Goal: Task Accomplishment & Management: Use online tool/utility

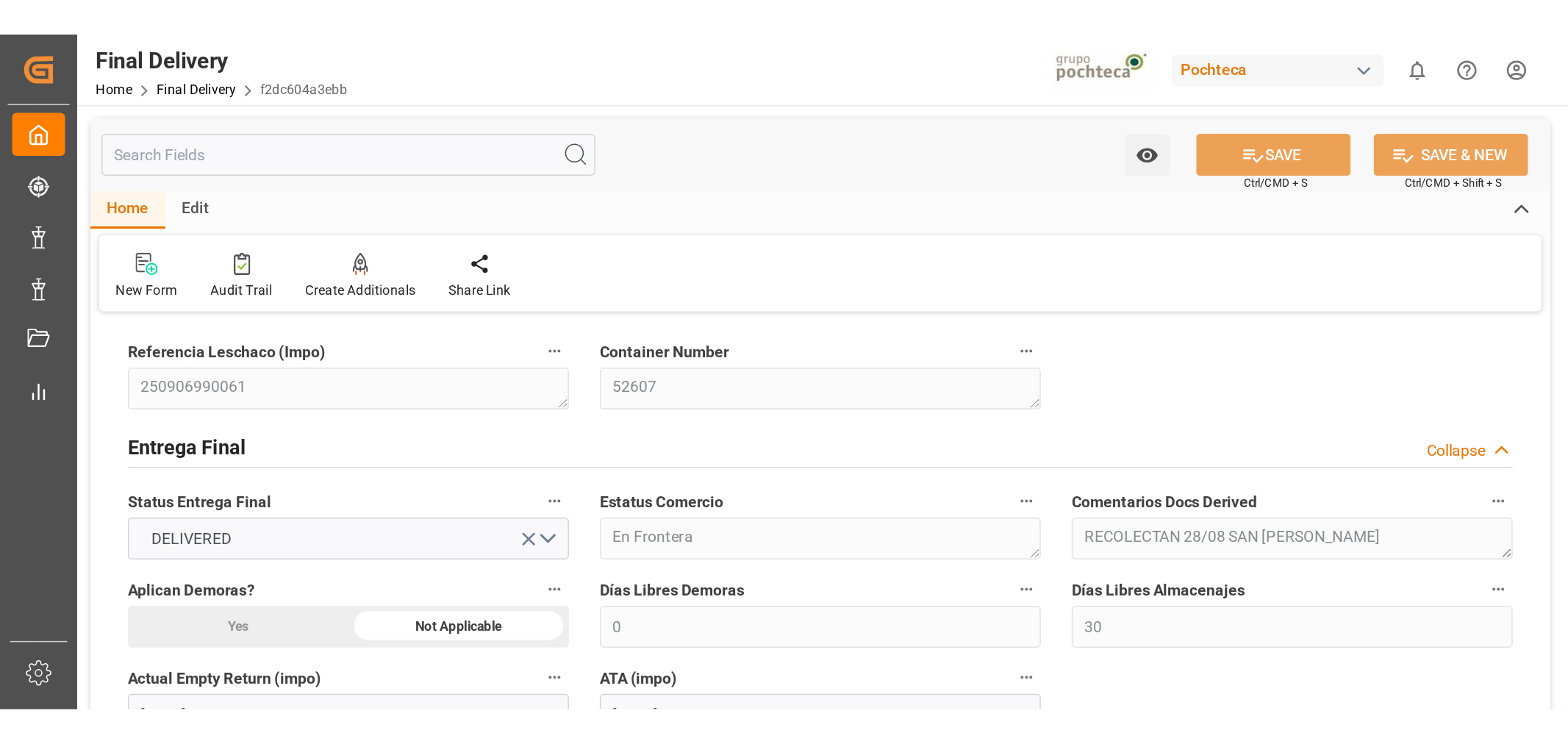
scroll to position [991, 0]
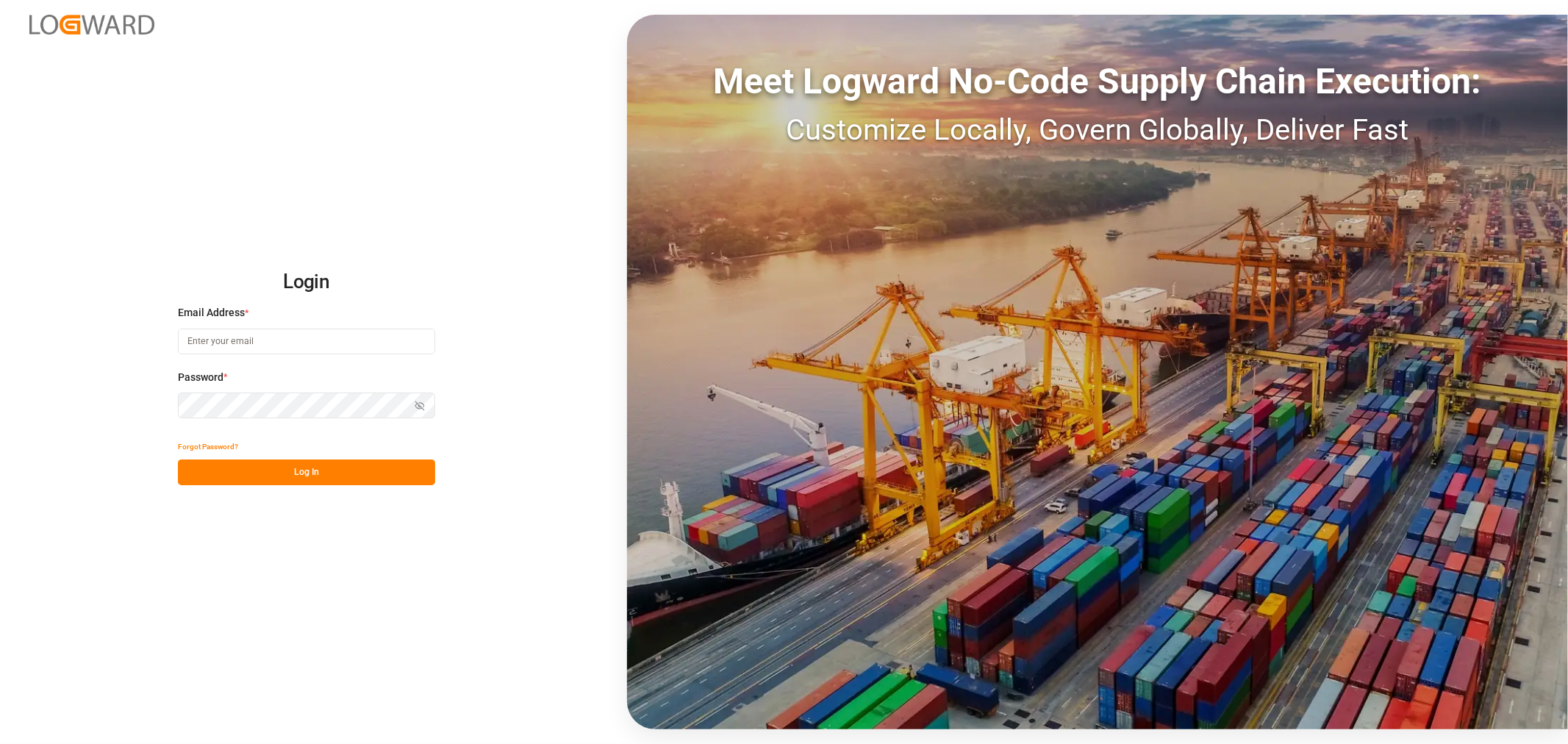
click at [254, 334] on input at bounding box center [306, 342] width 257 height 26
type input "[PERSON_NAME][EMAIL_ADDRESS][PERSON_NAME][DOMAIN_NAME]"
click at [360, 449] on button "Log In" at bounding box center [306, 472] width 257 height 26
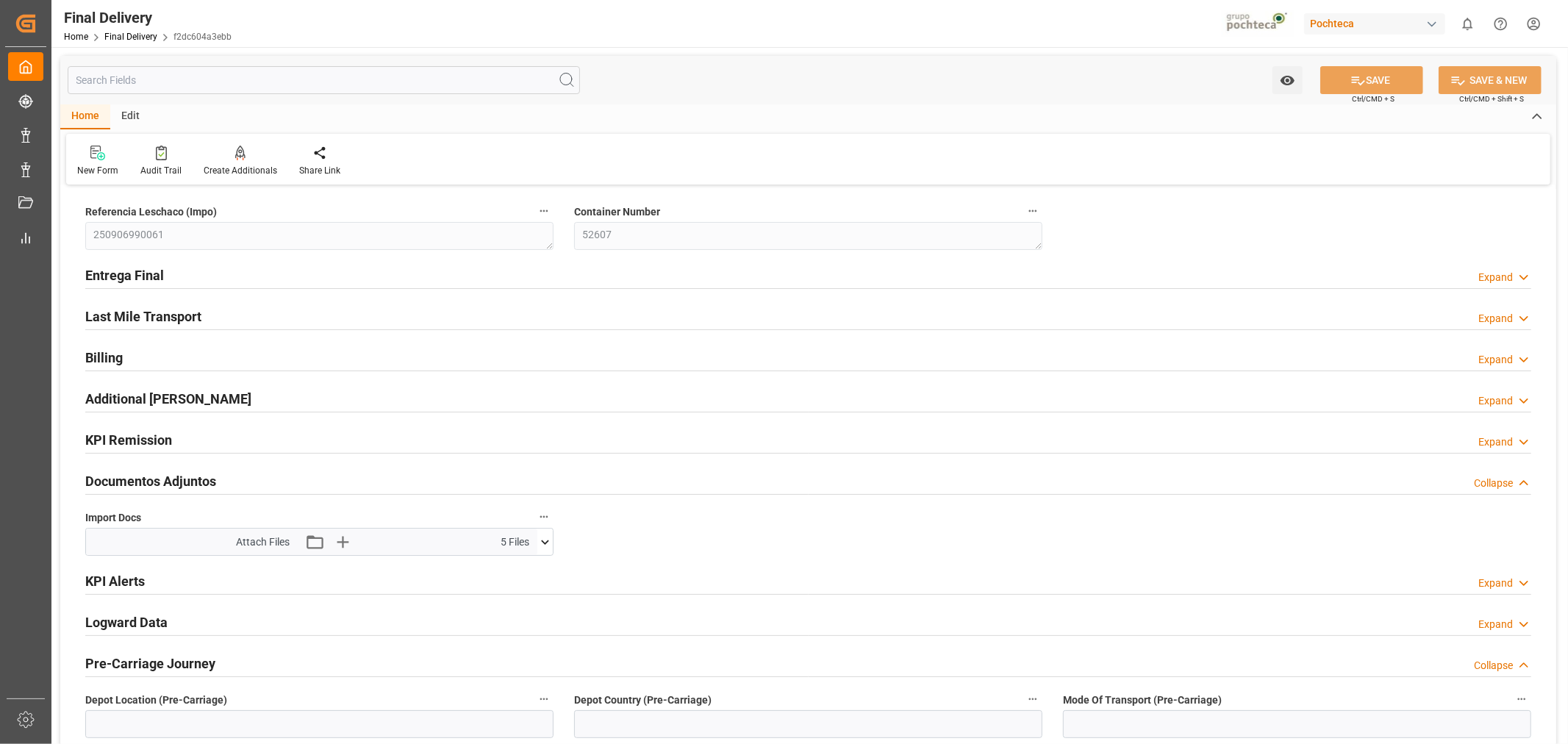
click at [1045, 16] on div "Pochteca" at bounding box center [1374, 23] width 141 height 22
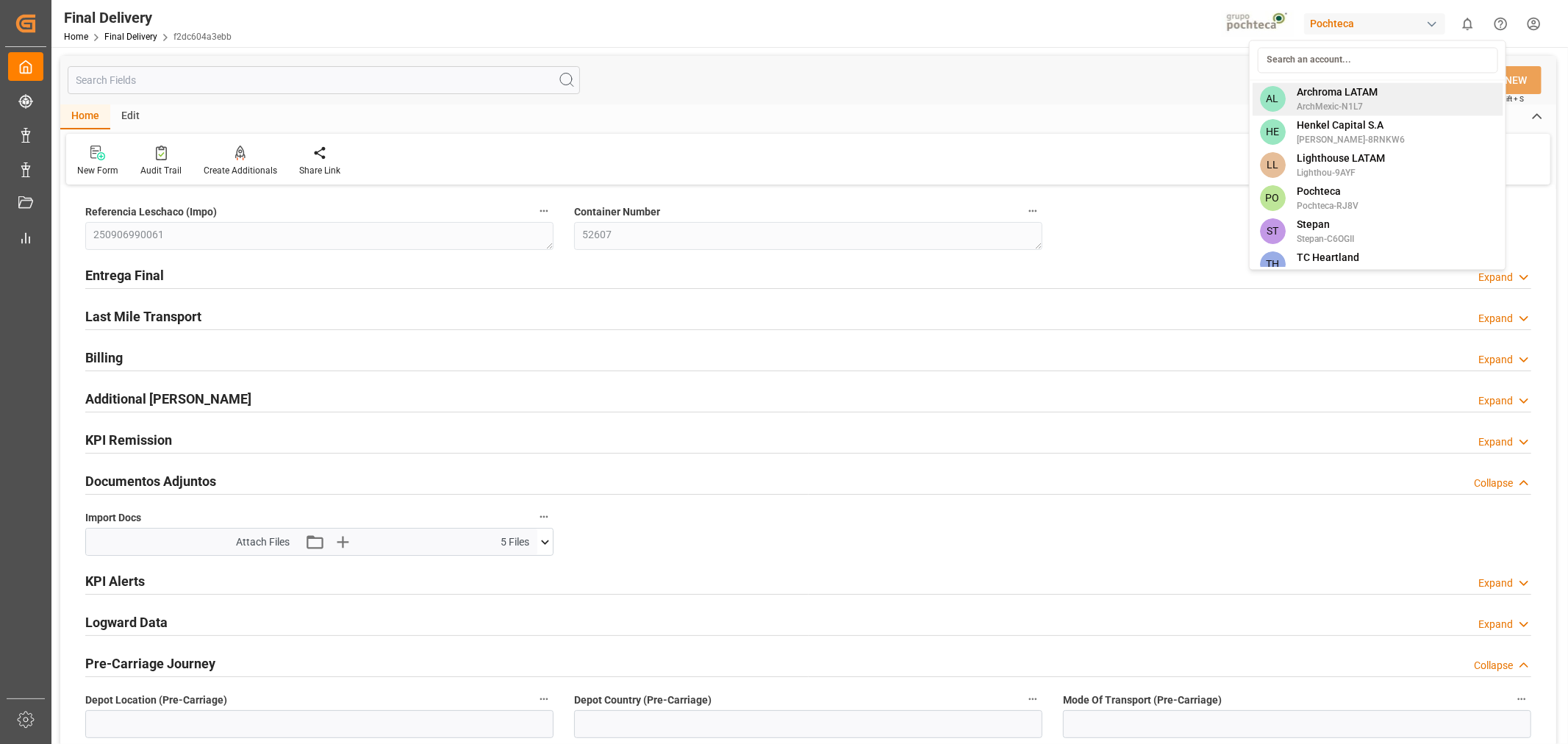
click at [1045, 87] on span "Archroma LATAM" at bounding box center [1336, 92] width 81 height 16
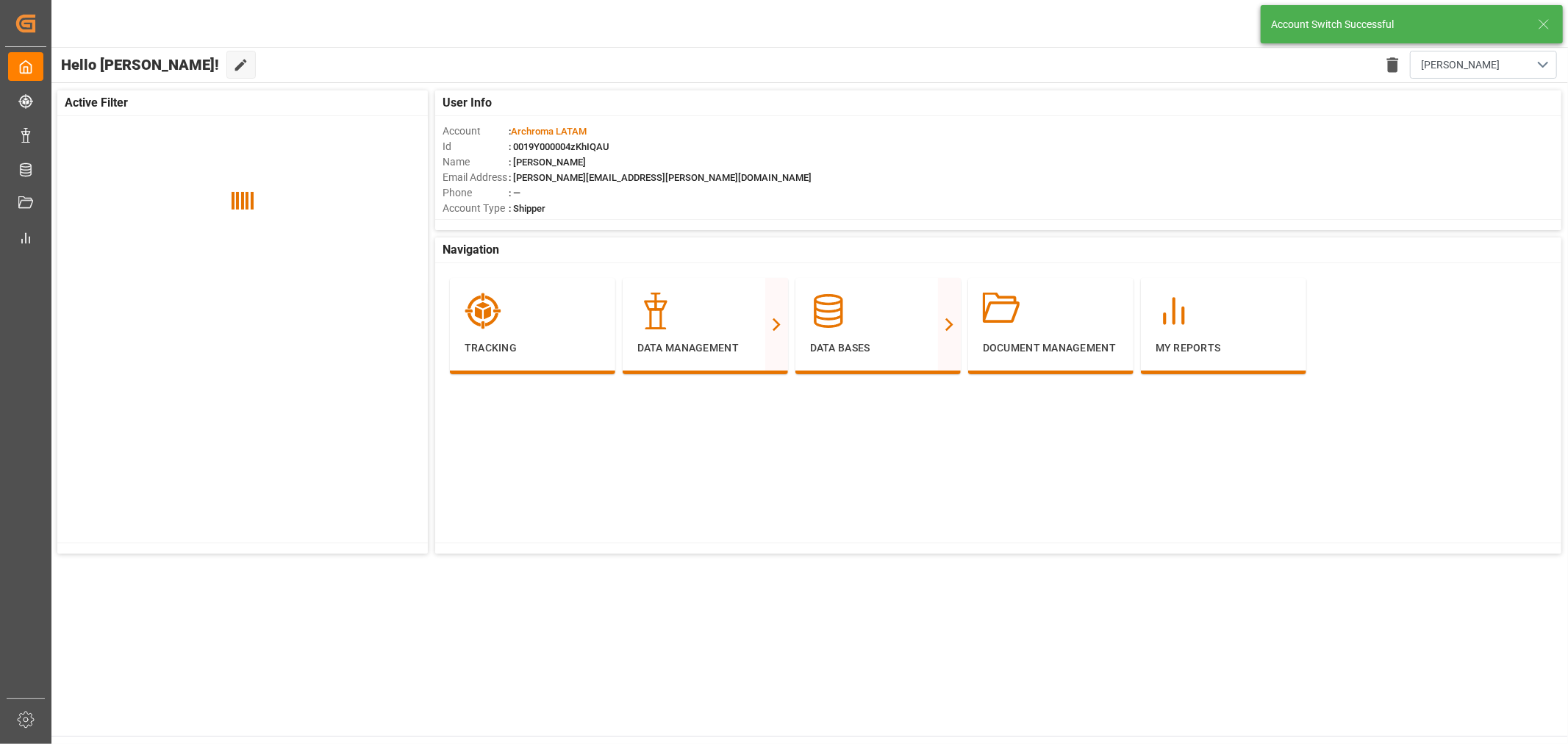
click at [1045, 17] on icon at bounding box center [1543, 24] width 17 height 17
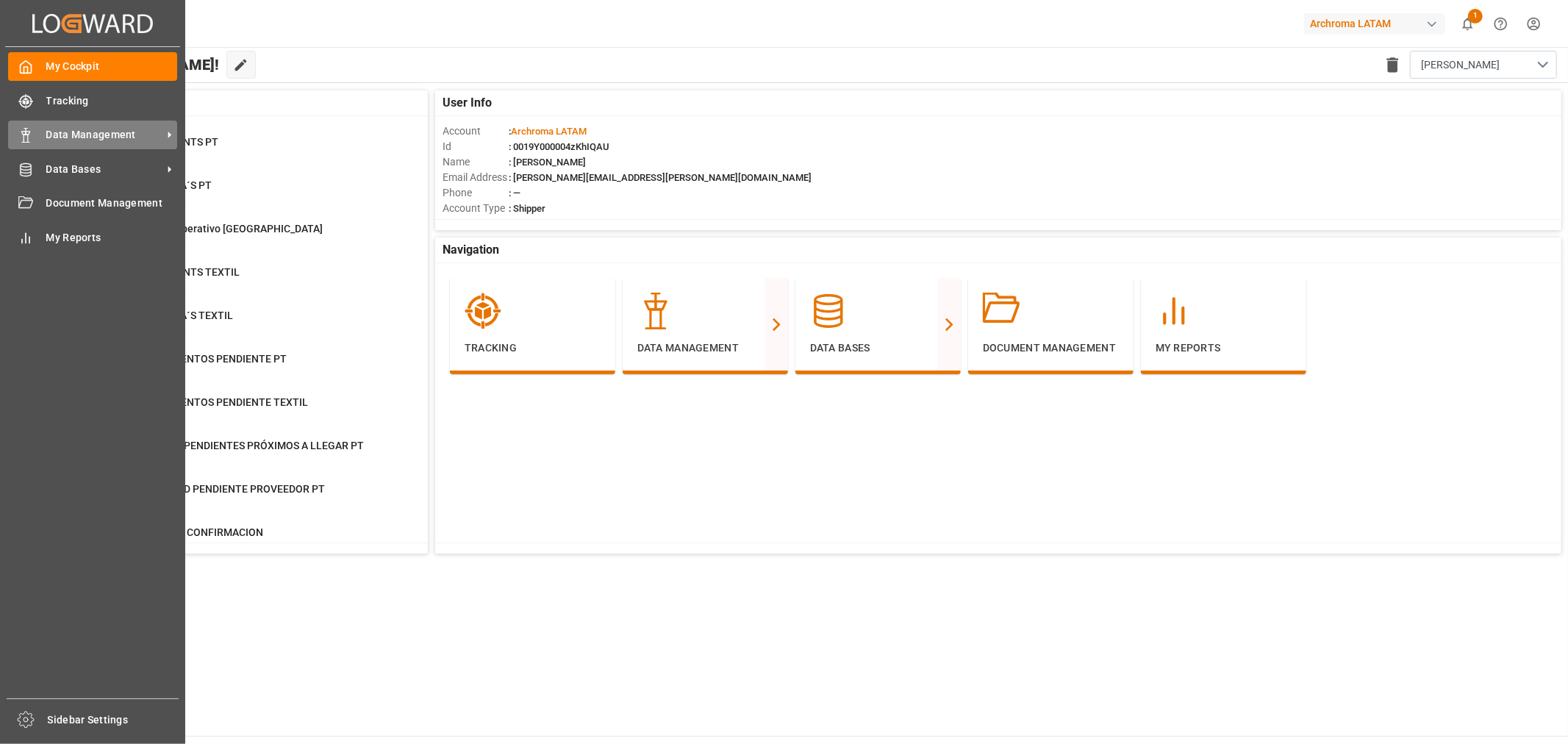
click at [86, 140] on span "Data Management" at bounding box center [104, 135] width 116 height 16
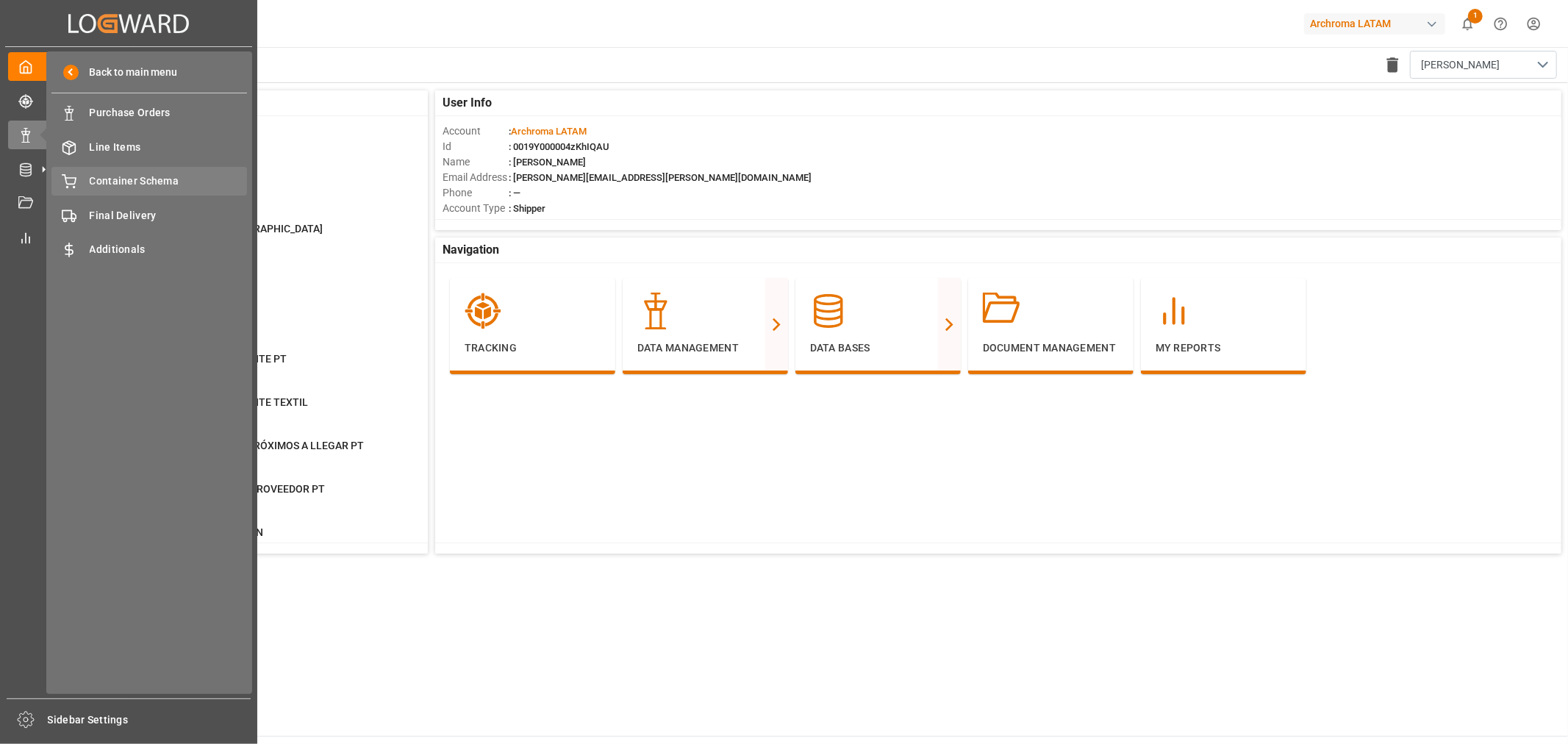
click at [104, 174] on span "Container Schema" at bounding box center [168, 181] width 158 height 16
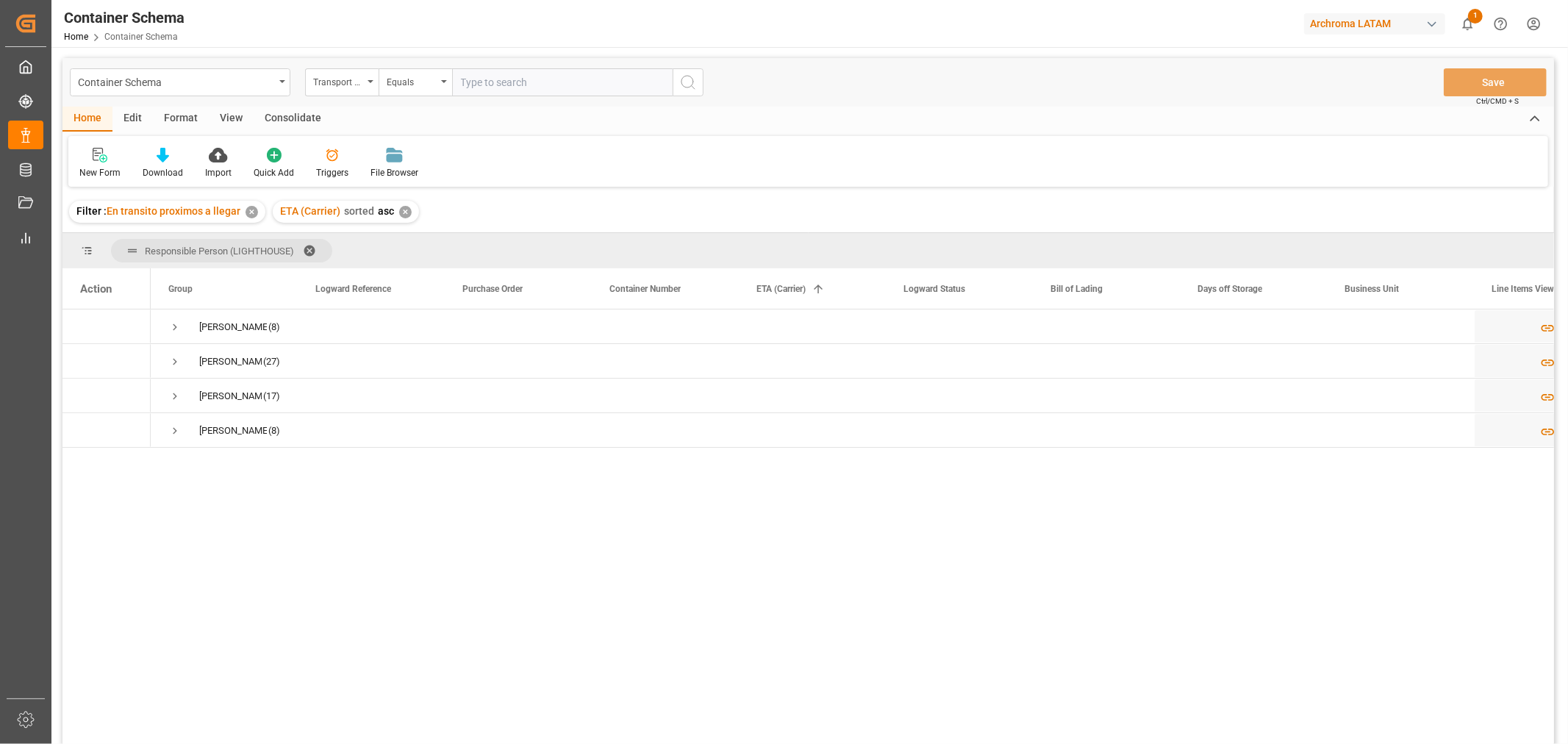
click at [142, 107] on div "Edit" at bounding box center [133, 119] width 41 height 25
click at [295, 161] on div "Schema Edit" at bounding box center [325, 162] width 72 height 32
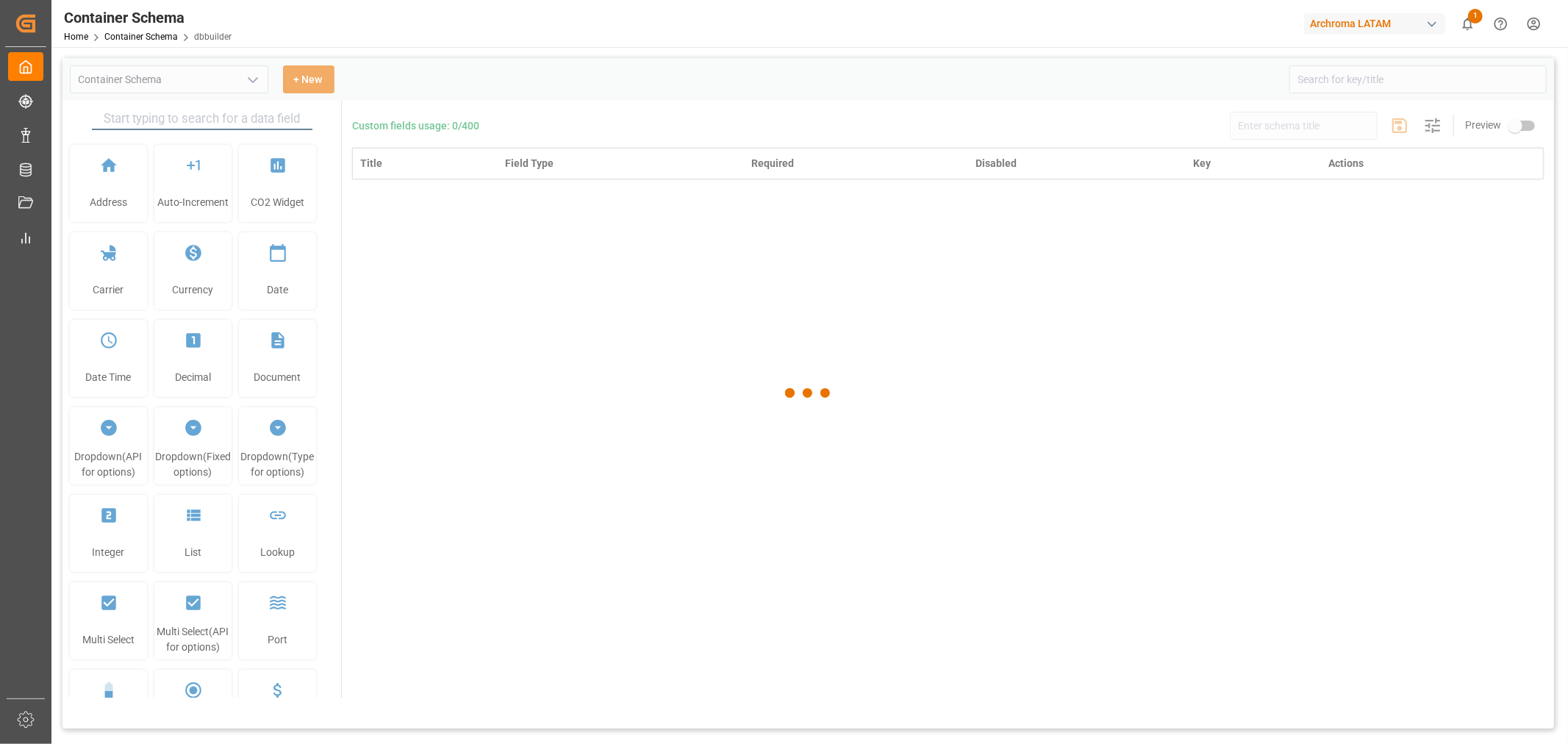
type input "Container Schema"
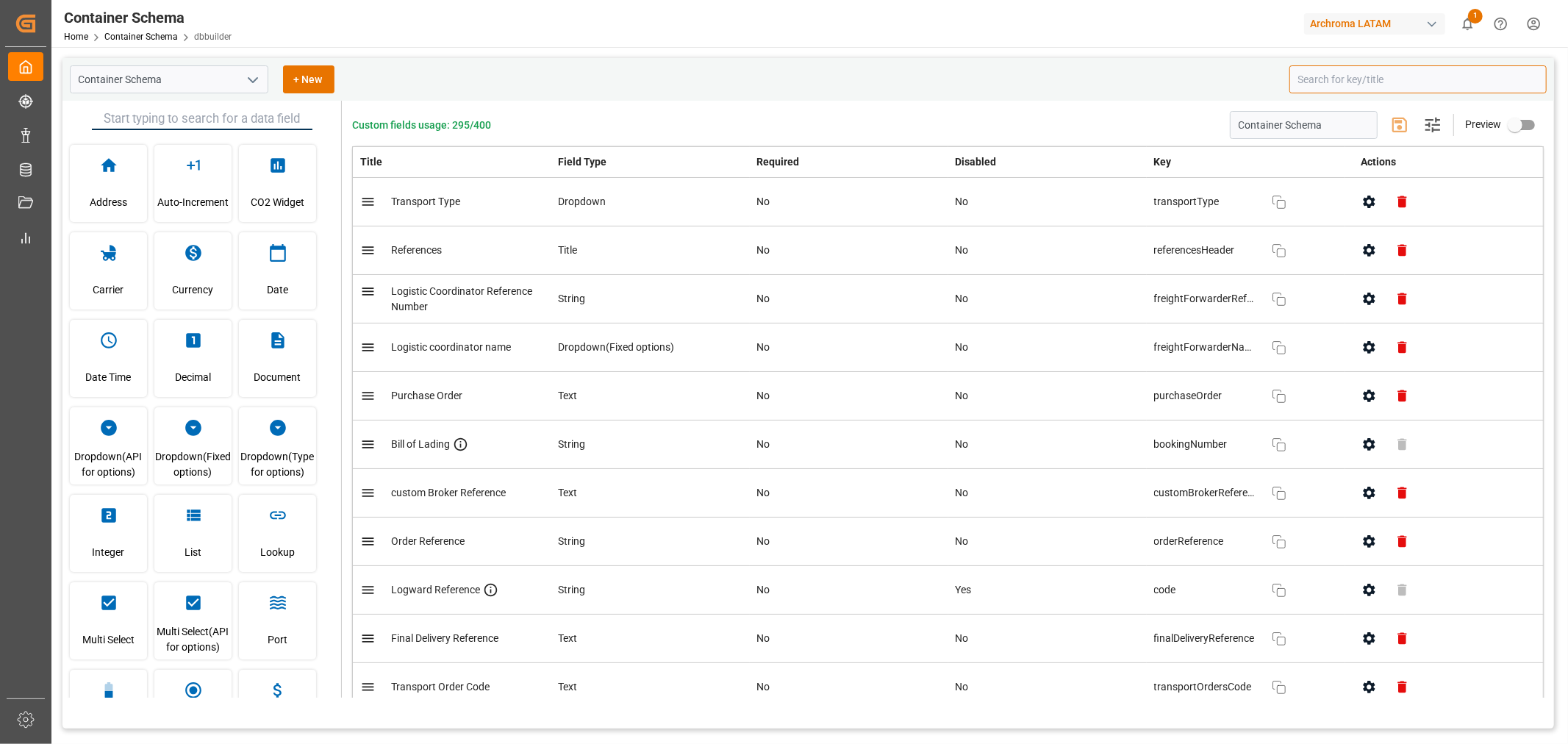
click at [1045, 82] on input at bounding box center [1418, 79] width 257 height 28
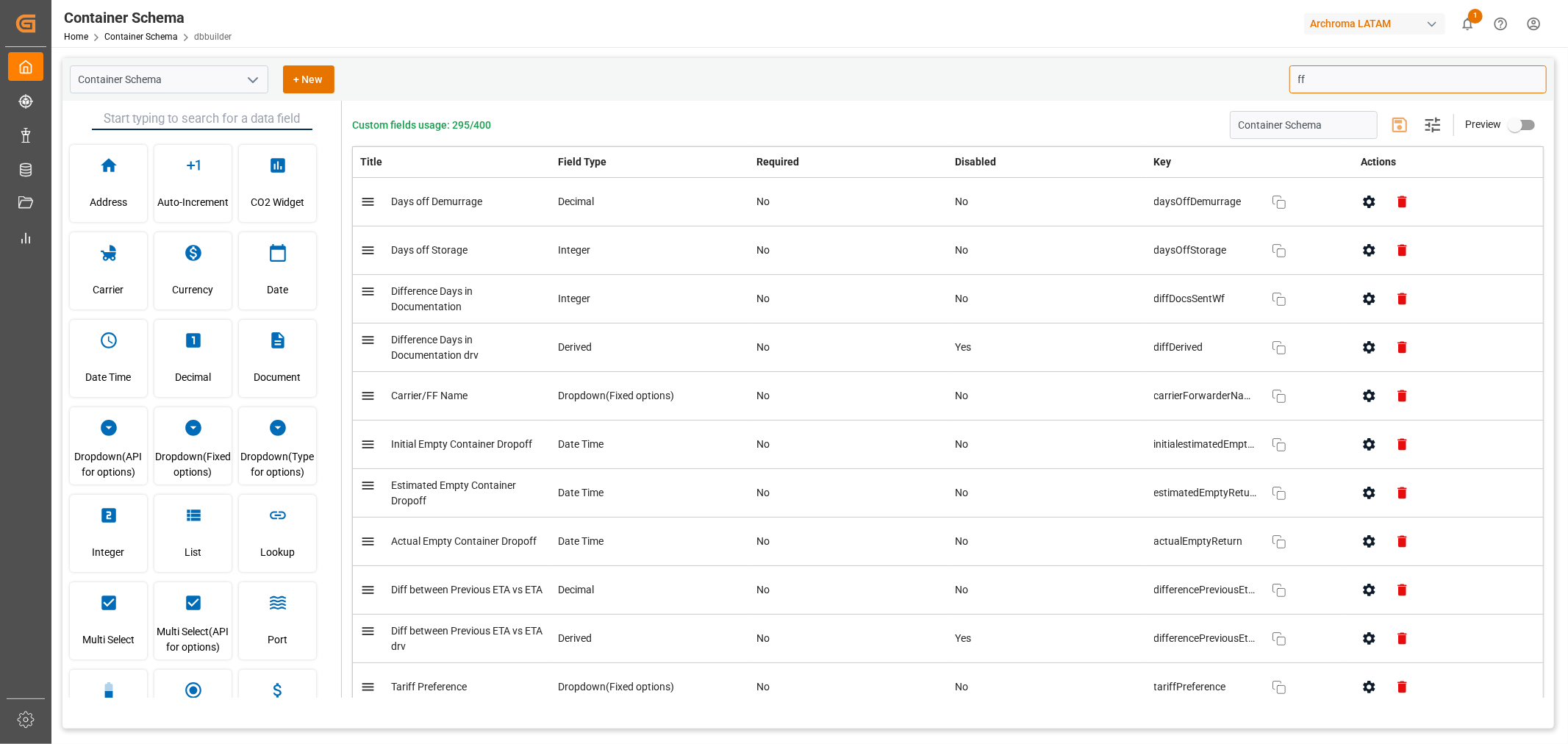
type input "ff"
click at [1045, 387] on button "button" at bounding box center [1368, 396] width 33 height 33
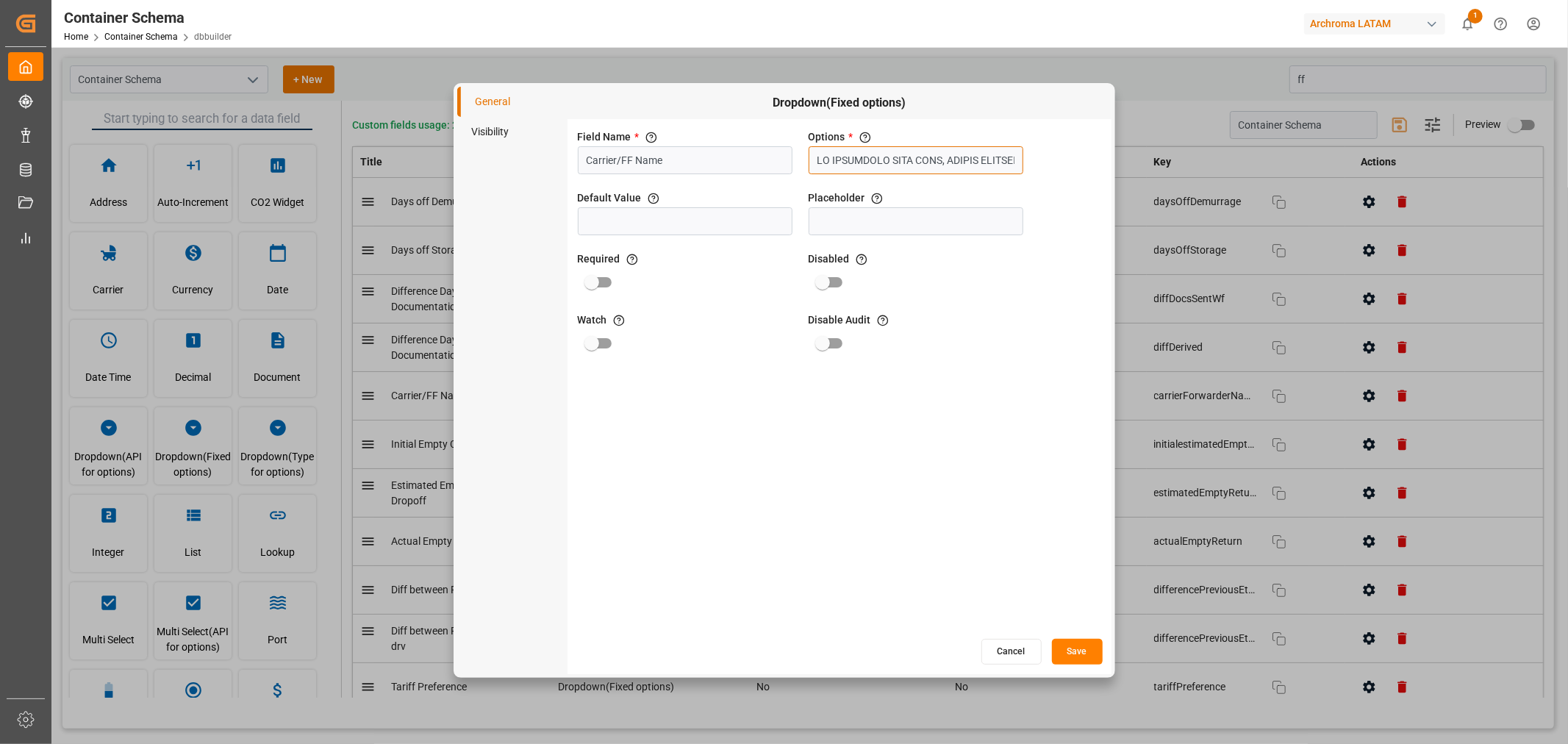
click at [891, 161] on input "text" at bounding box center [915, 161] width 214 height 28
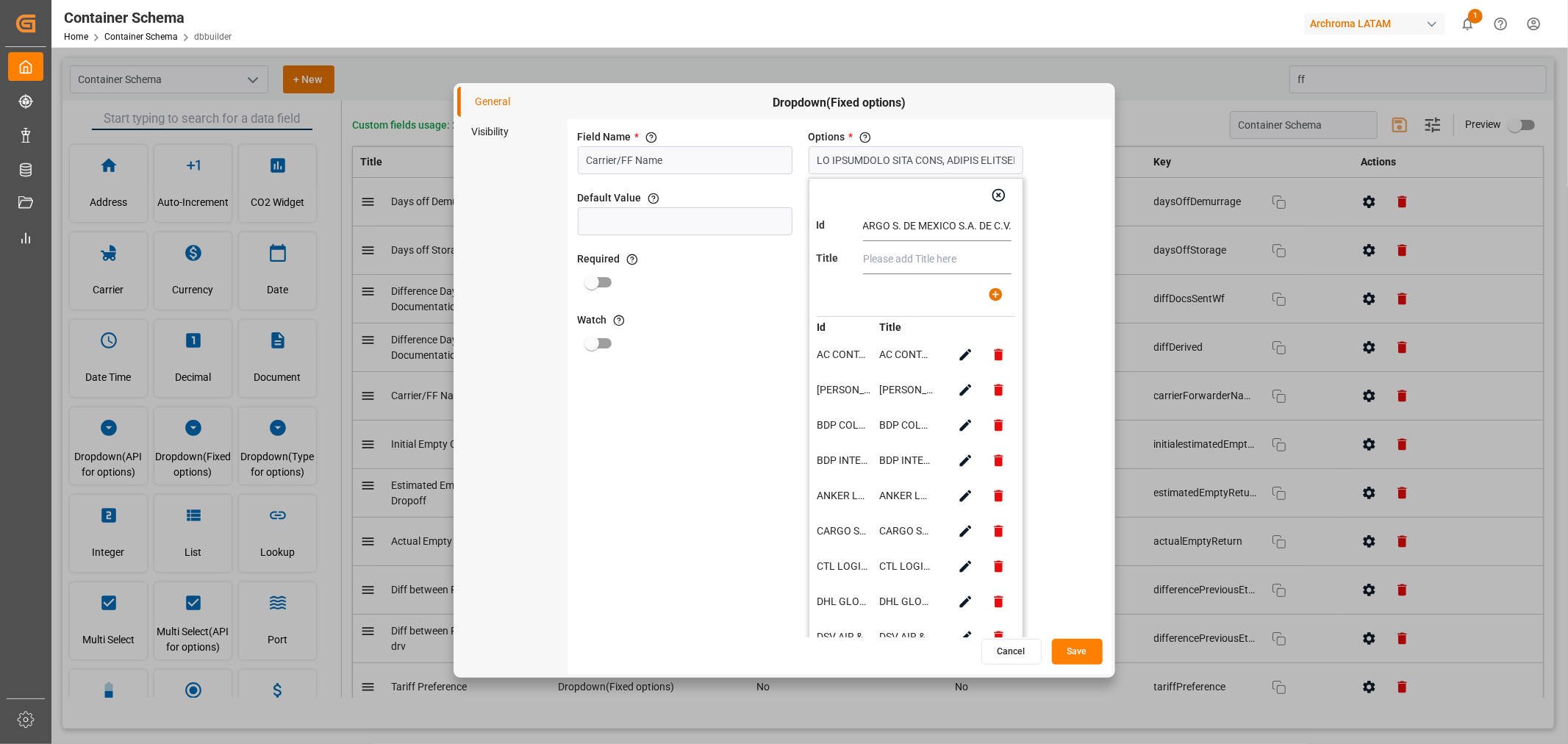
scroll to position [0, 9]
click at [887, 227] on input "CARGO S. DE MEXICO S.A. DE C.V." at bounding box center [936, 227] width 148 height 30
type input "CARGO S. DE MEXICO S.A. DE C.V."
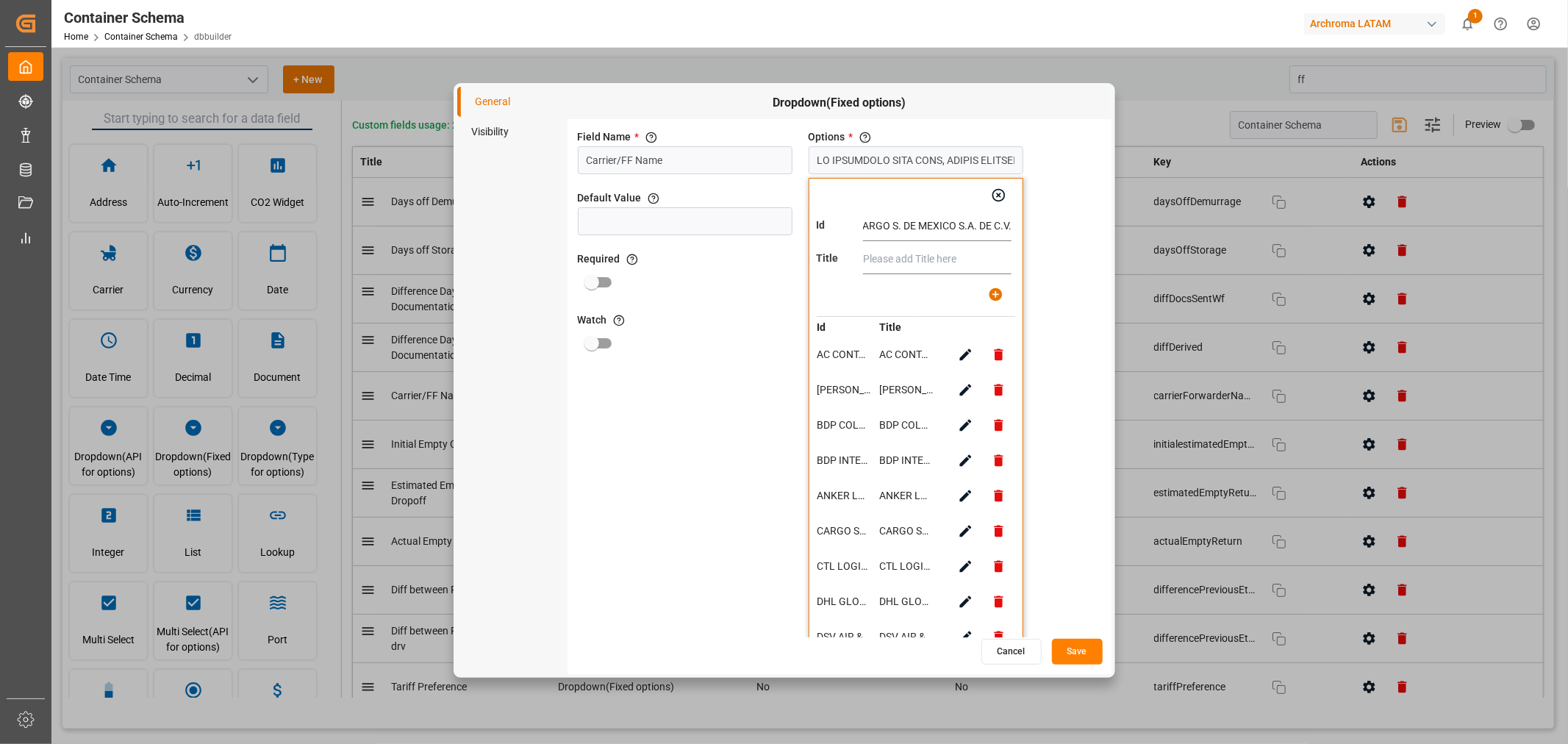
click at [898, 260] on input "text" at bounding box center [936, 260] width 148 height 30
paste input "CARGO S. DE MEXICO S.A. DE C.V."
type input "CARGO S. DE MEXICO S.A. DE C.V."
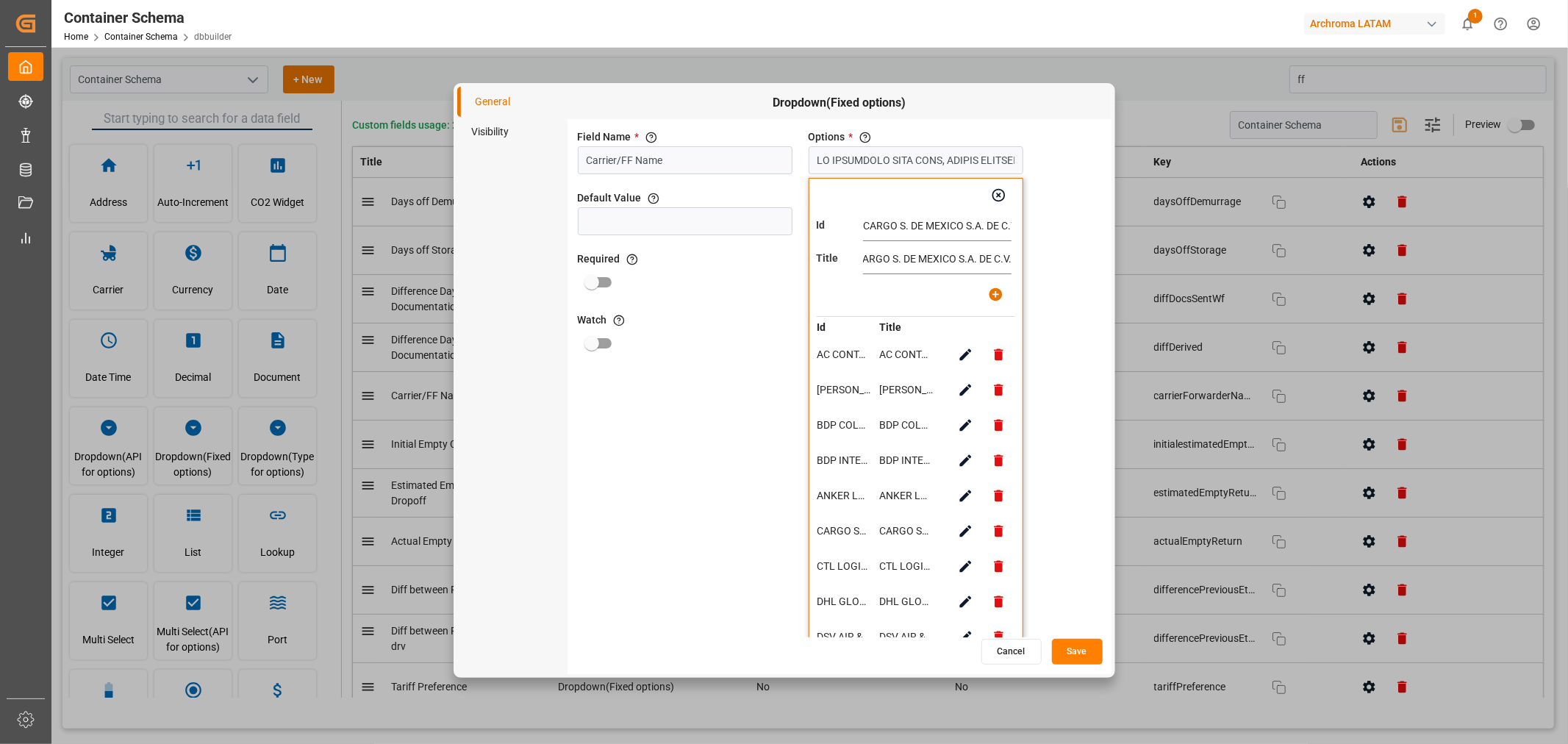
click at [985, 295] on button "button" at bounding box center [995, 294] width 33 height 33
type input "LO IPSUMDOLO SITA CONS, ADIPIS ELITSEDDOE, TEM INCIDIDU U.L.E, DOL MAGNAALIQUAE…"
click at [1002, 194] on icon "button" at bounding box center [999, 195] width 16 height 16
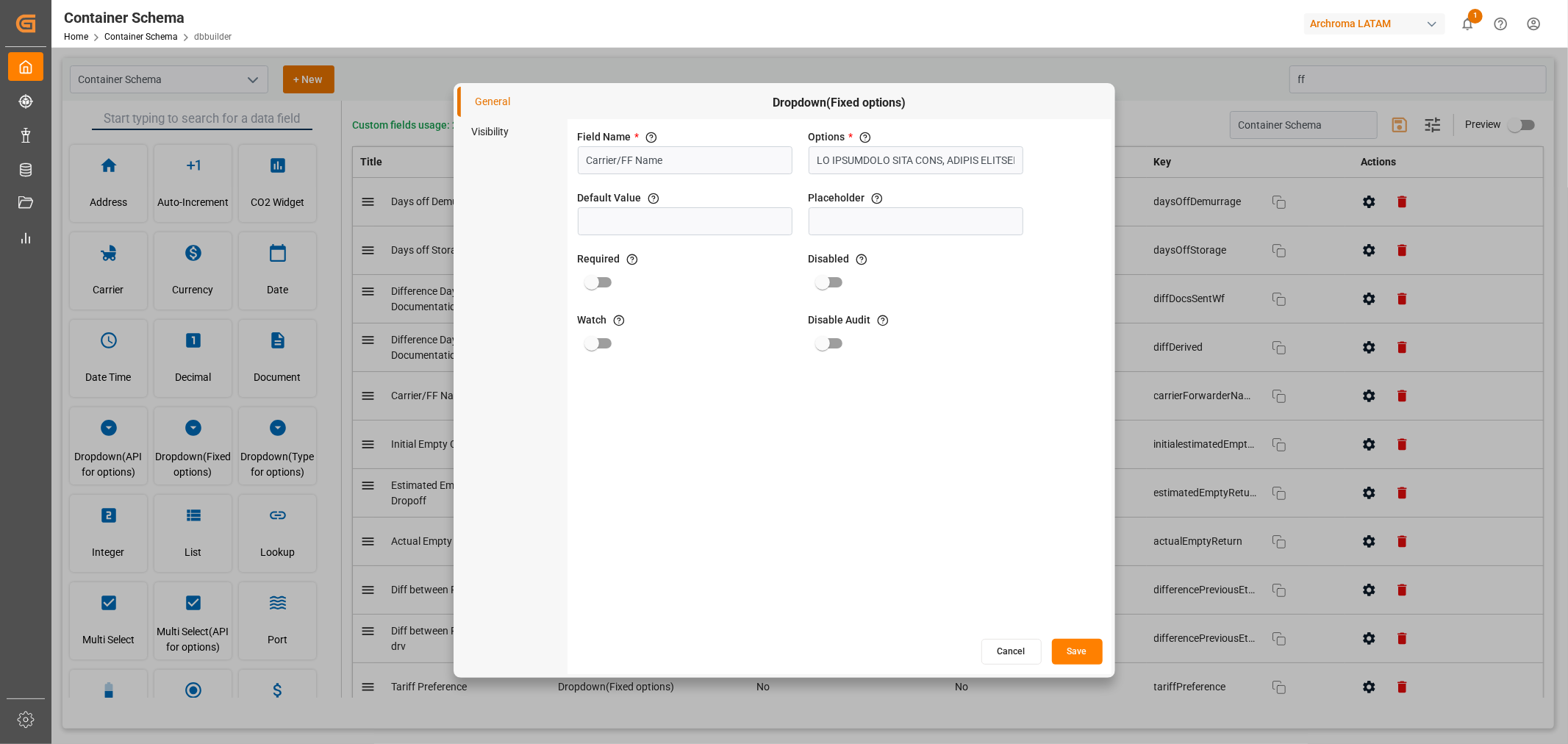
click at [1045, 449] on button "Save" at bounding box center [1077, 652] width 50 height 26
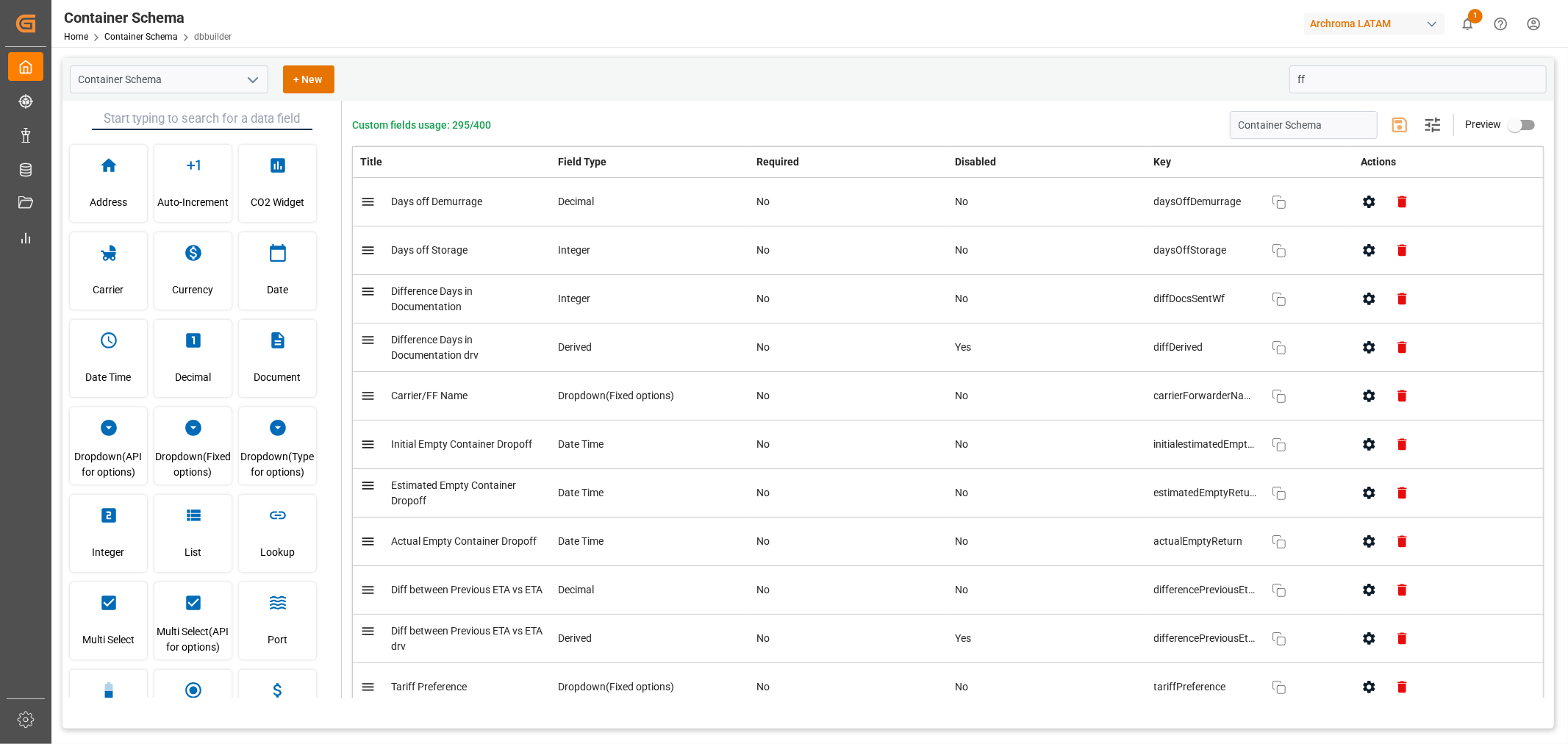
click at [1045, 76] on div "Container Schema + New" at bounding box center [673, 79] width 1209 height 28
click at [1045, 23] on div "Archroma LATAM" at bounding box center [1374, 23] width 141 height 22
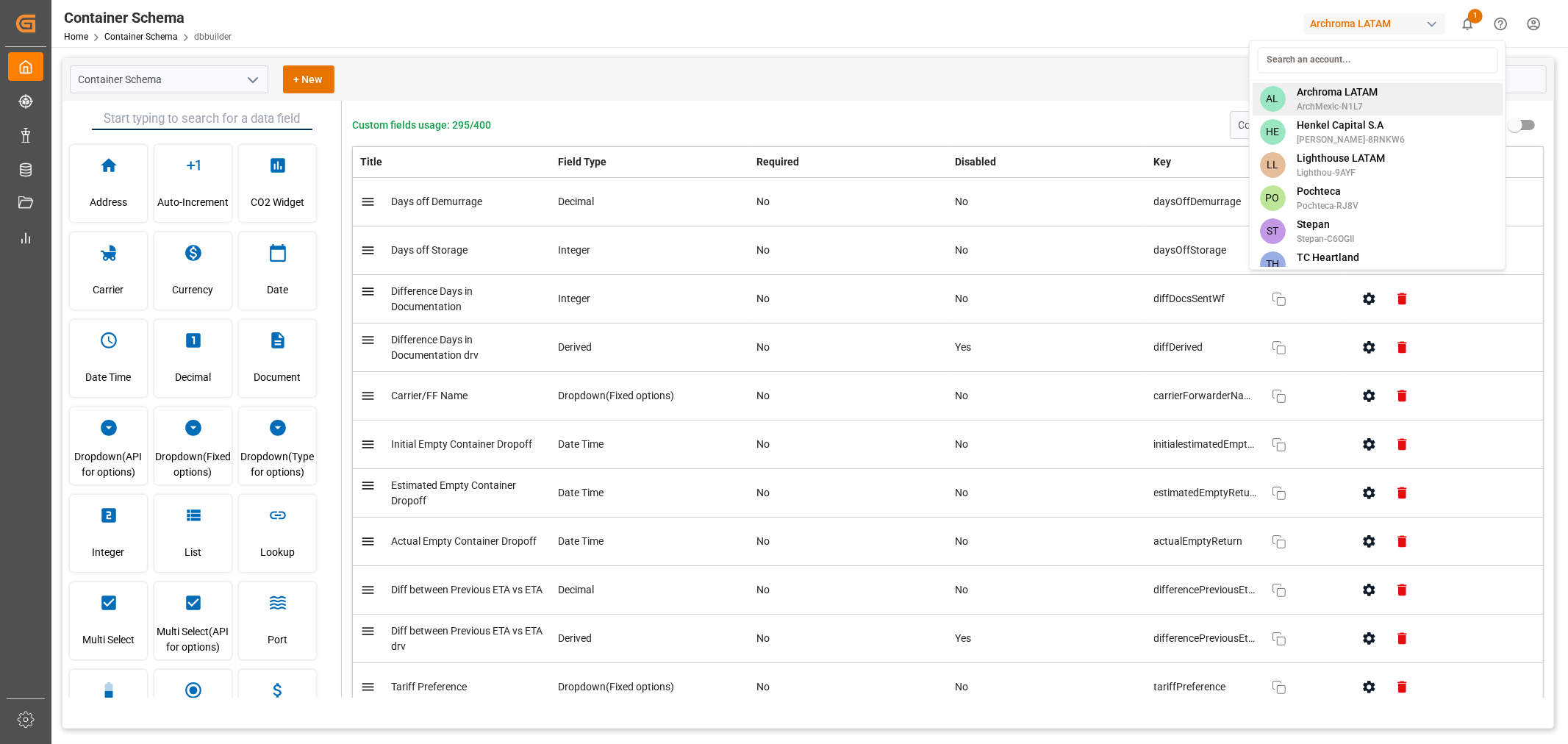
click at [1045, 94] on div "AL Archroma LATAM ArchMexic-N1L7" at bounding box center [1376, 99] width 251 height 33
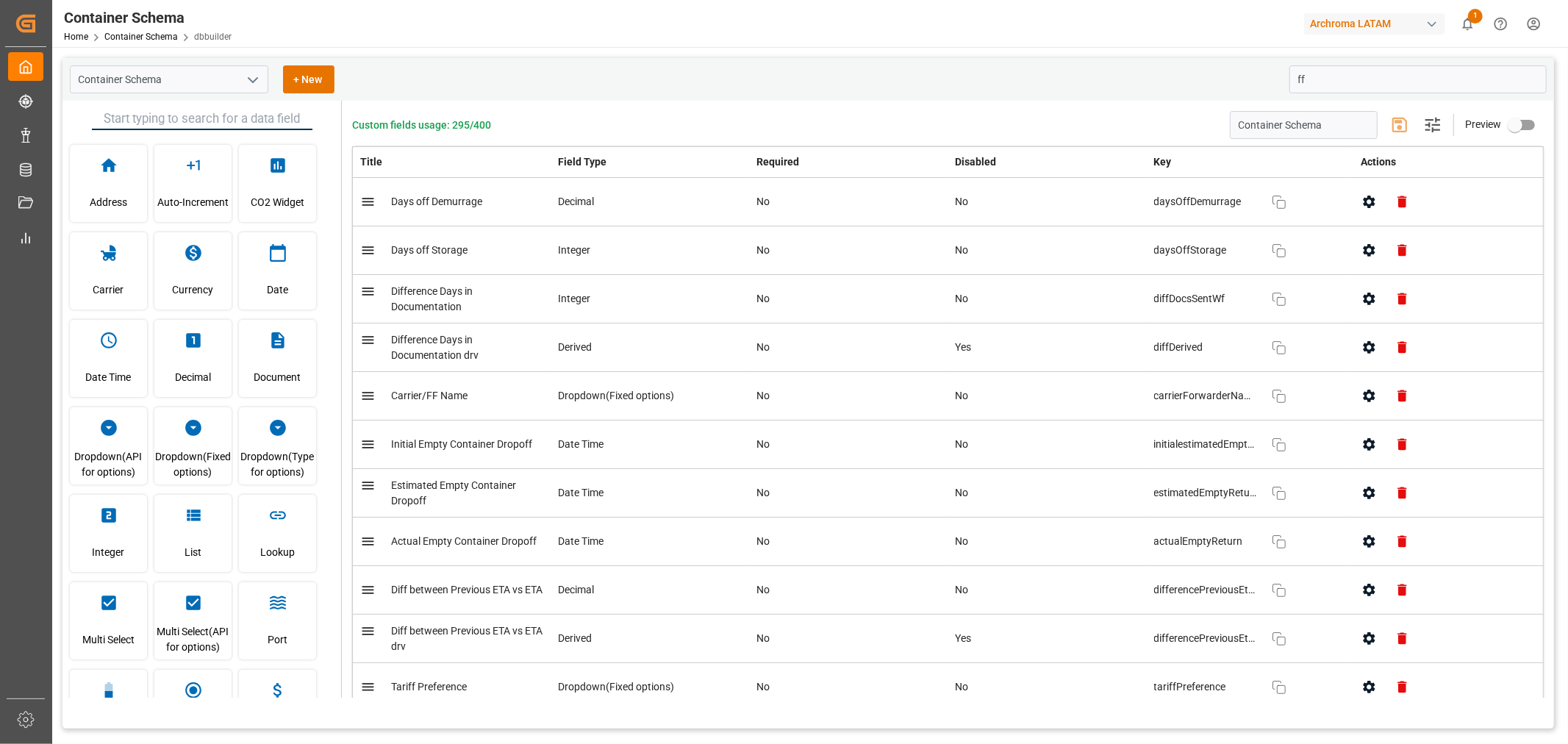
click at [1045, 26] on html "Created by potrace 1.15, written by [PERSON_NAME] [DATE]-[DATE] Created by potr…" at bounding box center [784, 372] width 1568 height 744
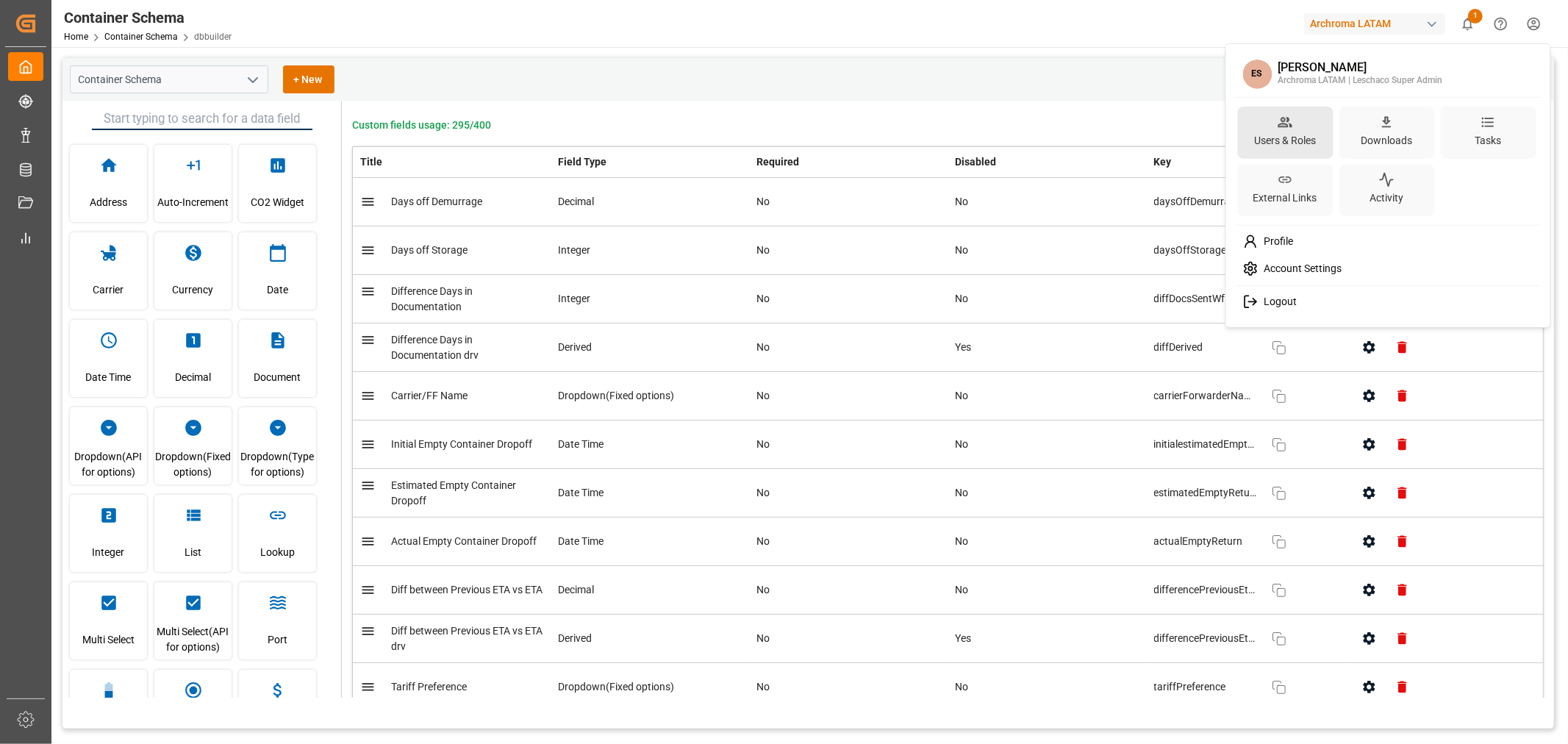
click at [1045, 118] on div "Users & Roles" at bounding box center [1284, 133] width 95 height 52
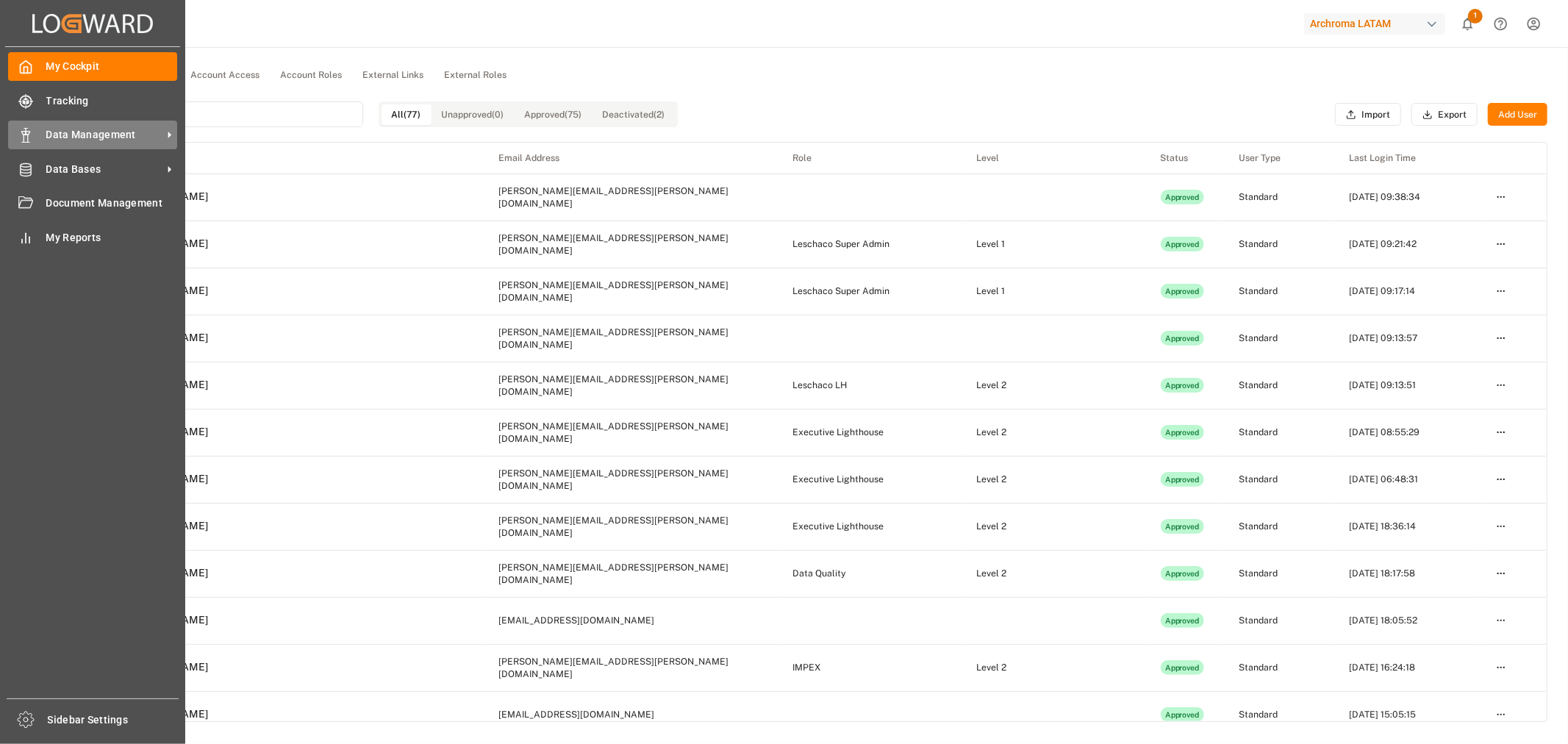
click at [56, 140] on span "Data Management" at bounding box center [104, 135] width 116 height 16
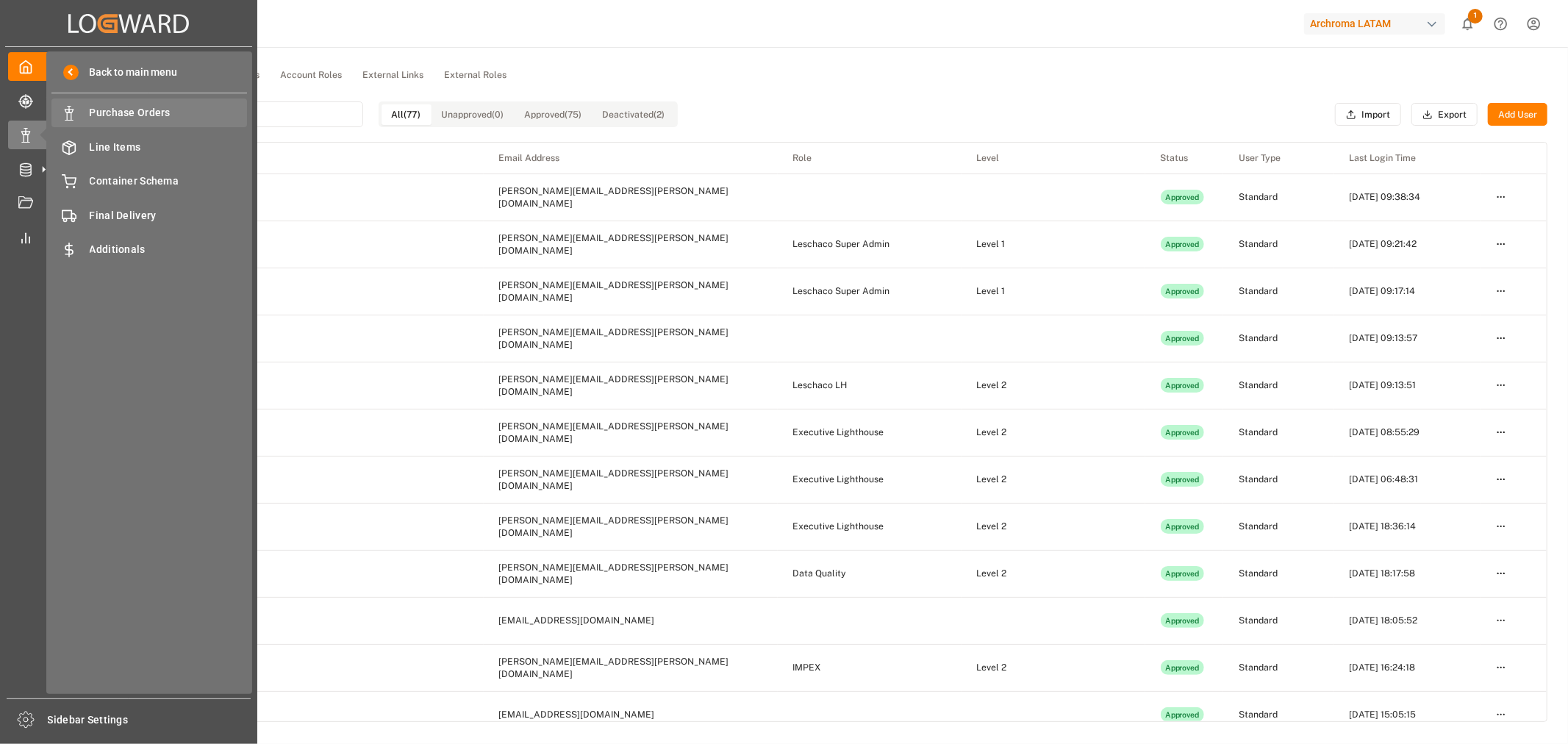
click at [102, 112] on span "Purchase Orders" at bounding box center [168, 113] width 158 height 16
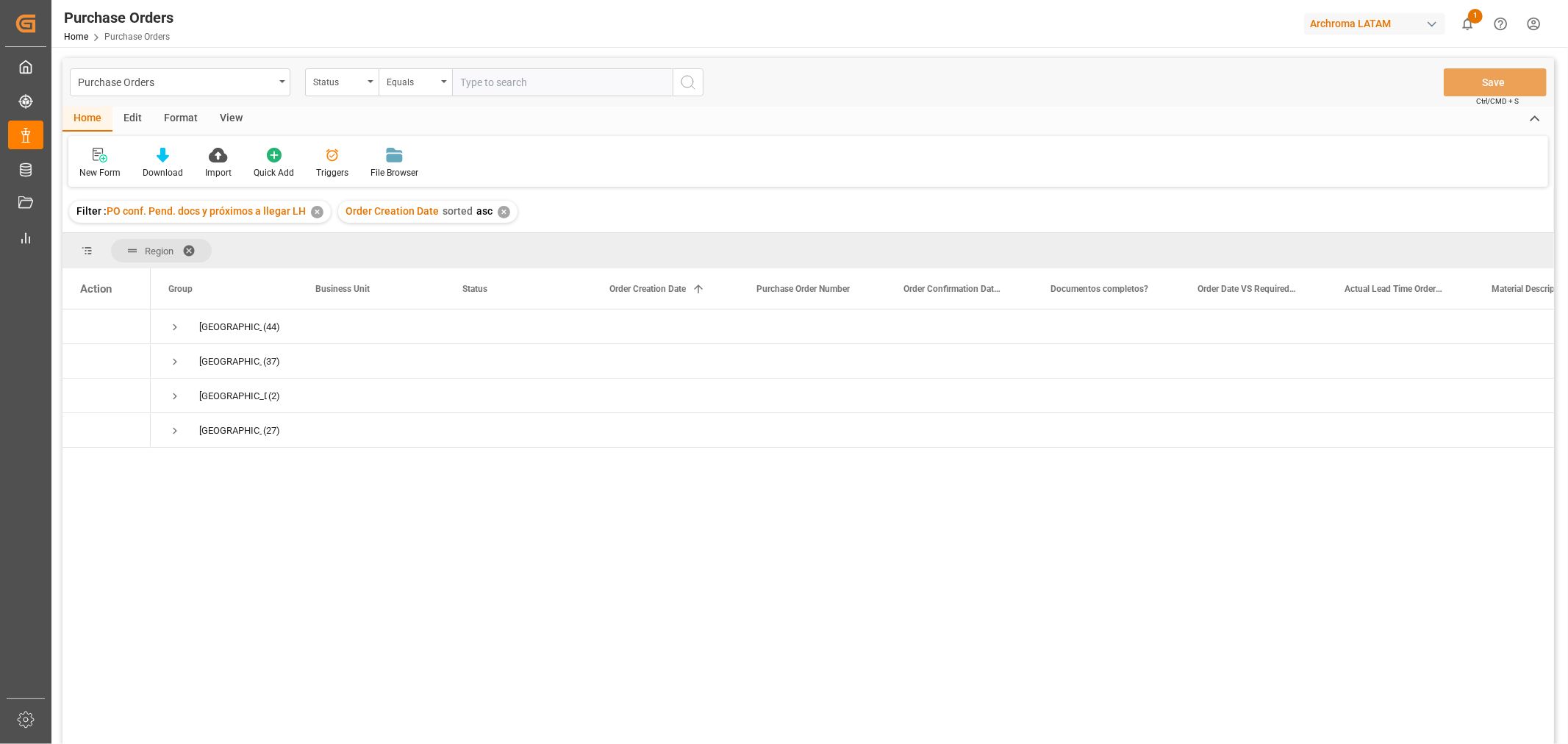
click at [134, 113] on div "Edit" at bounding box center [133, 119] width 41 height 25
click at [266, 87] on div "Purchase Orders" at bounding box center [176, 81] width 196 height 18
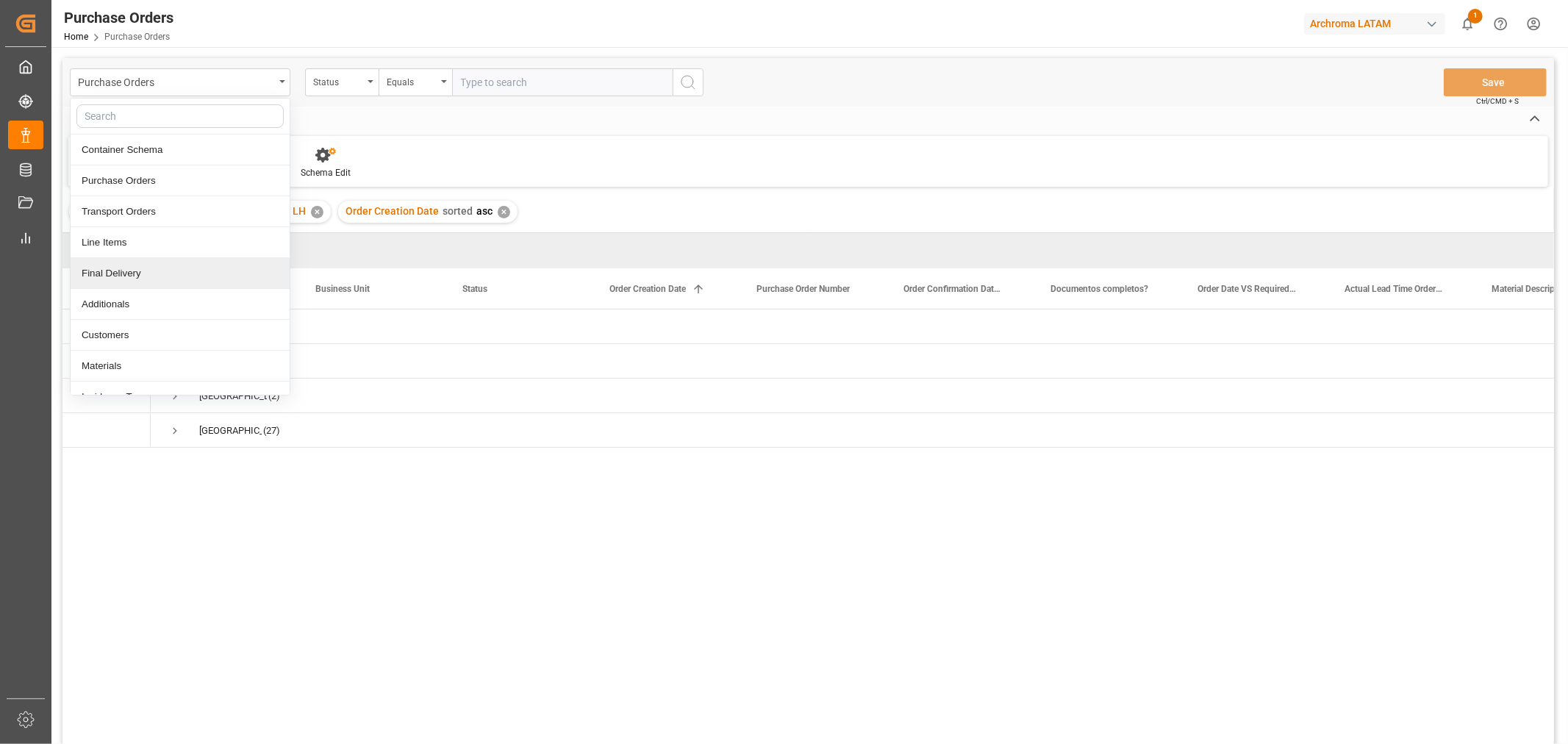
click at [177, 274] on div "Final Delivery" at bounding box center [180, 273] width 219 height 31
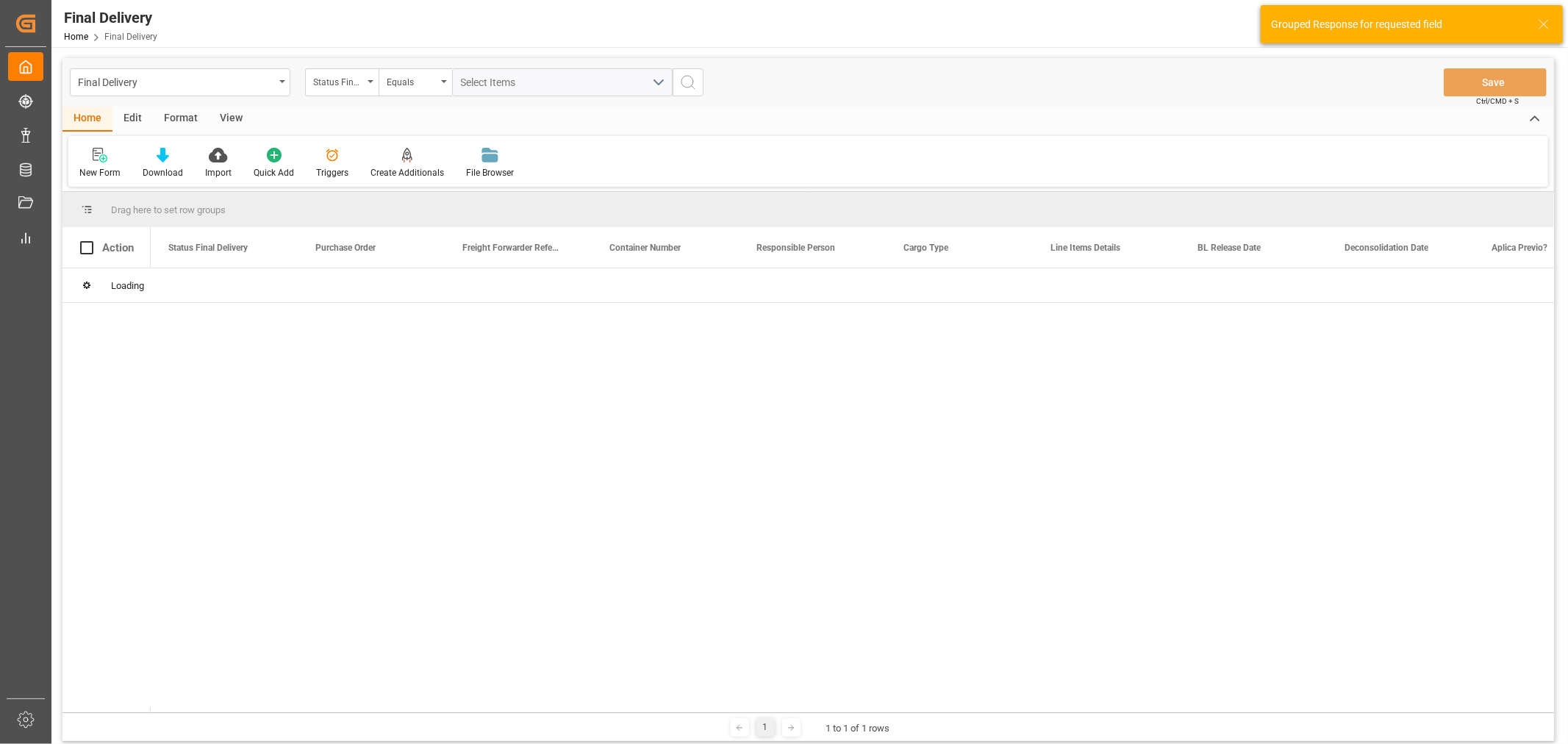
click at [128, 115] on div "Edit" at bounding box center [133, 119] width 41 height 25
click at [353, 156] on div at bounding box center [378, 155] width 50 height 16
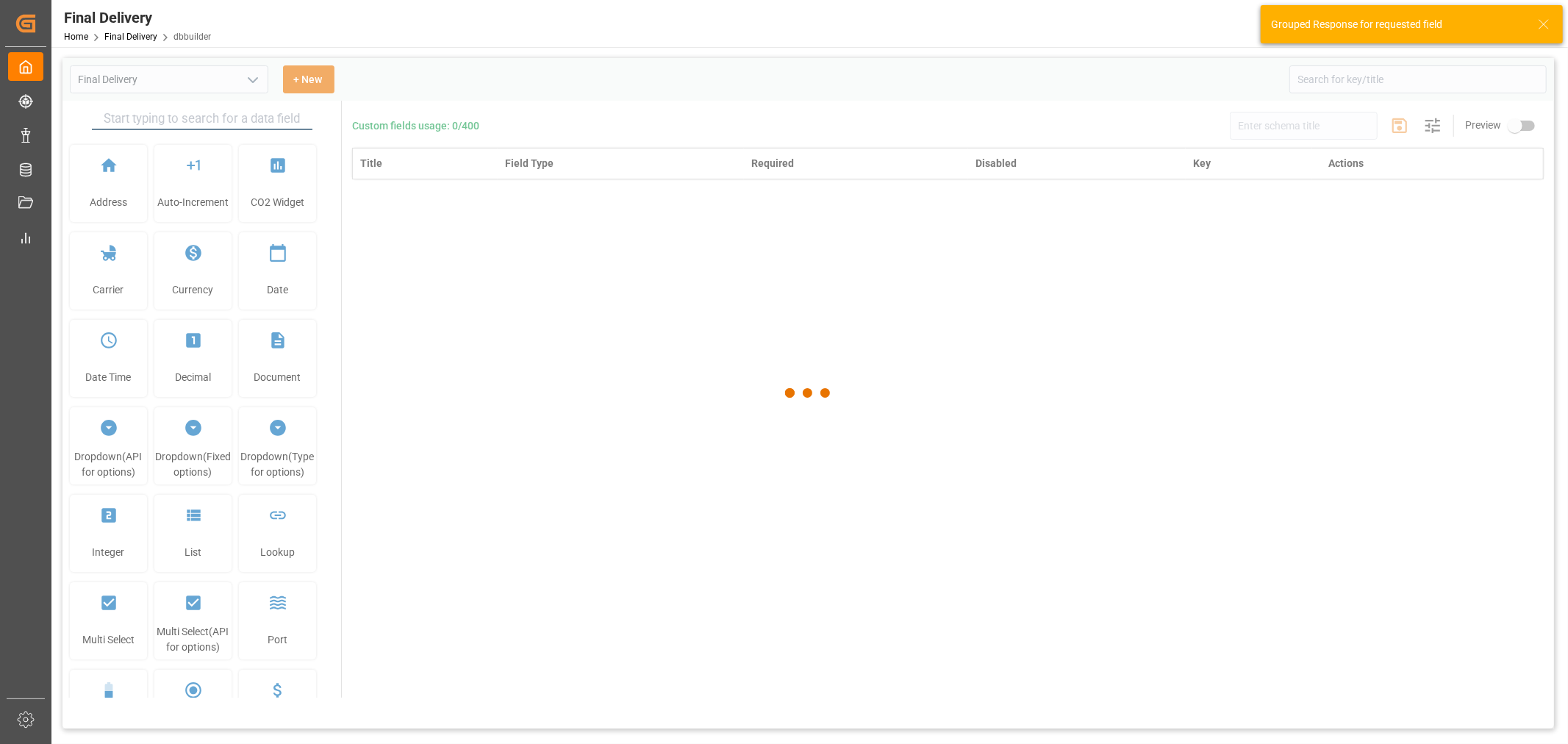
type input "Final Delivery"
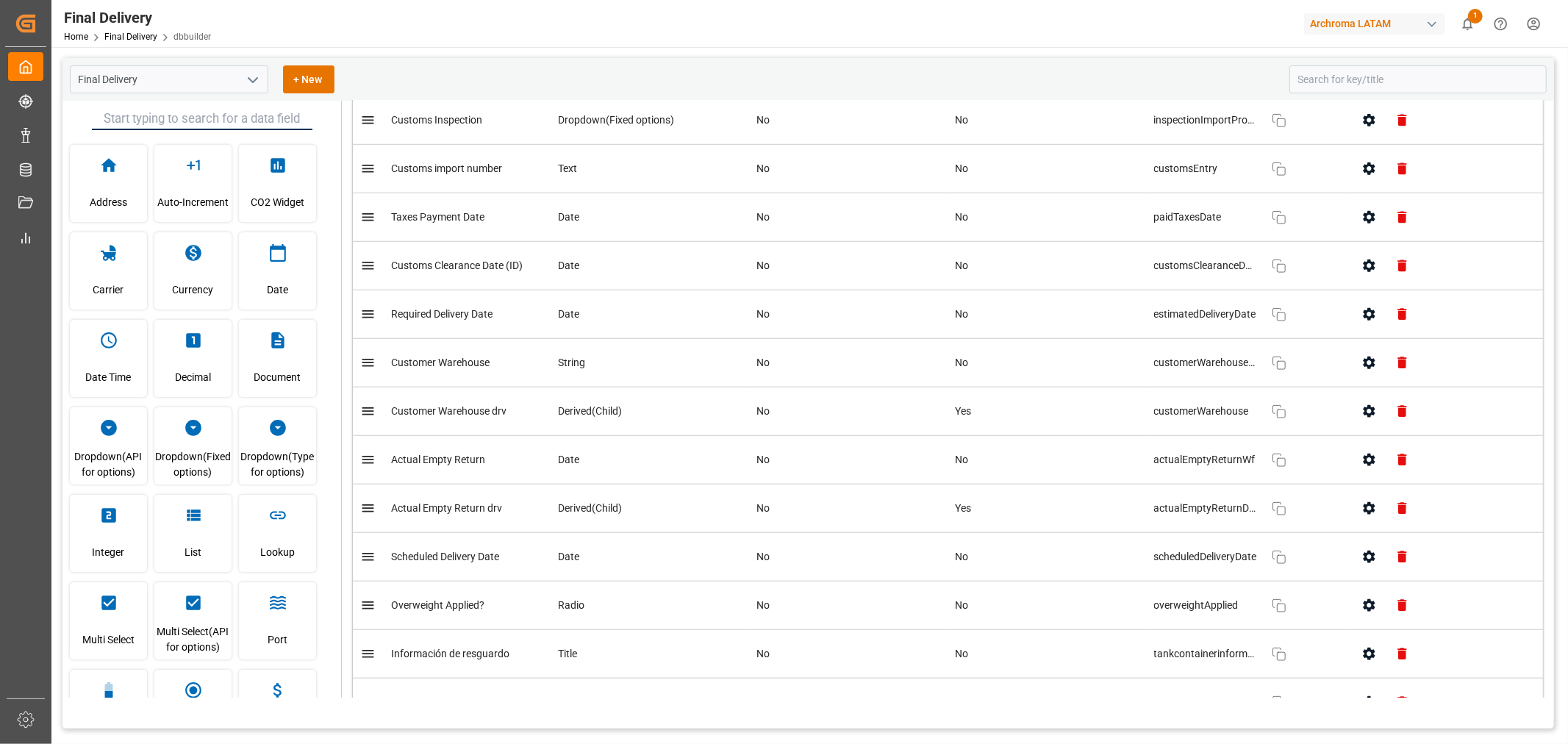
scroll to position [980, 0]
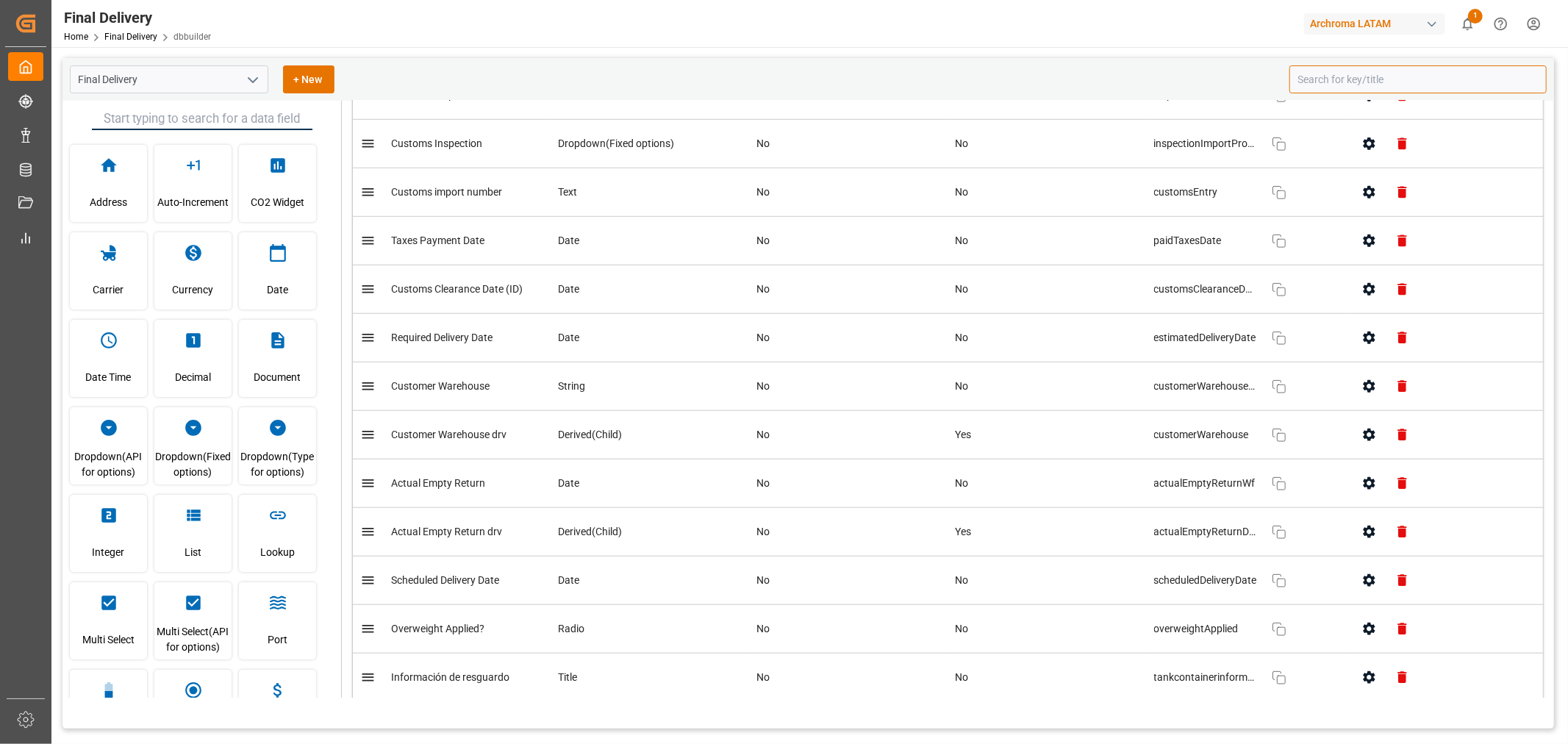
click at [1045, 87] on input at bounding box center [1418, 79] width 257 height 28
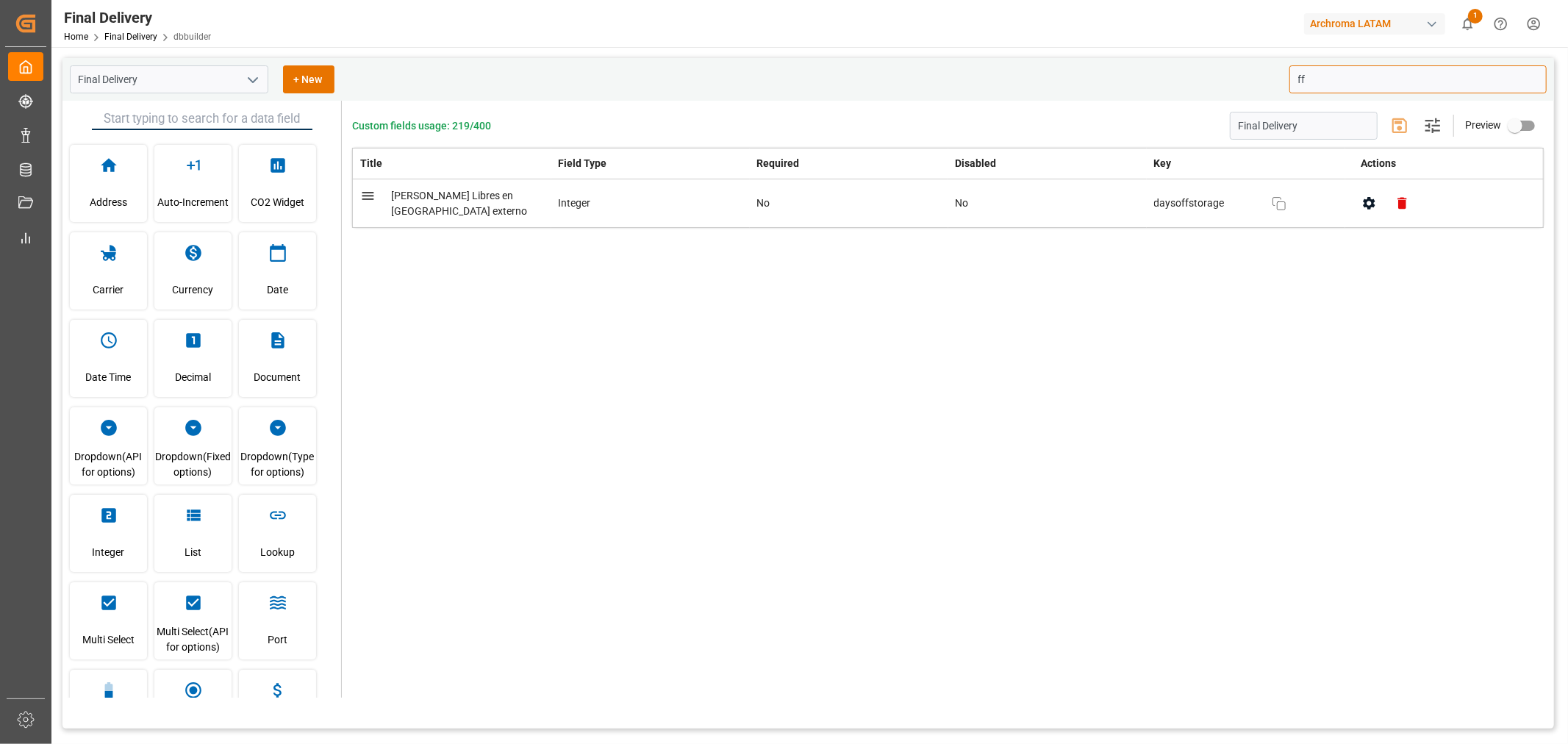
type input "ff"
click at [246, 79] on icon "open menu" at bounding box center [253, 80] width 17 height 17
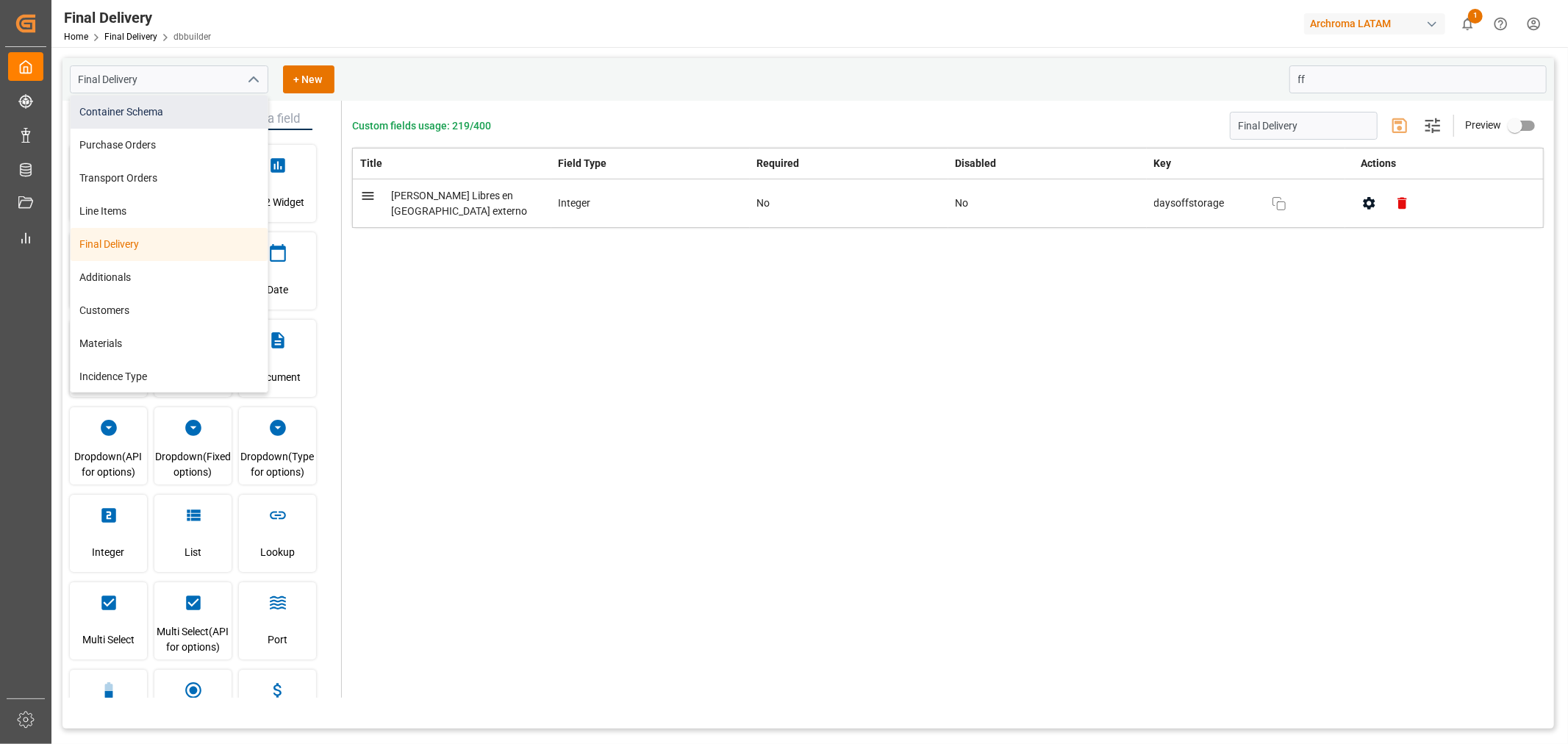
click at [180, 115] on div "Container Schema" at bounding box center [168, 112] width 197 height 33
type input "Container Schema"
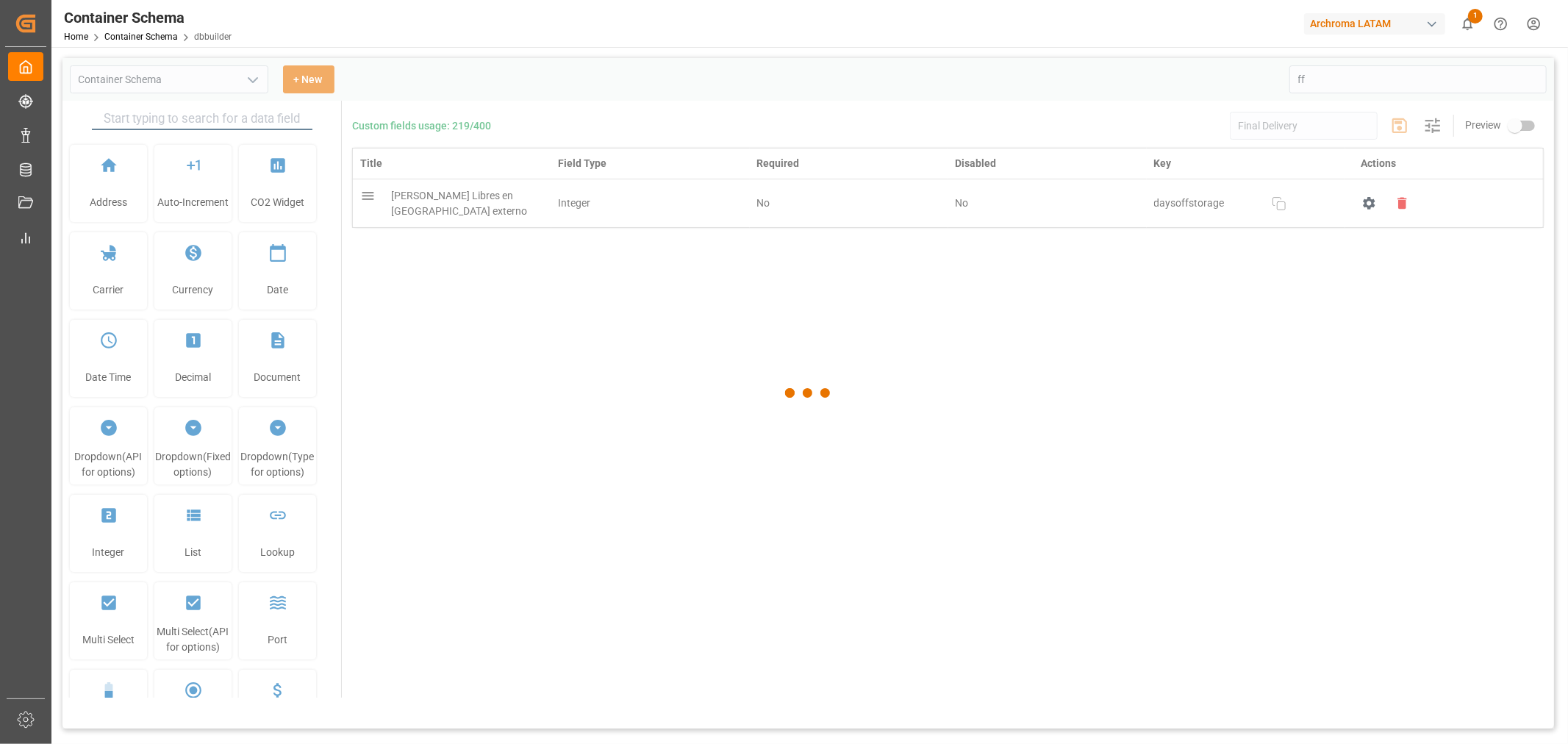
type input "Container Schema"
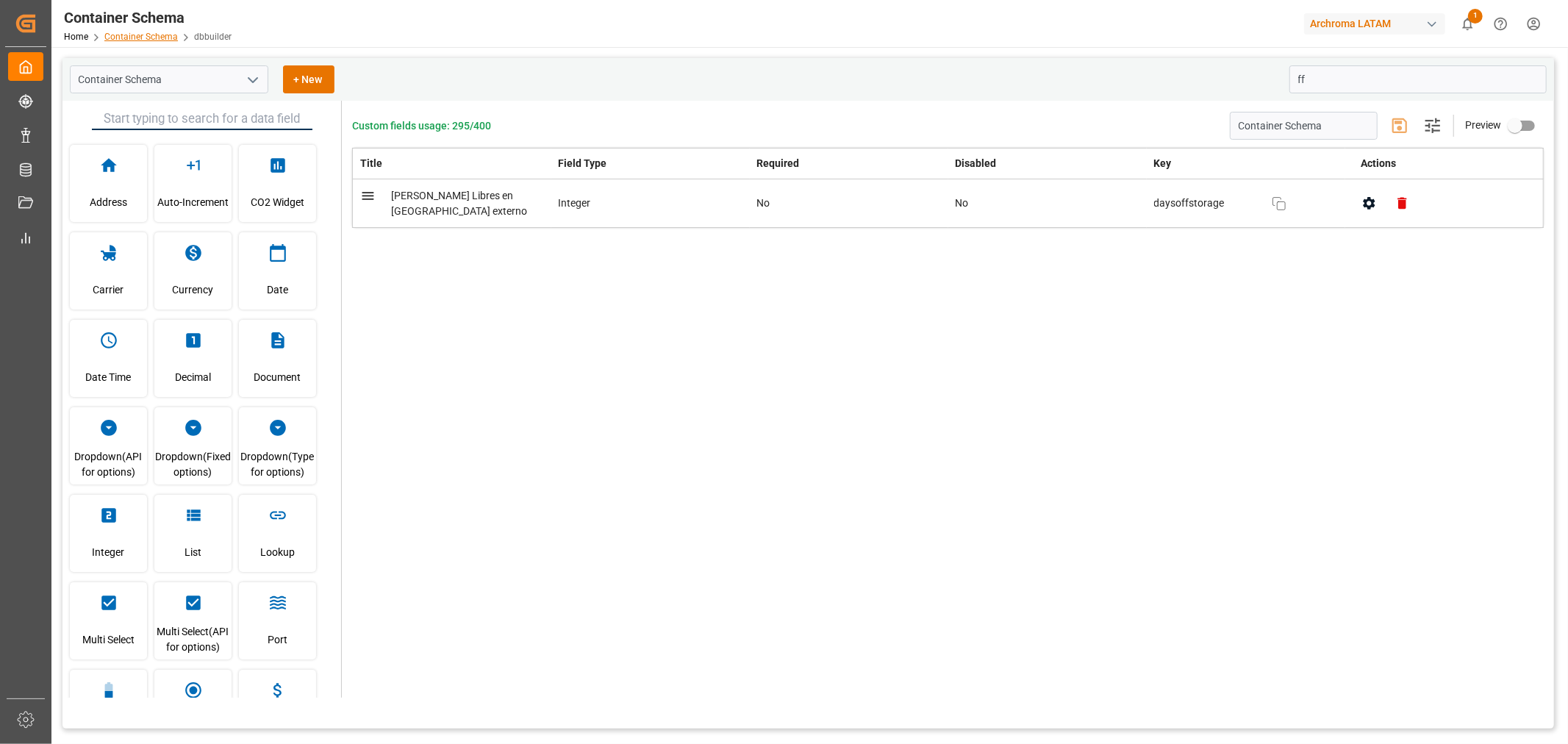
click at [136, 38] on link "Container Schema" at bounding box center [141, 36] width 74 height 10
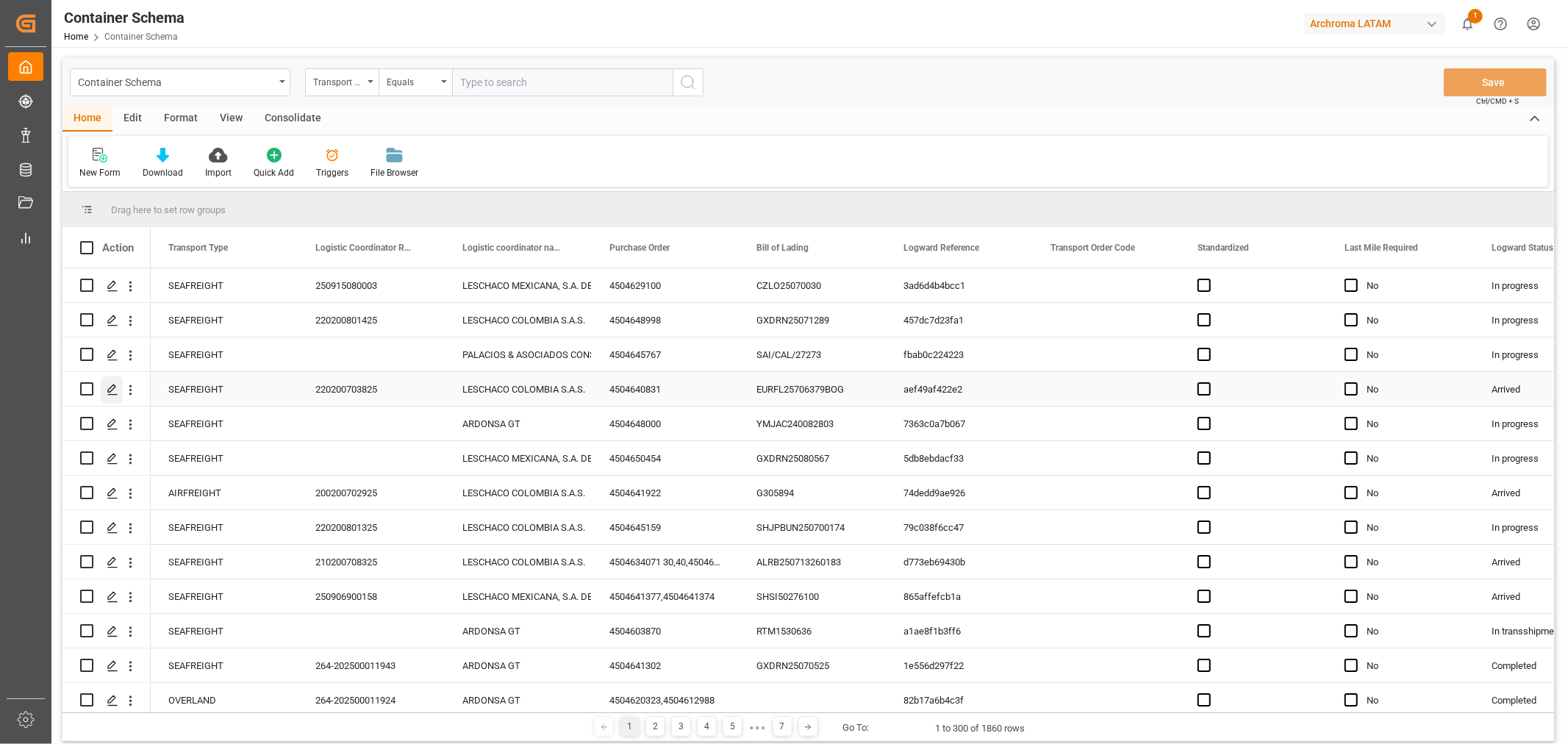
click at [118, 395] on div "Press SPACE to select this row." at bounding box center [111, 390] width 22 height 27
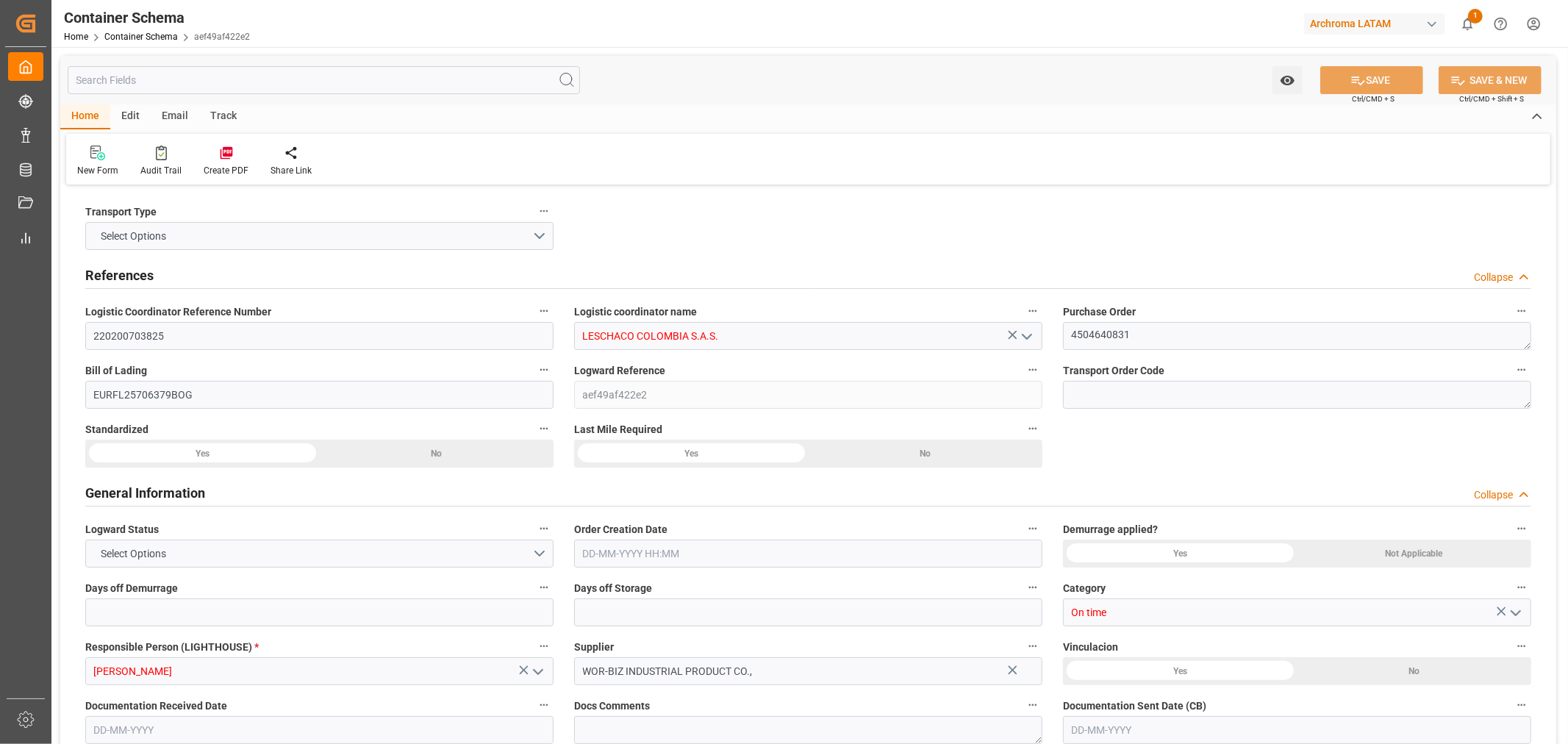
type input "0"
type input "3"
type input "1"
type input "200"
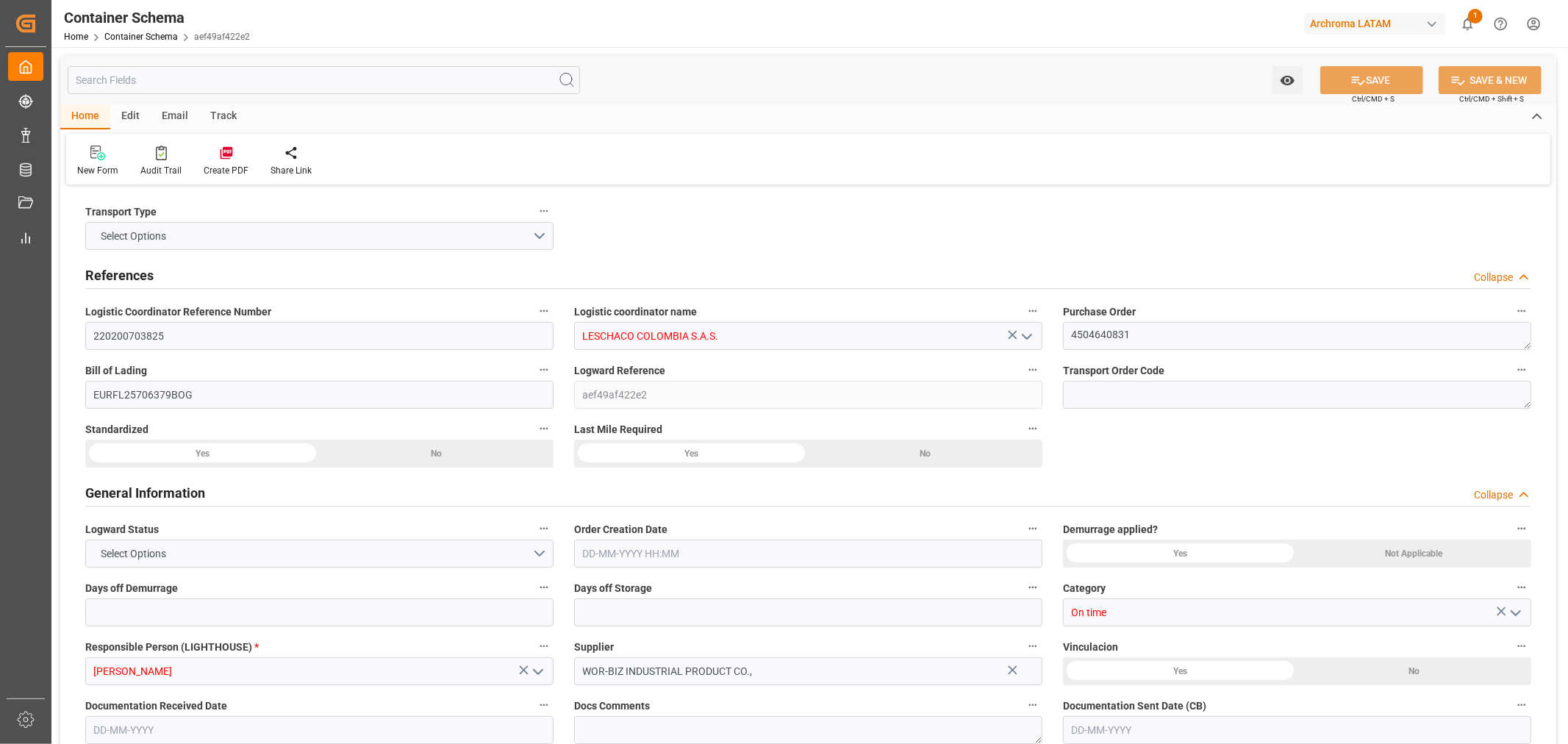
type input "215"
type input "Maersk"
type input "Maersk Line AS"
type input "CNSGH"
type input "CNSHA"
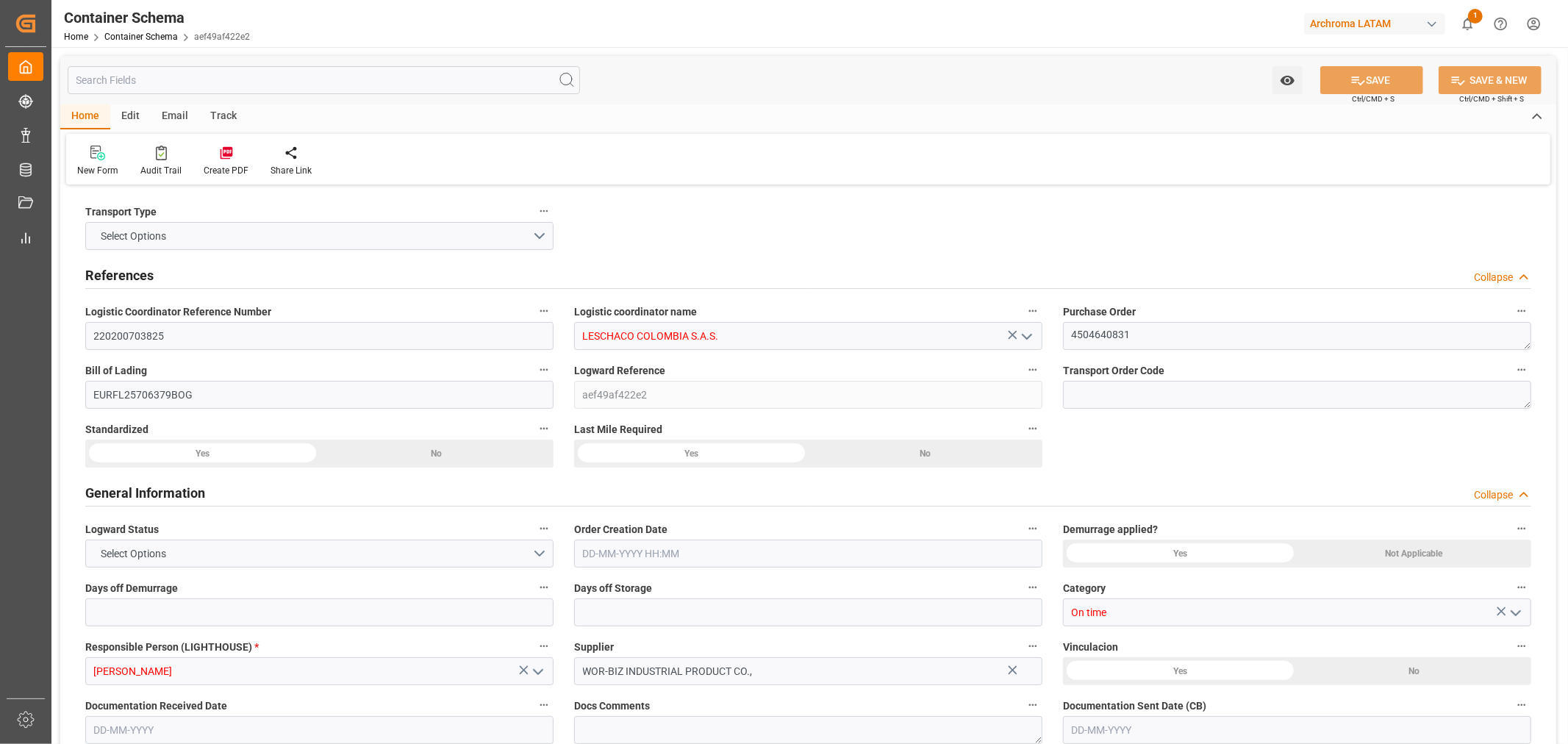
type input "COBUN"
type input "9245744"
type input "[DATE] 09:30"
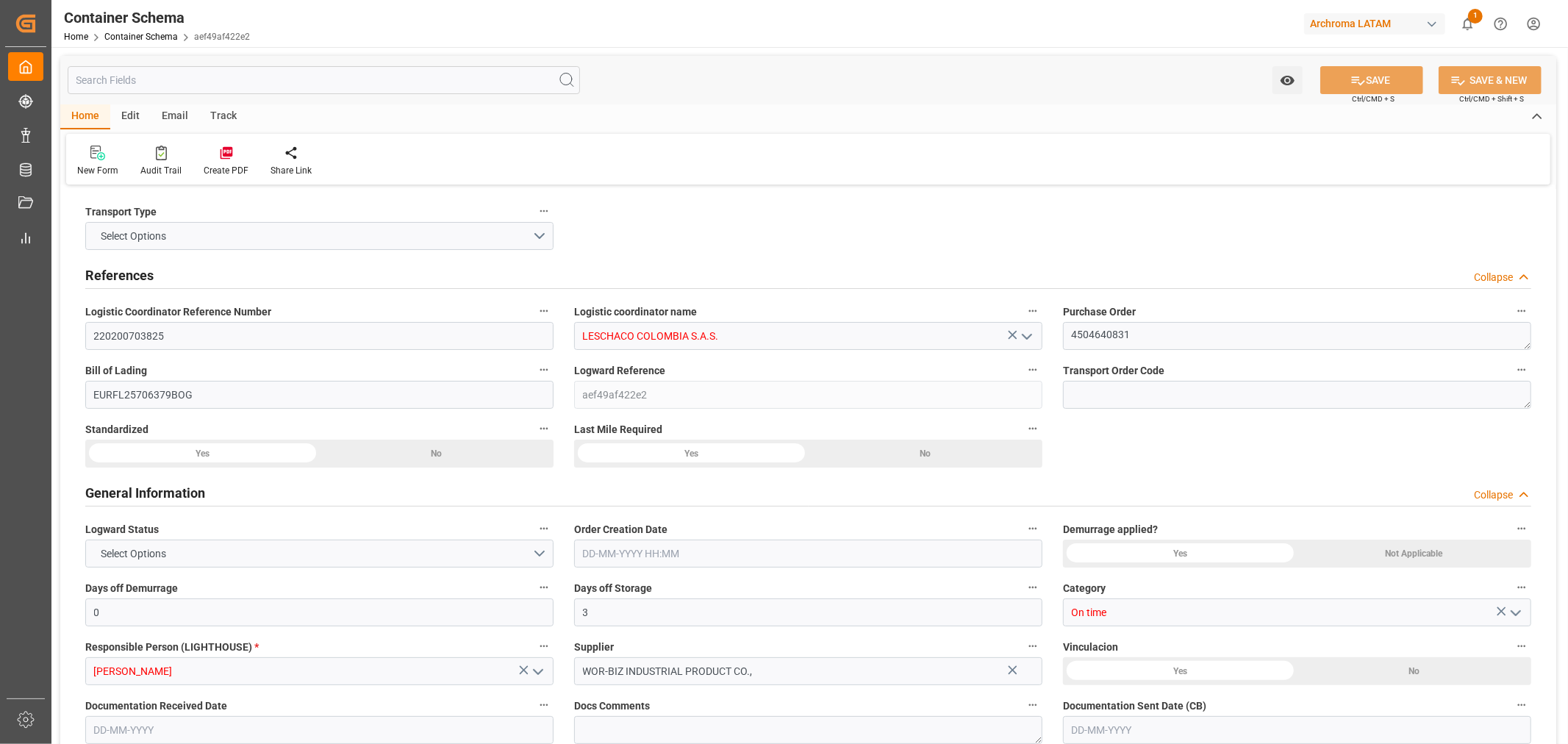
type input "[DATE]"
type input "[DATE] 00:00"
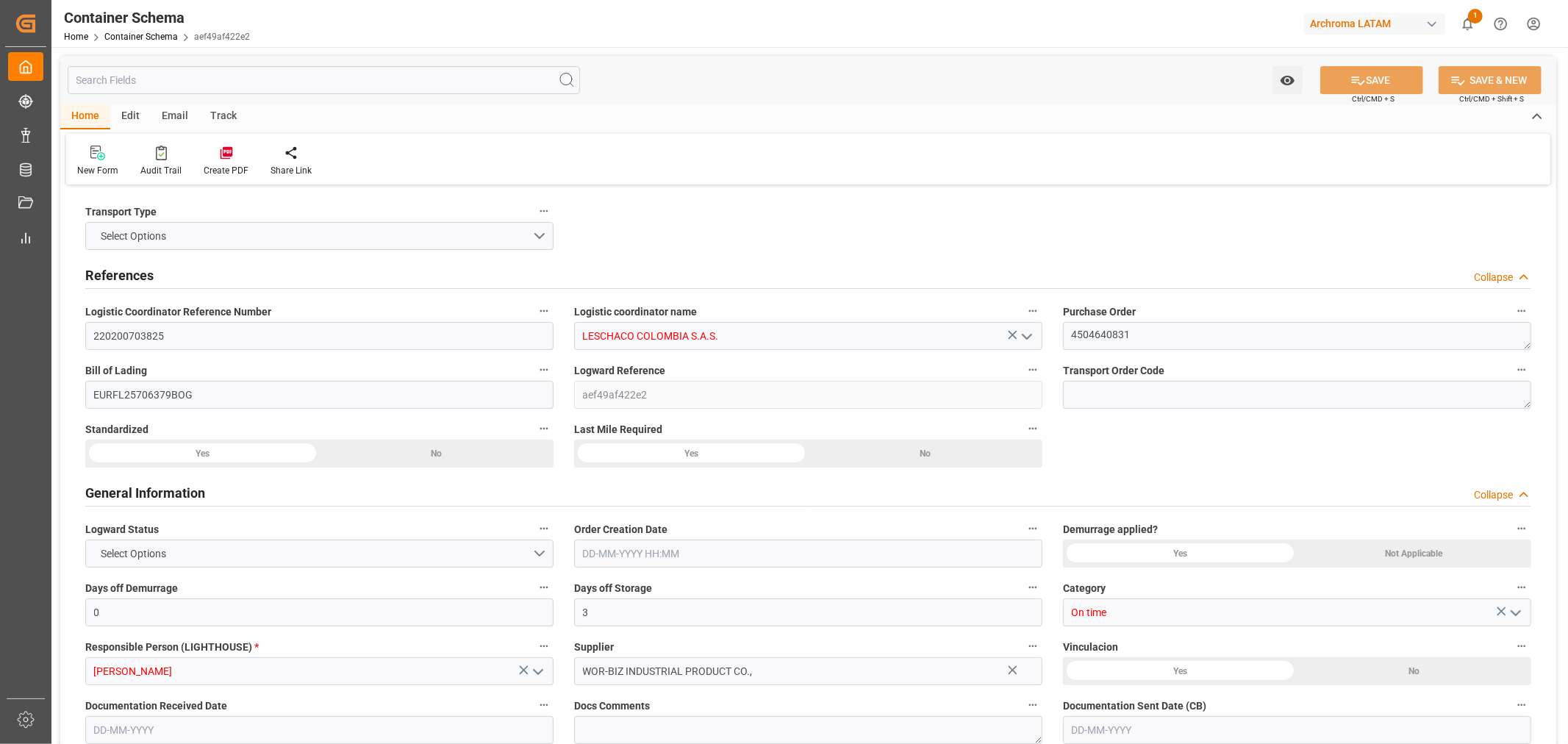
type input "[DATE] 00:00"
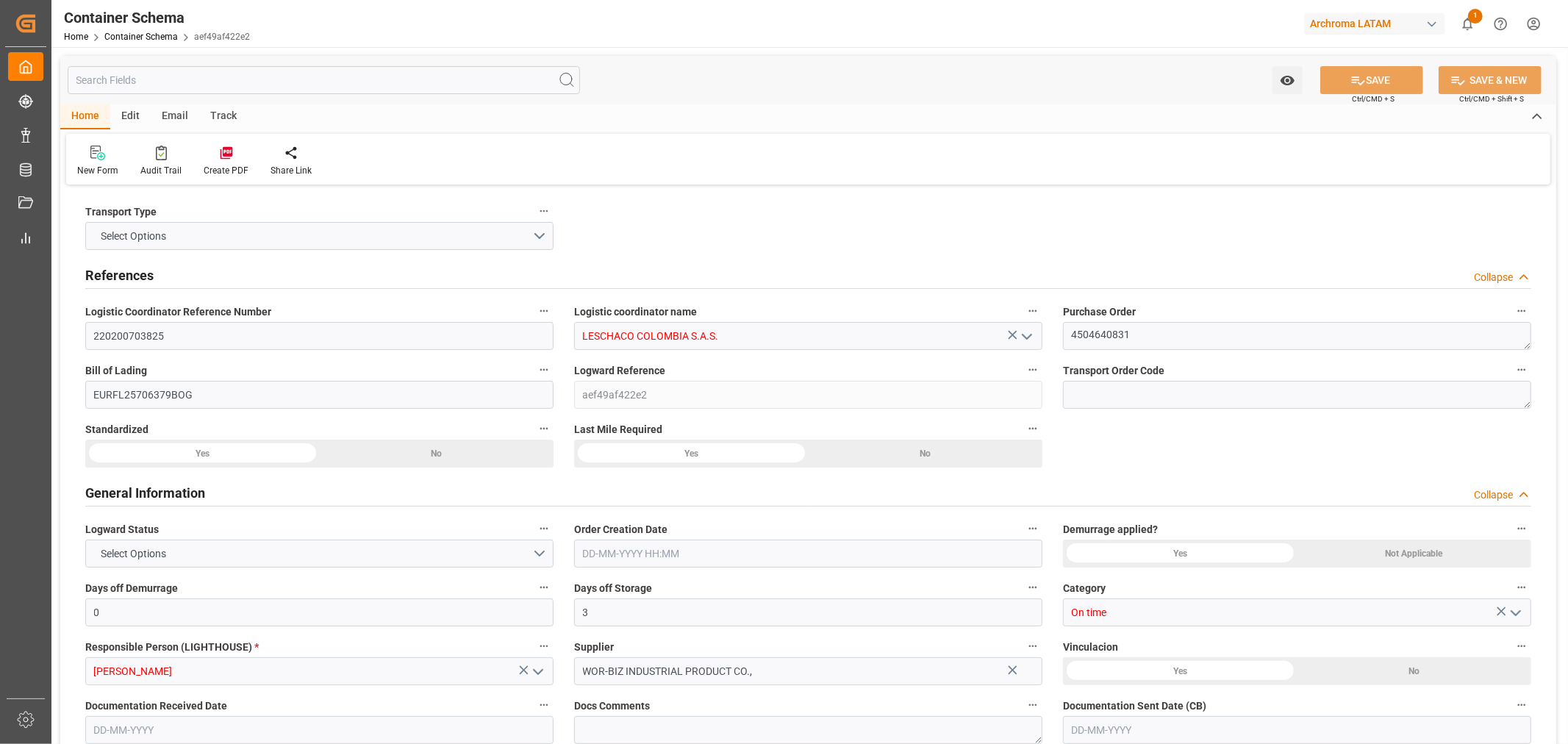
type input "[DATE] 00:00"
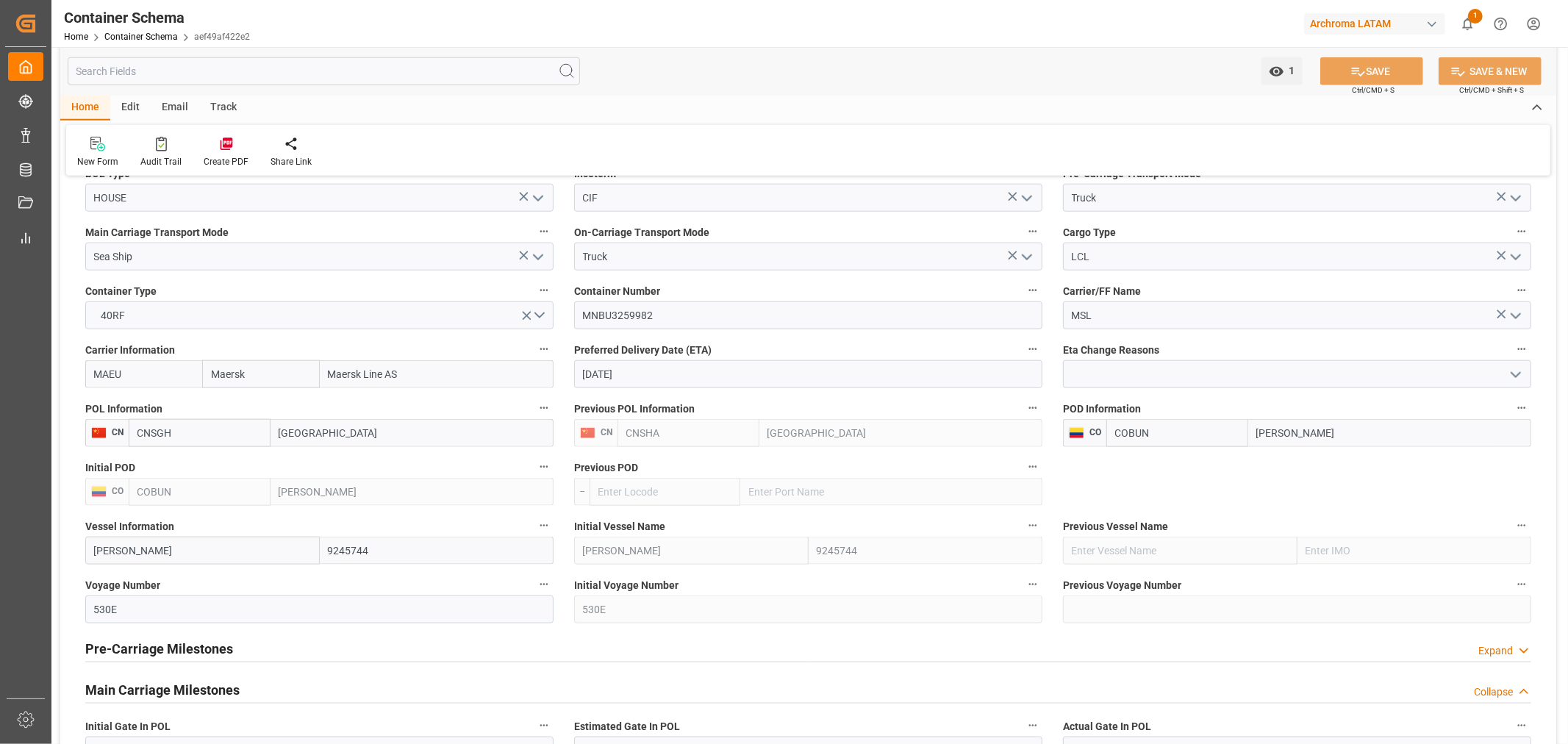
scroll to position [1388, 0]
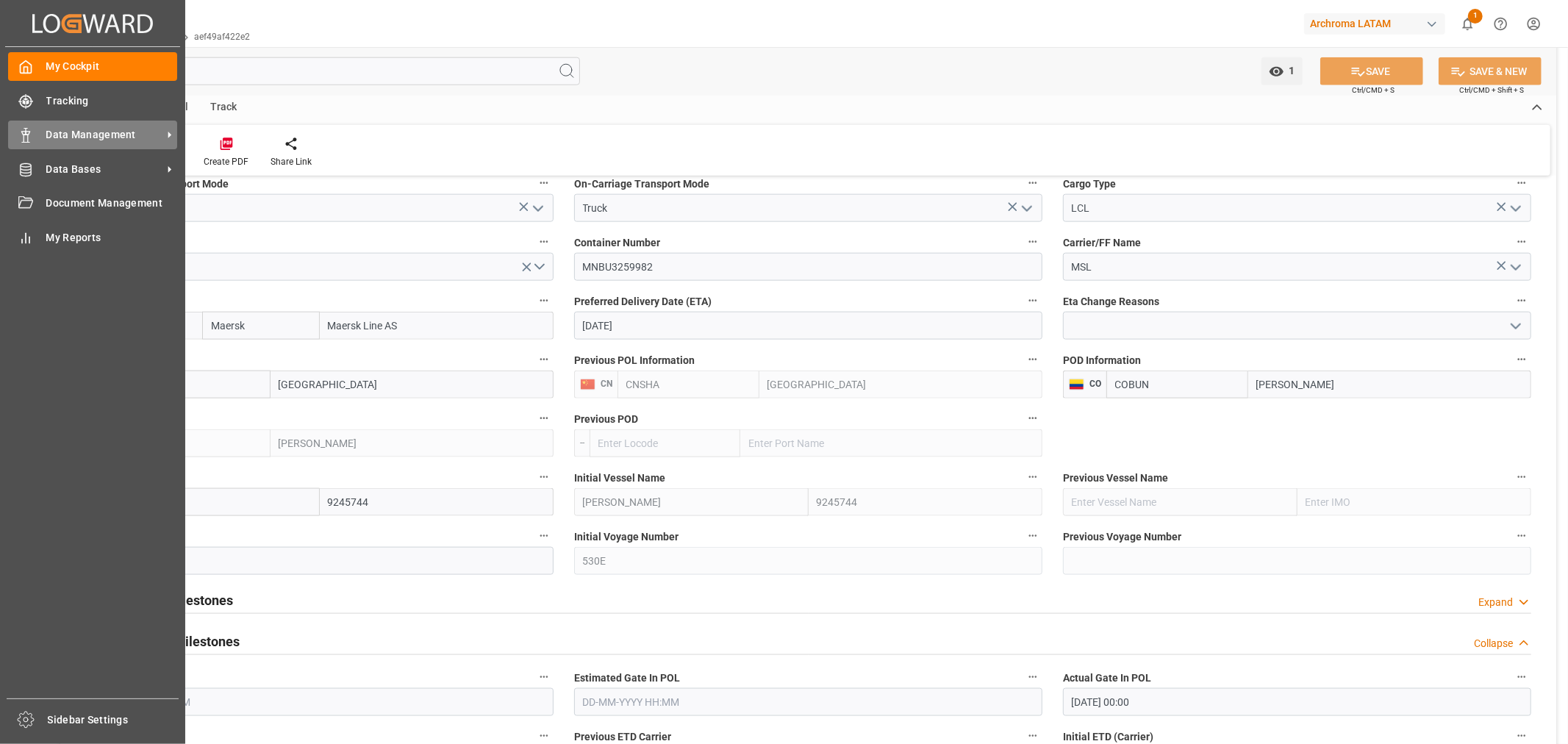
click at [119, 143] on div "Data Management Data Management" at bounding box center [92, 135] width 169 height 29
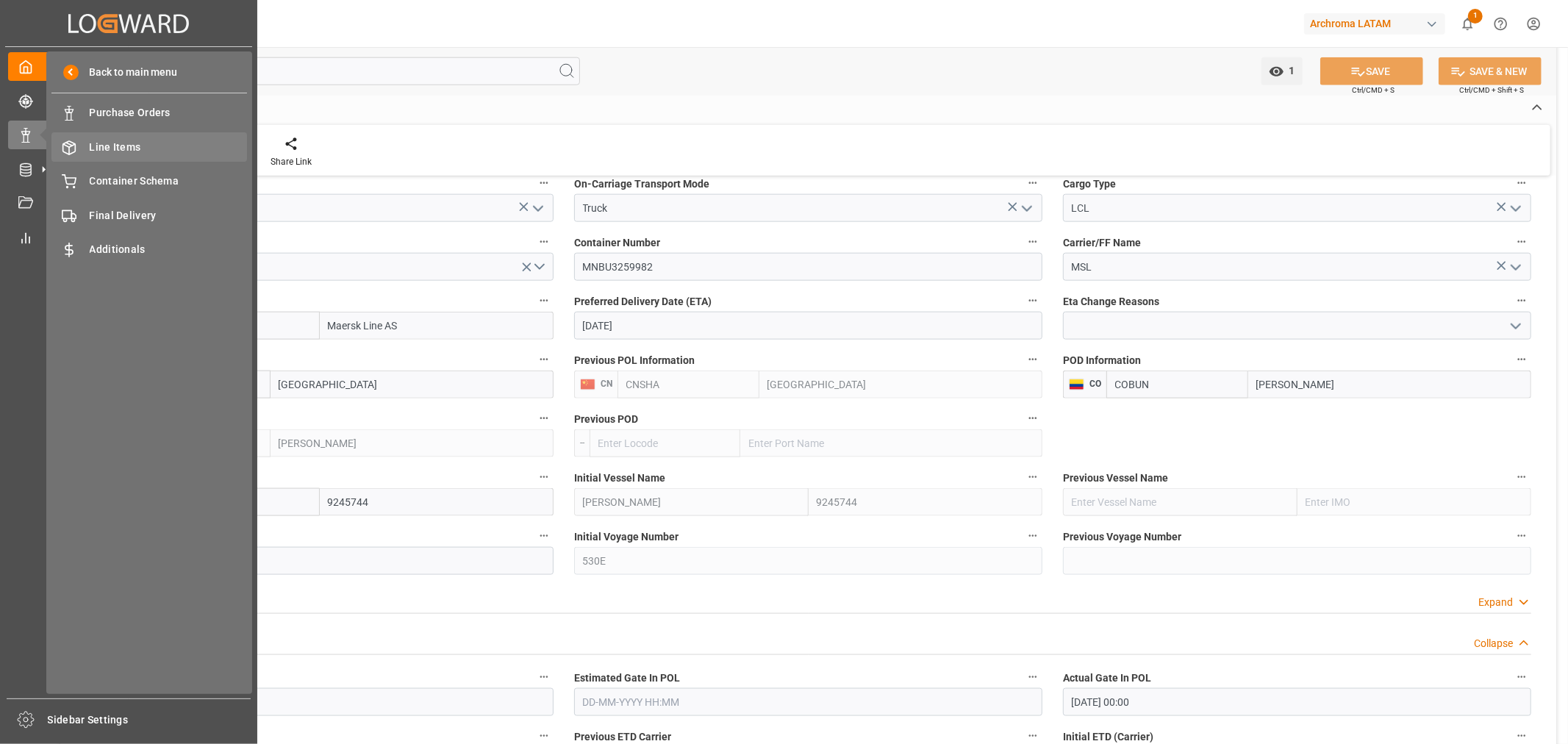
click at [134, 149] on span "Line Items" at bounding box center [168, 148] width 158 height 16
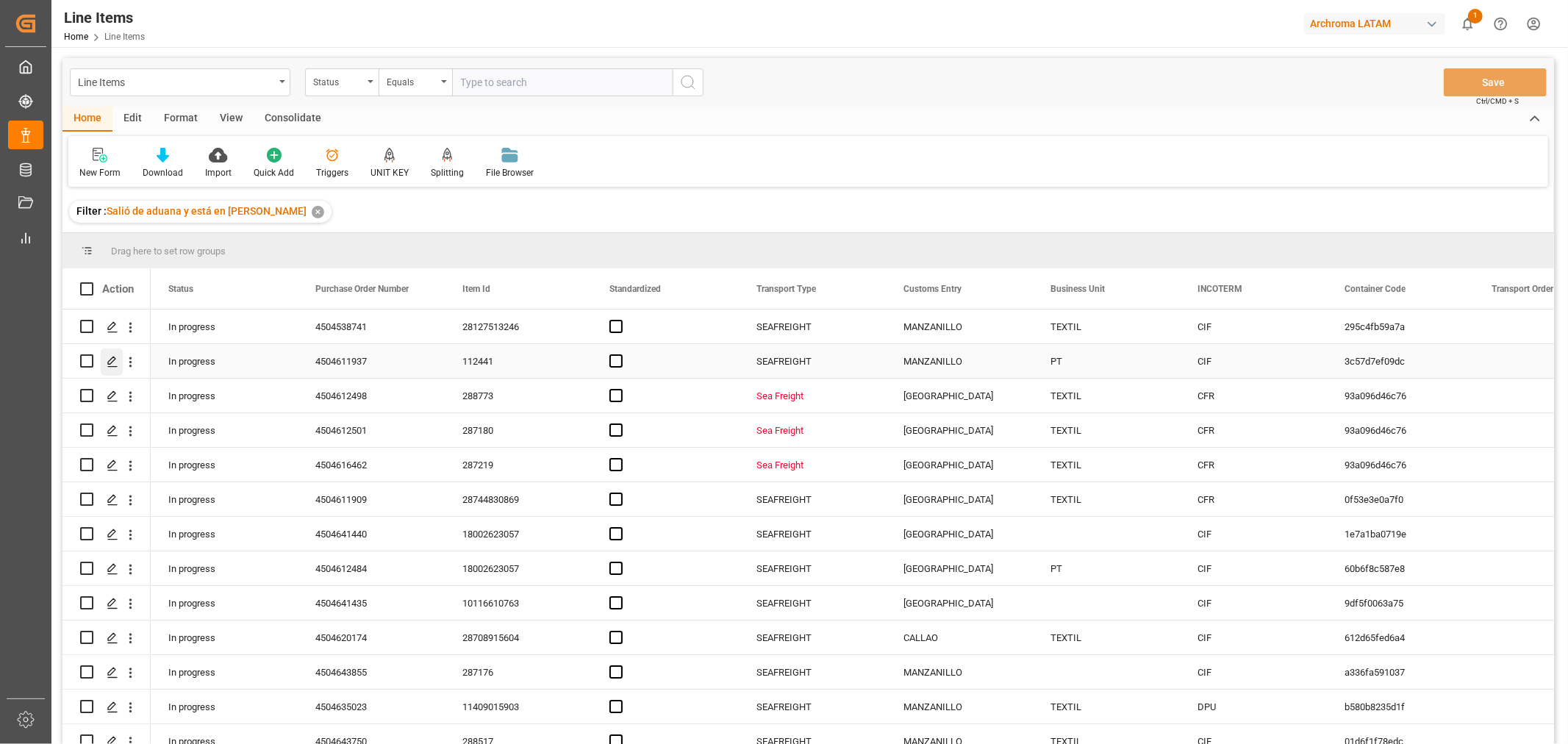
click at [111, 366] on icon "Press SPACE to select this row." at bounding box center [113, 362] width 12 height 12
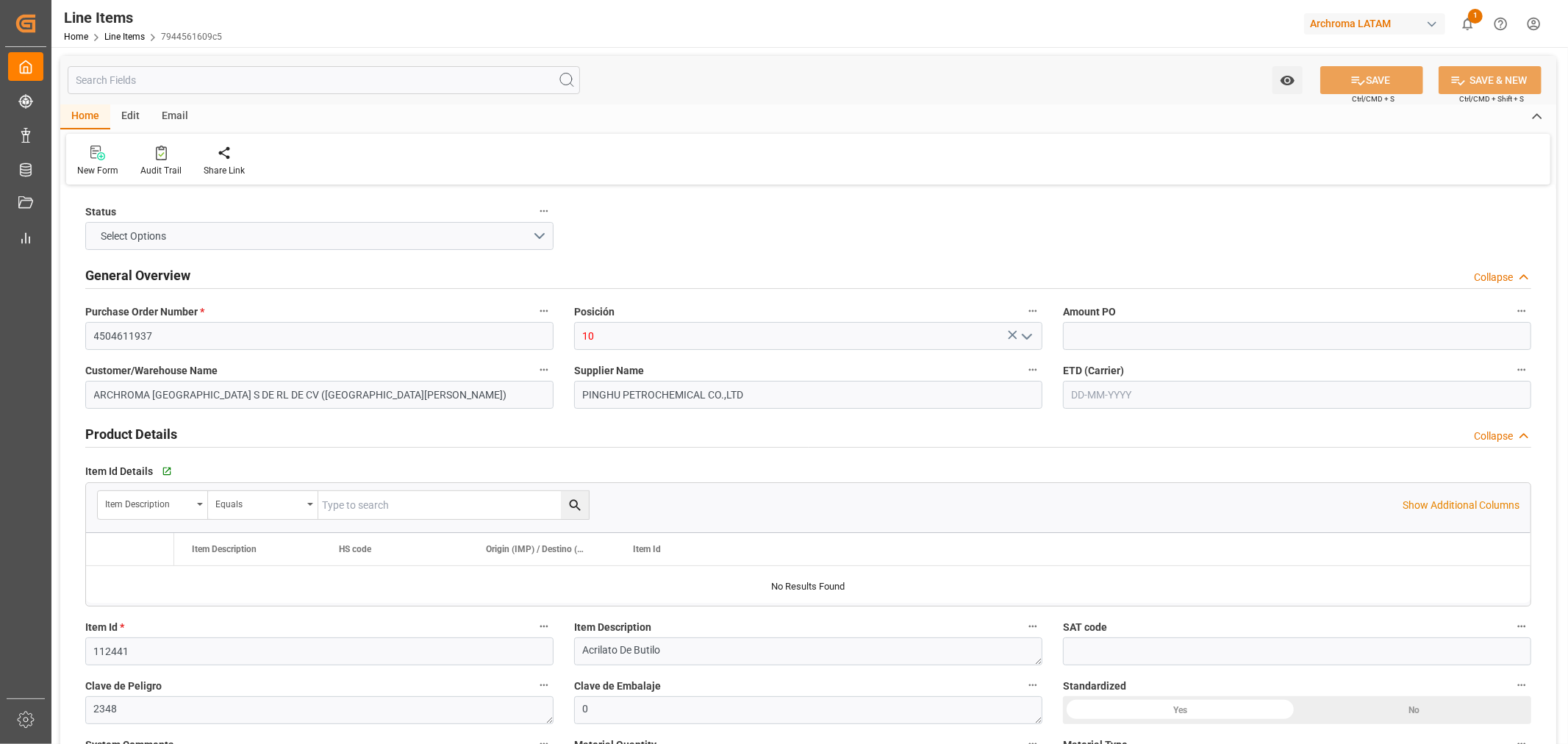
type input "1"
type input "12352100"
type input "1"
type input "21000"
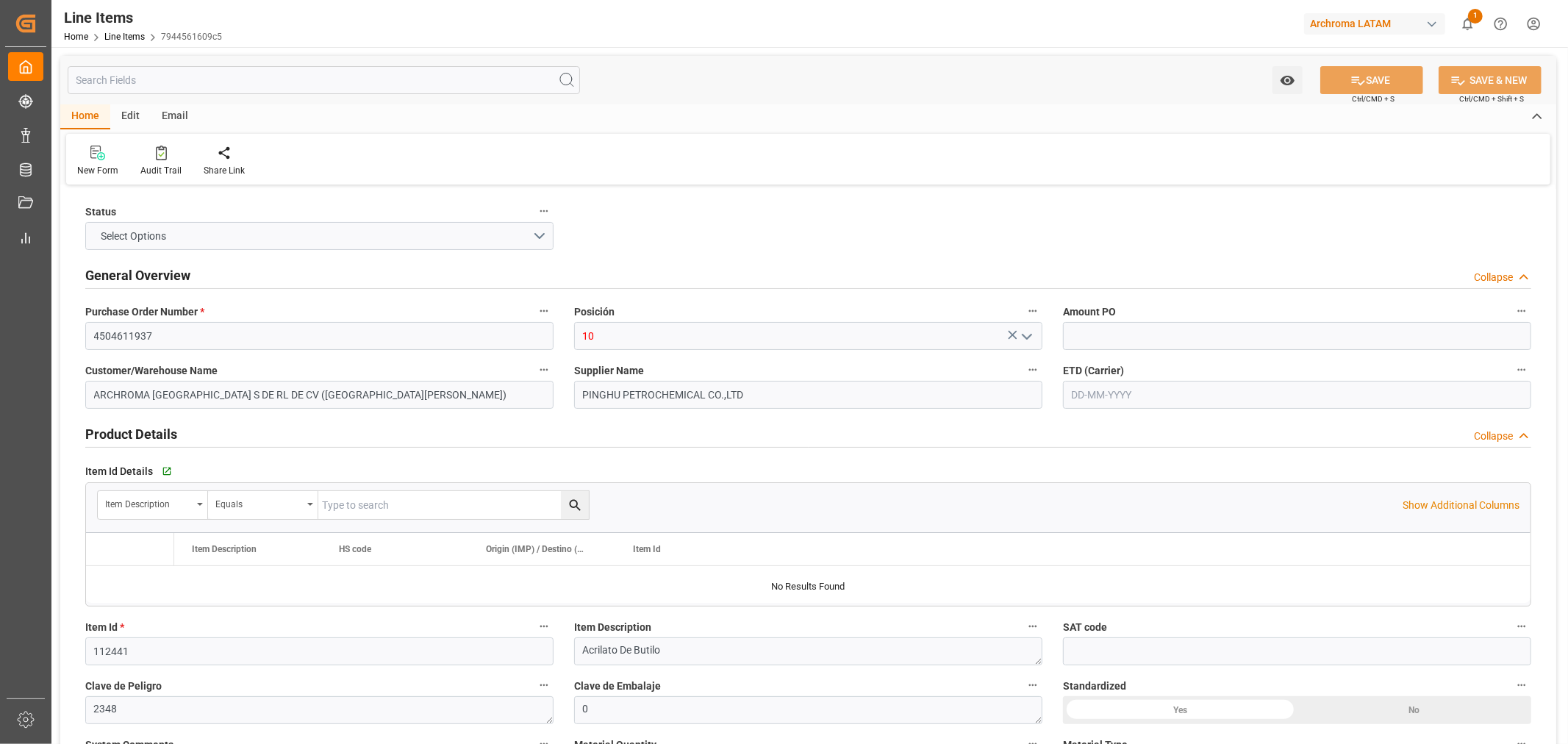
type input "27048"
type input "2916120200"
type input "[DATE]"
type input "[DATE] 11:29"
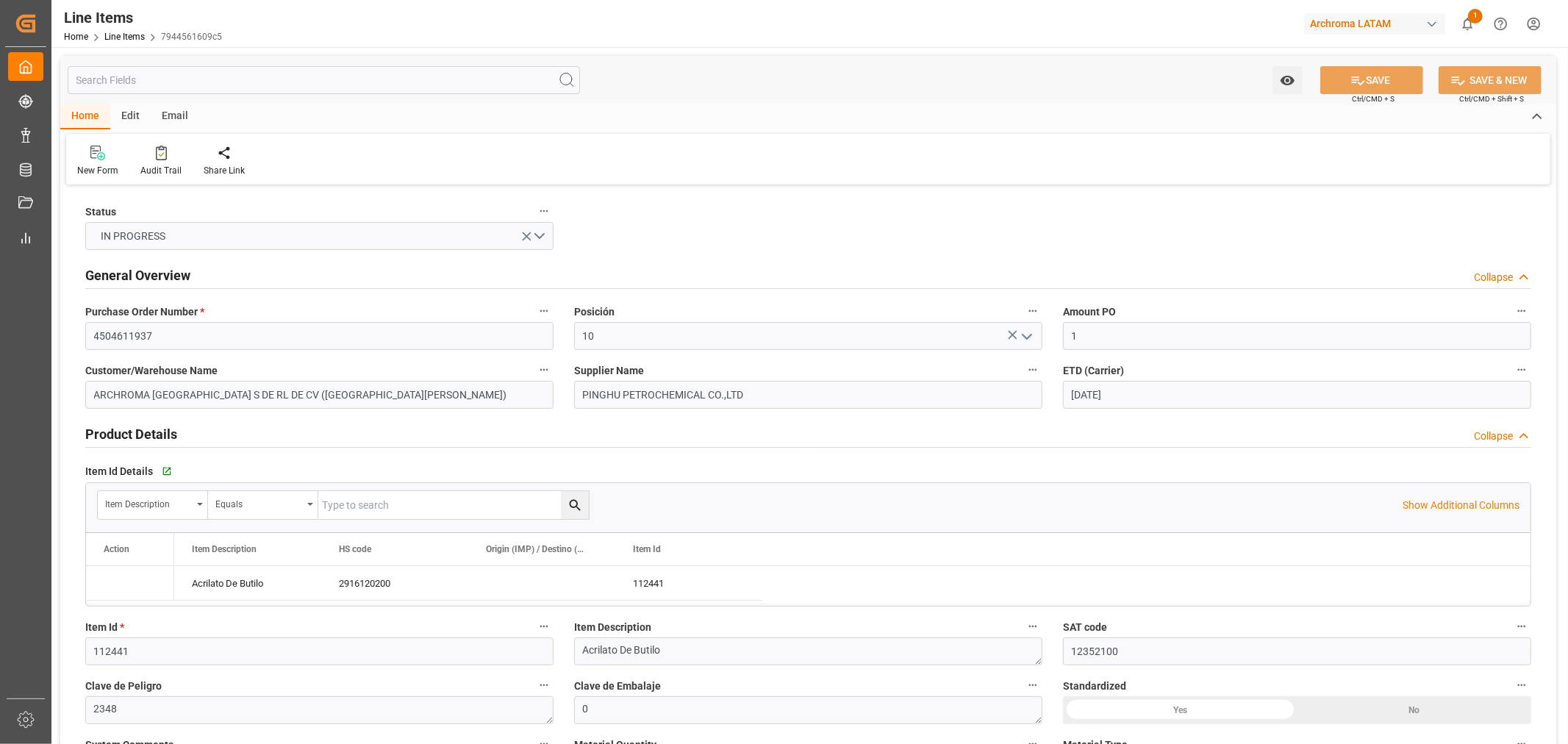
type input "[DATE] 19:41"
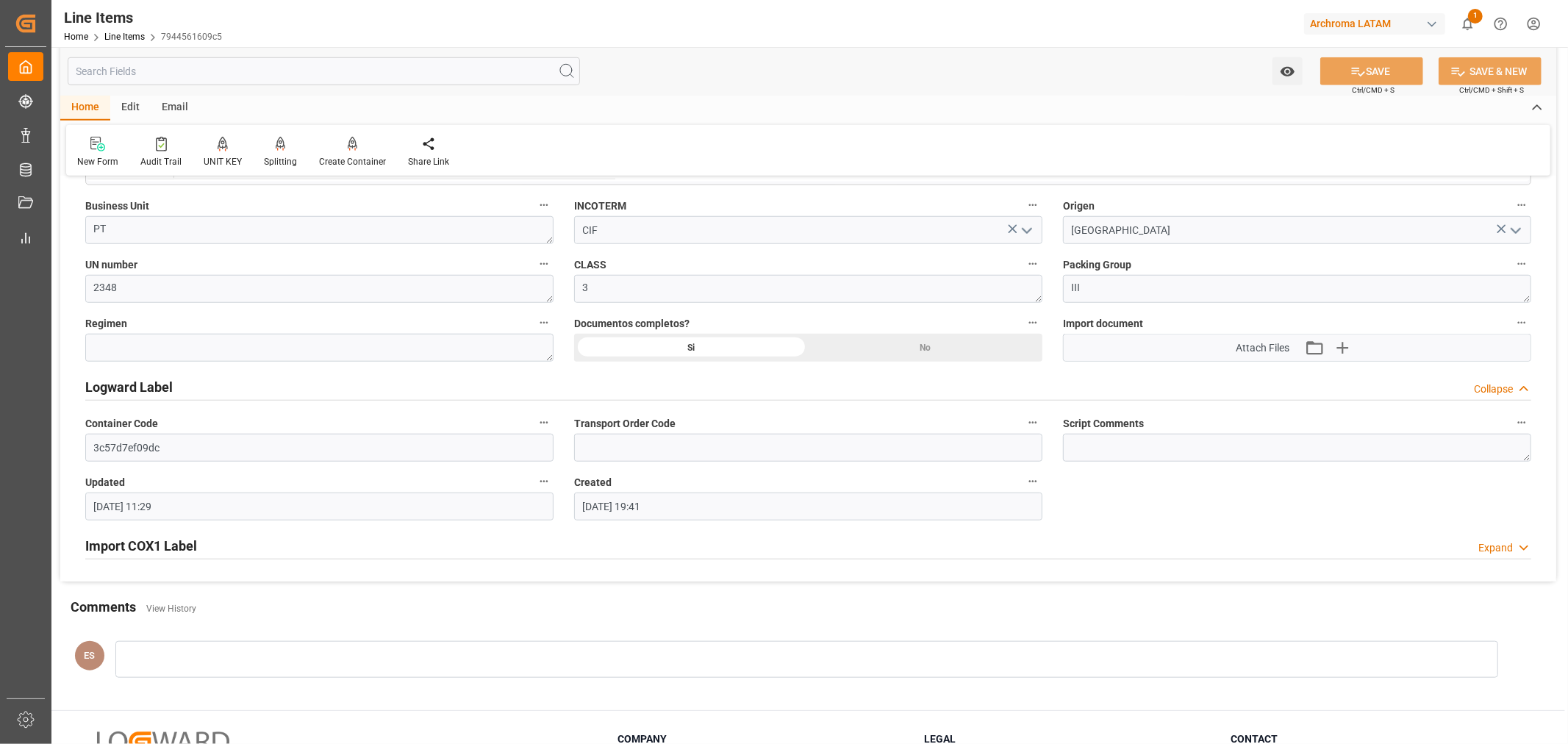
scroll to position [1062, 0]
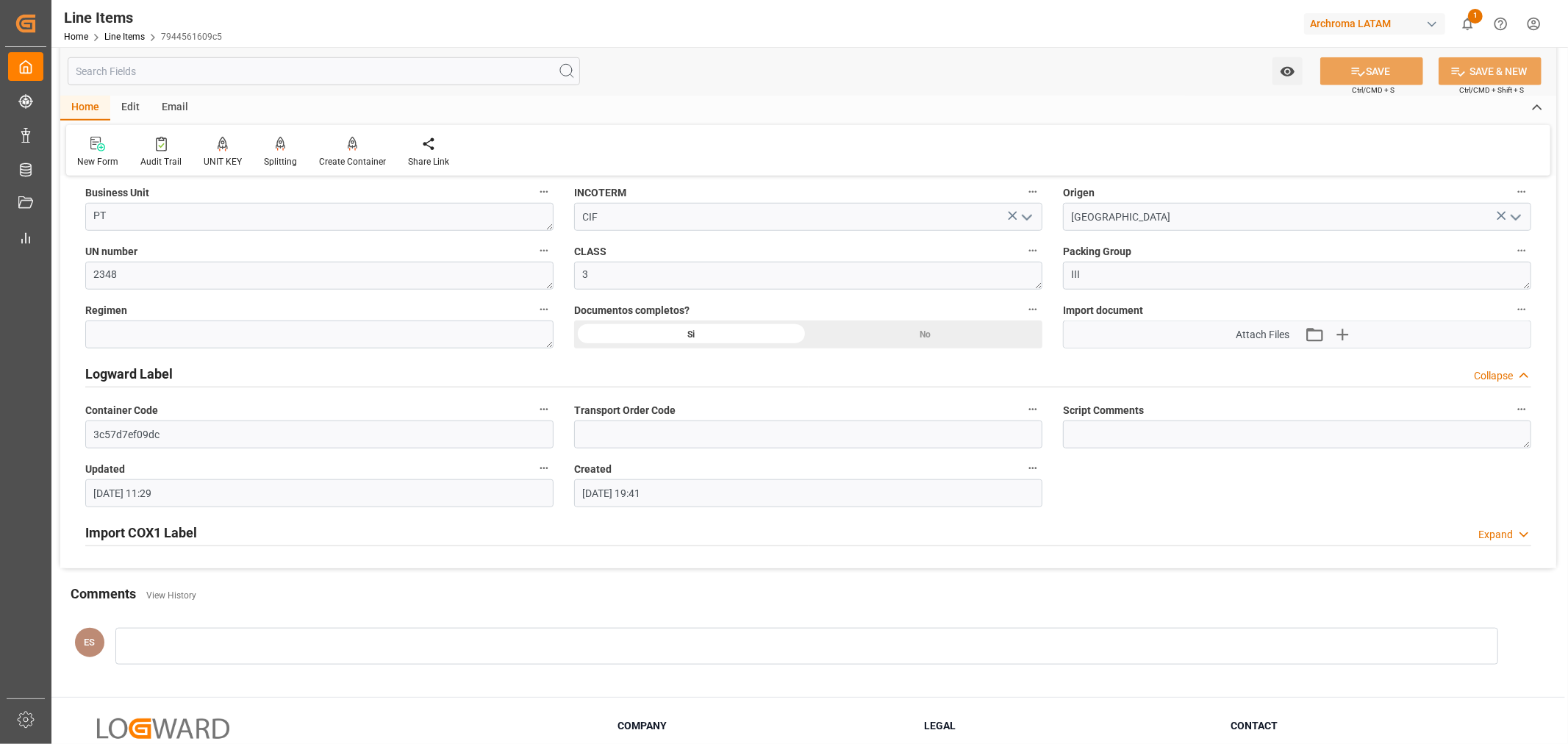
click at [141, 109] on div "Edit" at bounding box center [130, 108] width 41 height 25
click at [336, 161] on div "Schema Edit" at bounding box center [338, 161] width 50 height 13
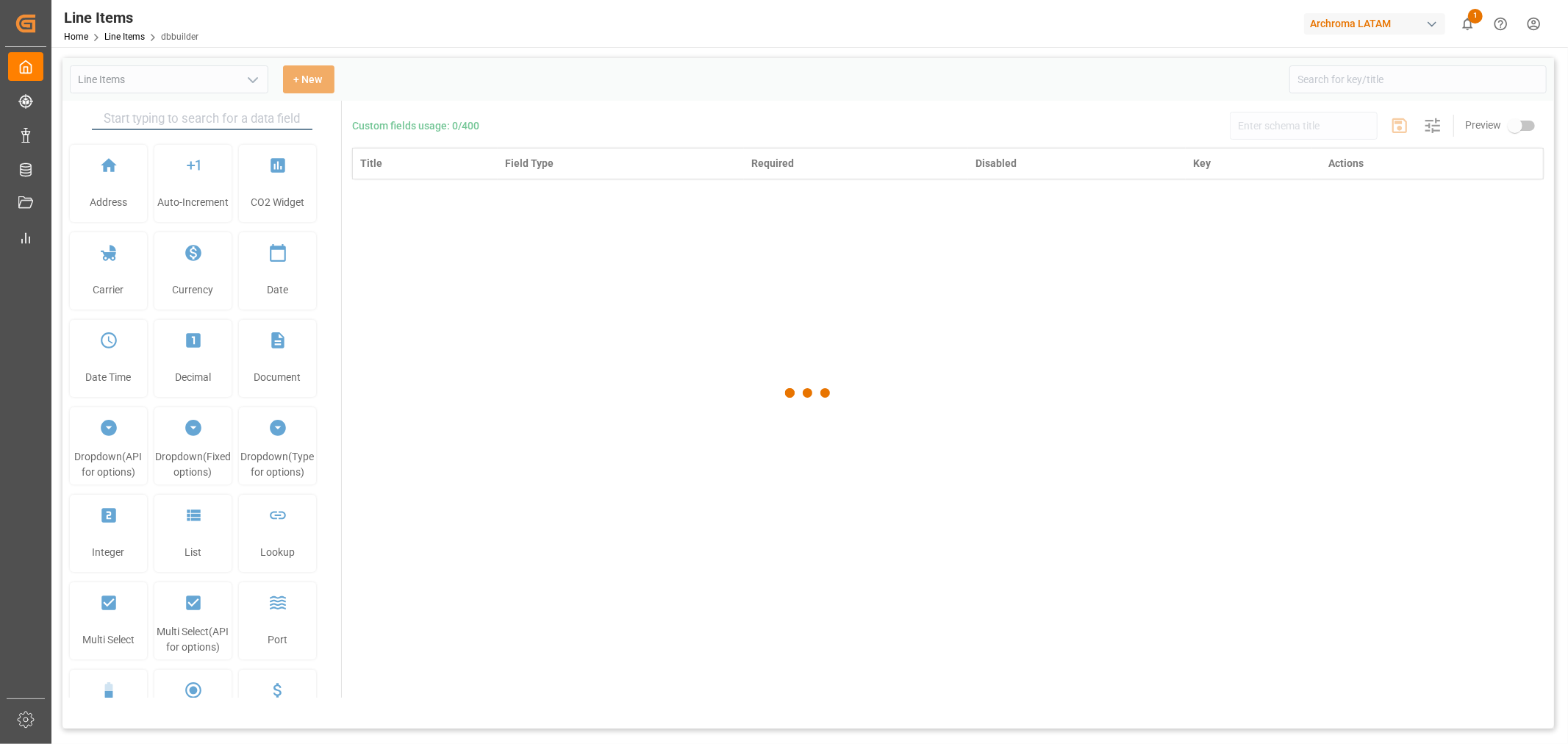
type input "Line Items"
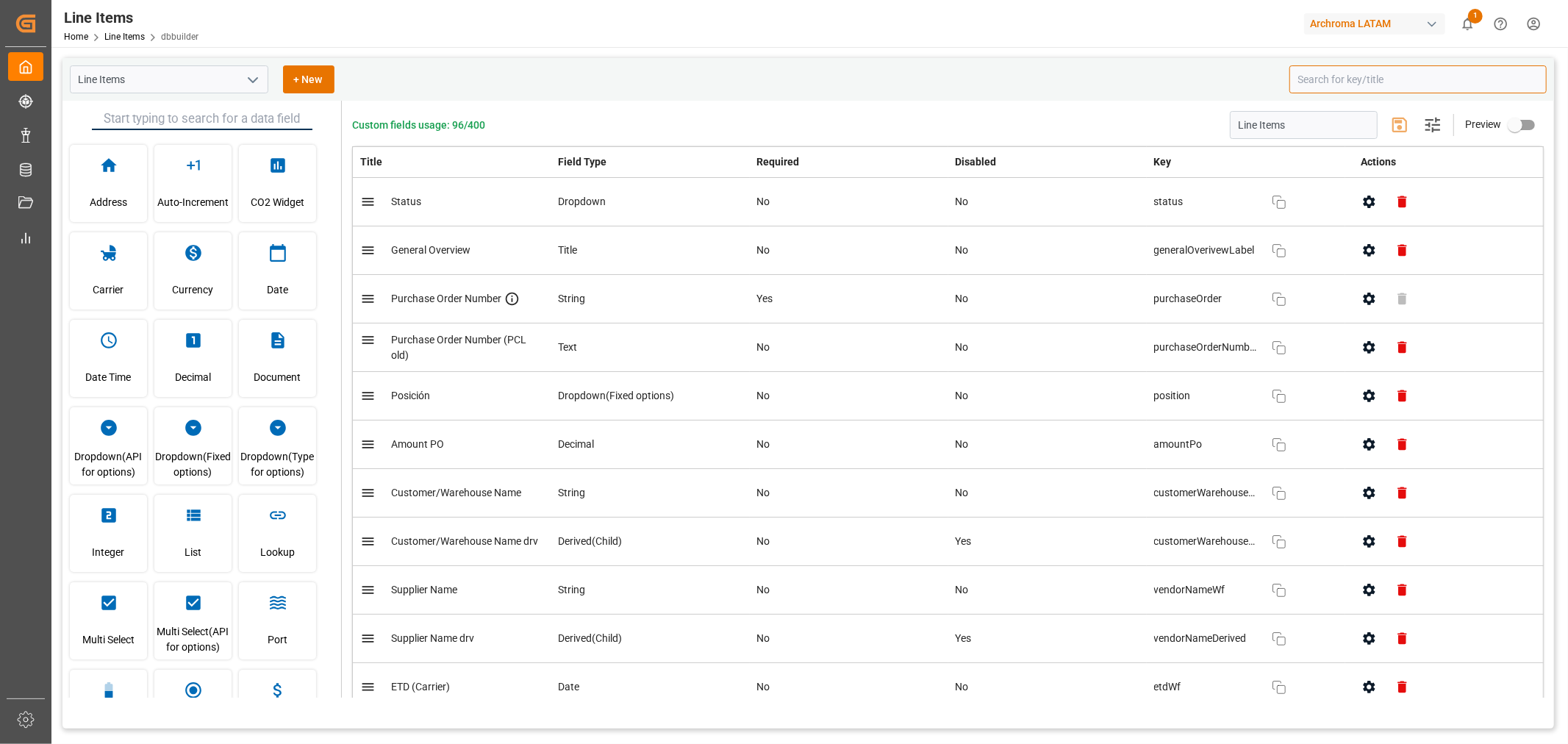
click at [1045, 76] on input at bounding box center [1418, 79] width 257 height 28
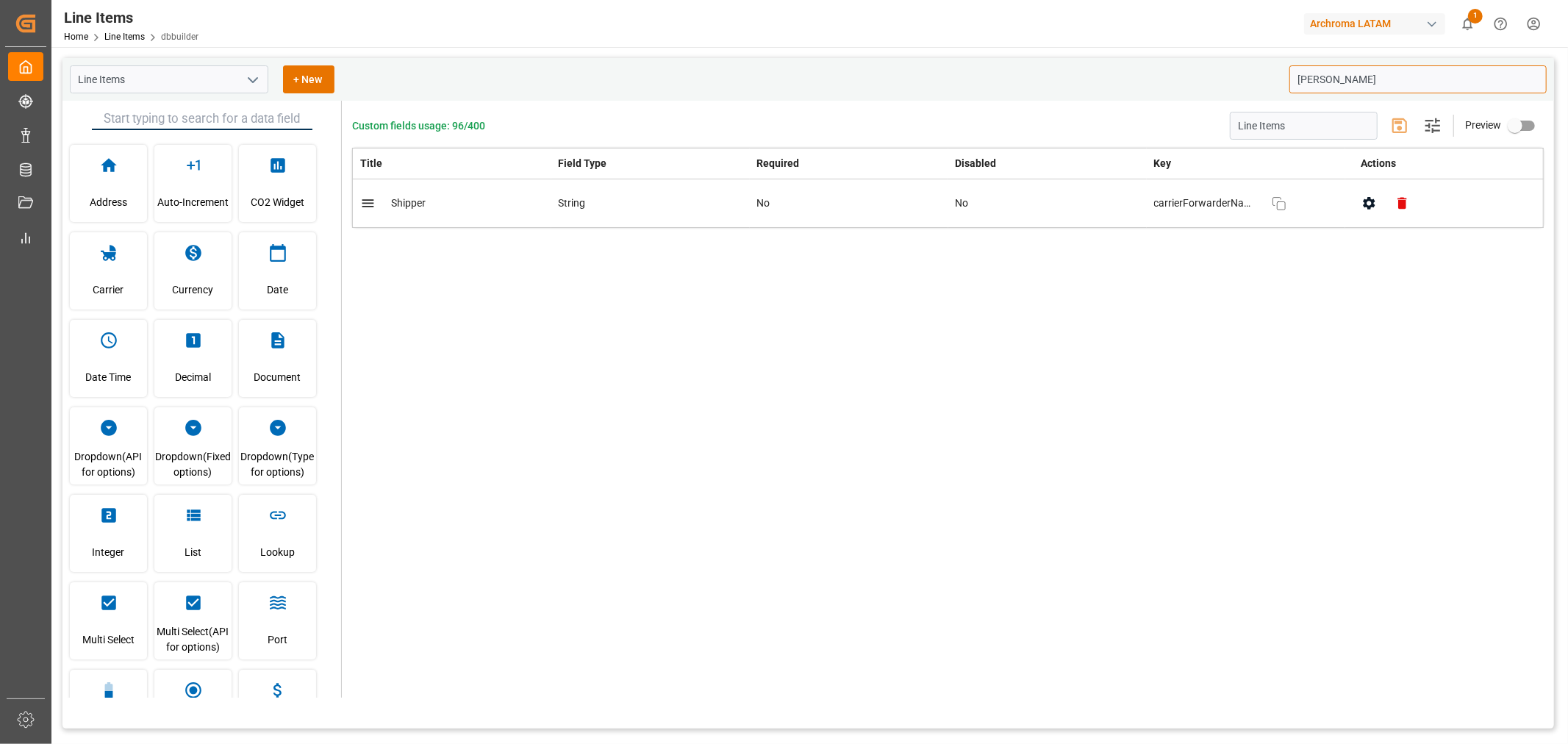
click at [1045, 200] on icon "button" at bounding box center [1369, 203] width 16 height 16
type input "[PERSON_NAME]"
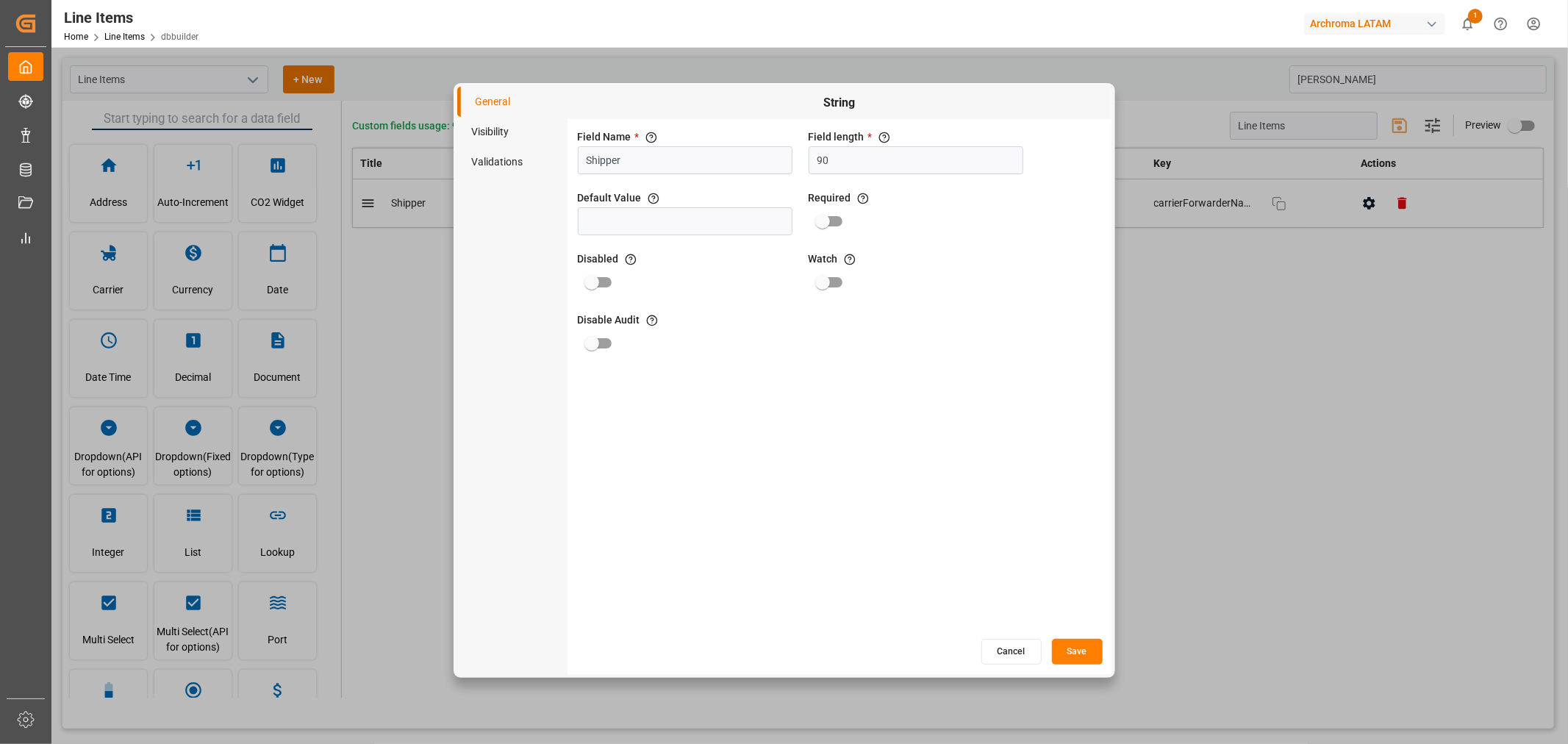
click at [515, 137] on li "Visibility" at bounding box center [512, 132] width 110 height 30
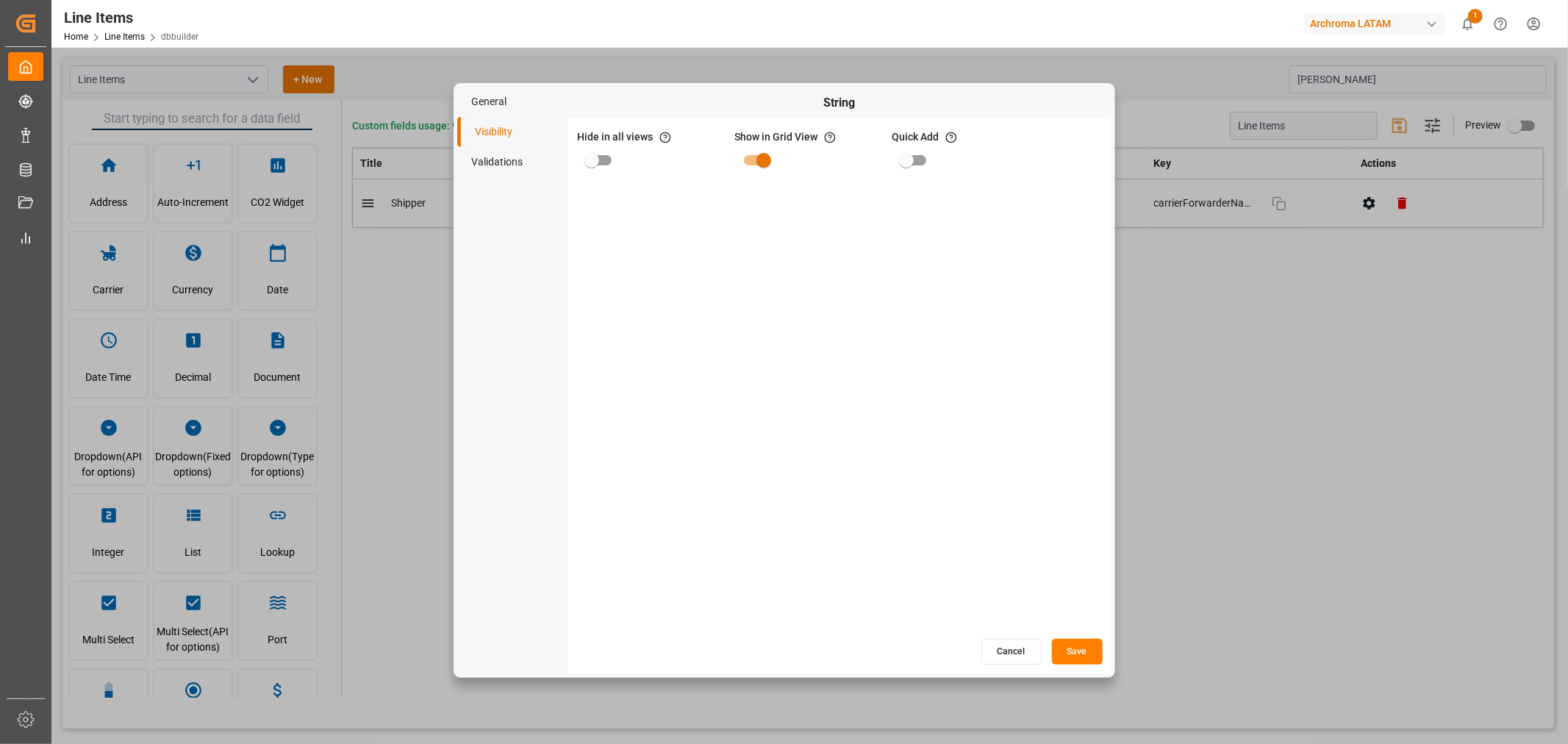
click at [495, 97] on li "General" at bounding box center [512, 102] width 110 height 30
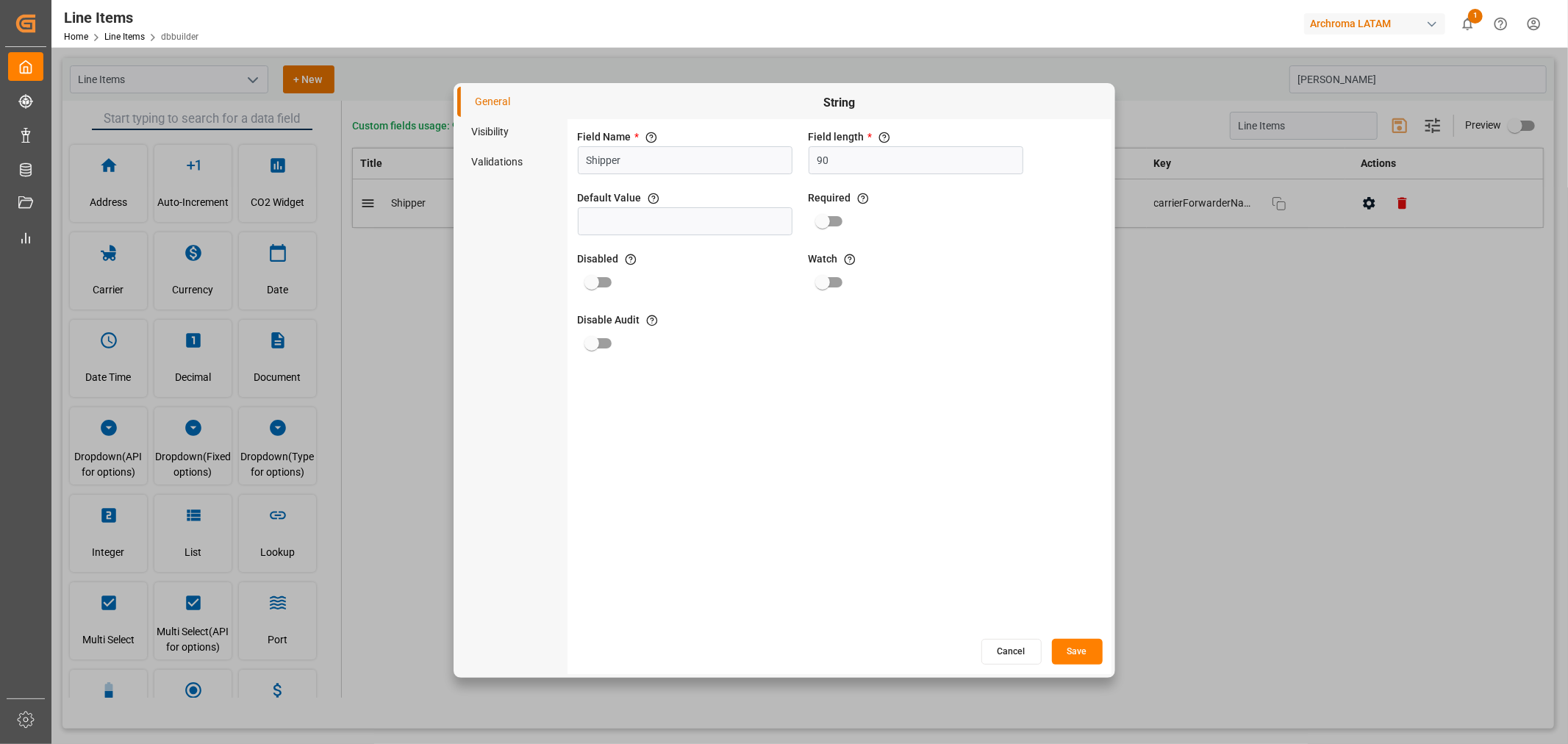
click at [1019, 449] on button "Cancel" at bounding box center [1011, 652] width 60 height 26
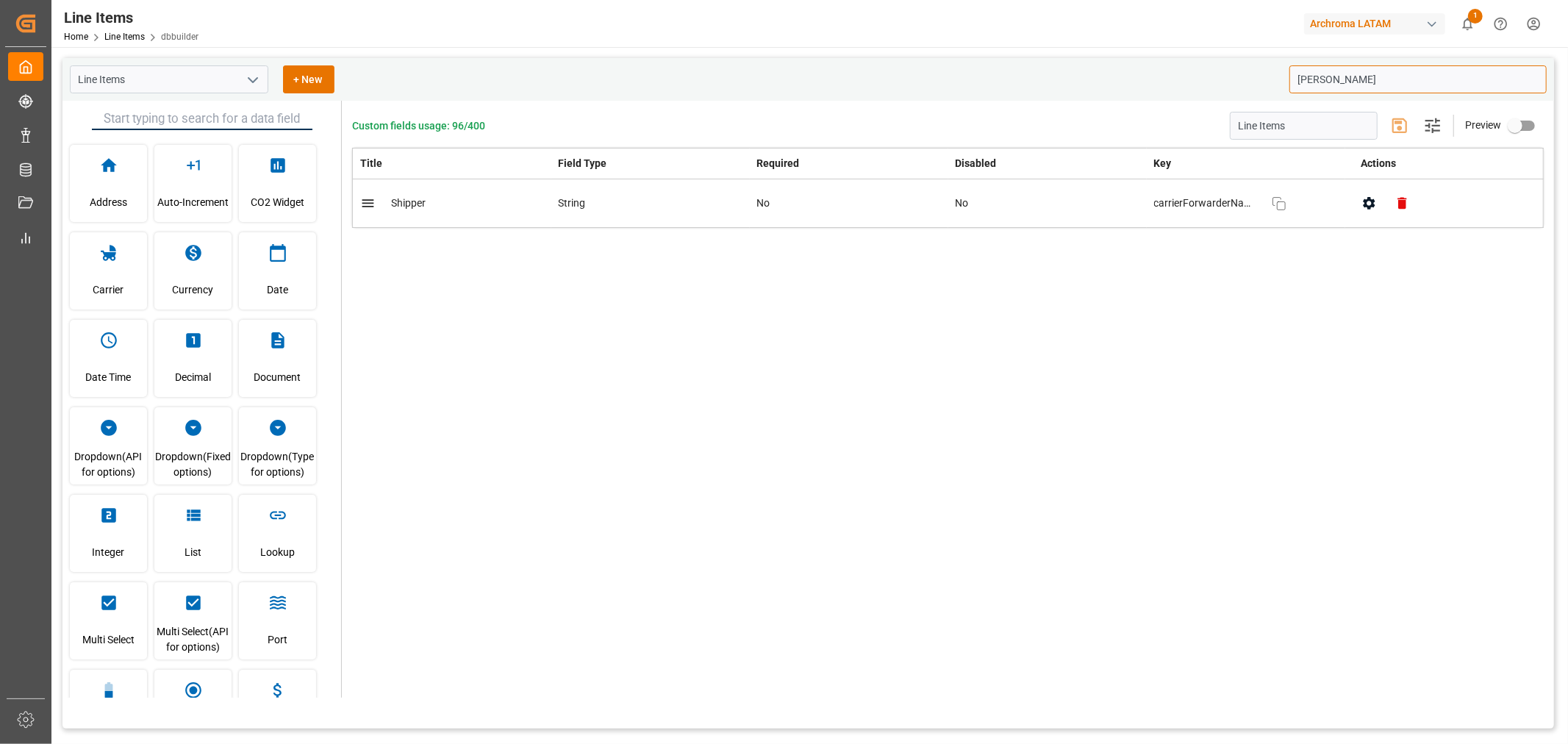
click at [1045, 76] on input "[PERSON_NAME]" at bounding box center [1418, 79] width 257 height 28
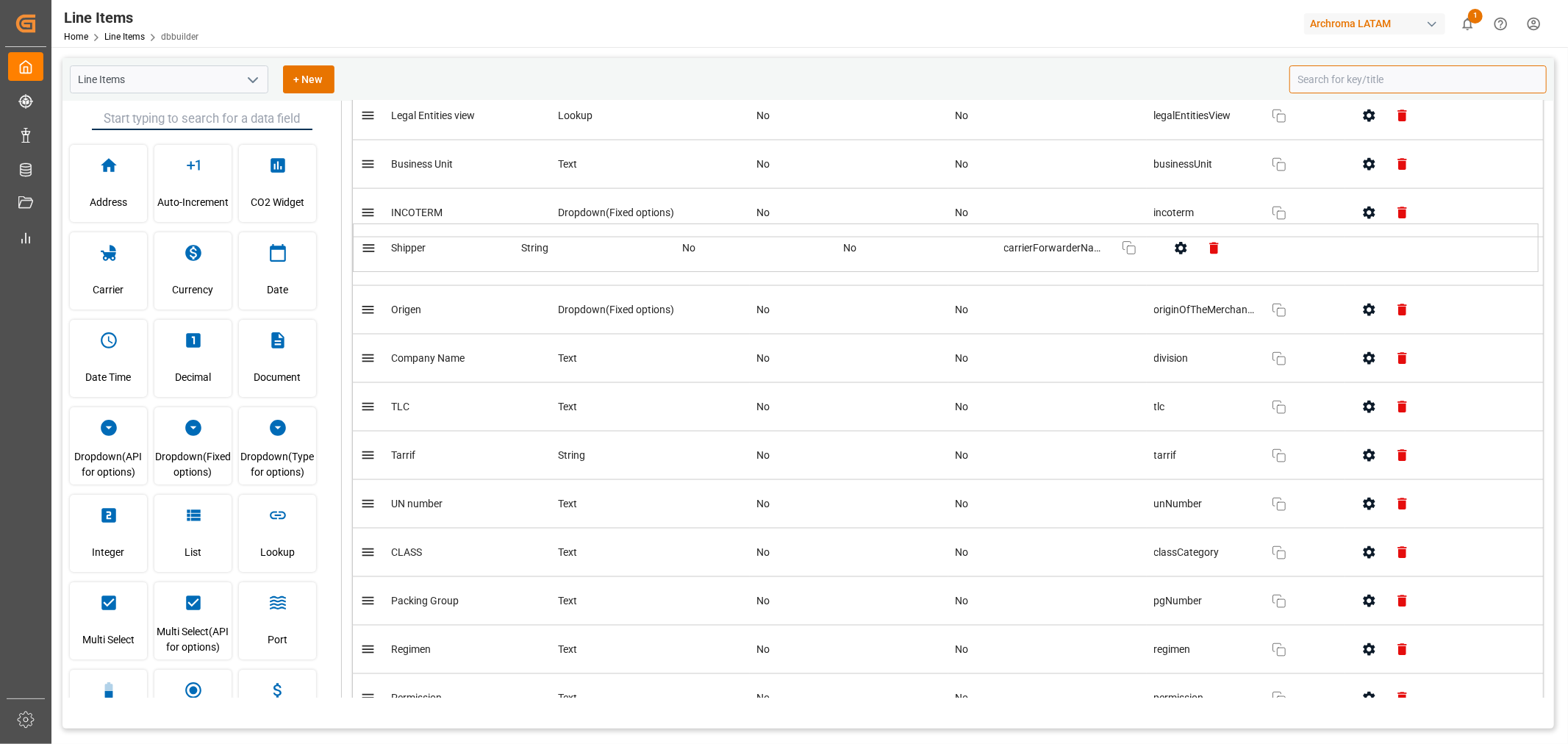
scroll to position [1969, 0]
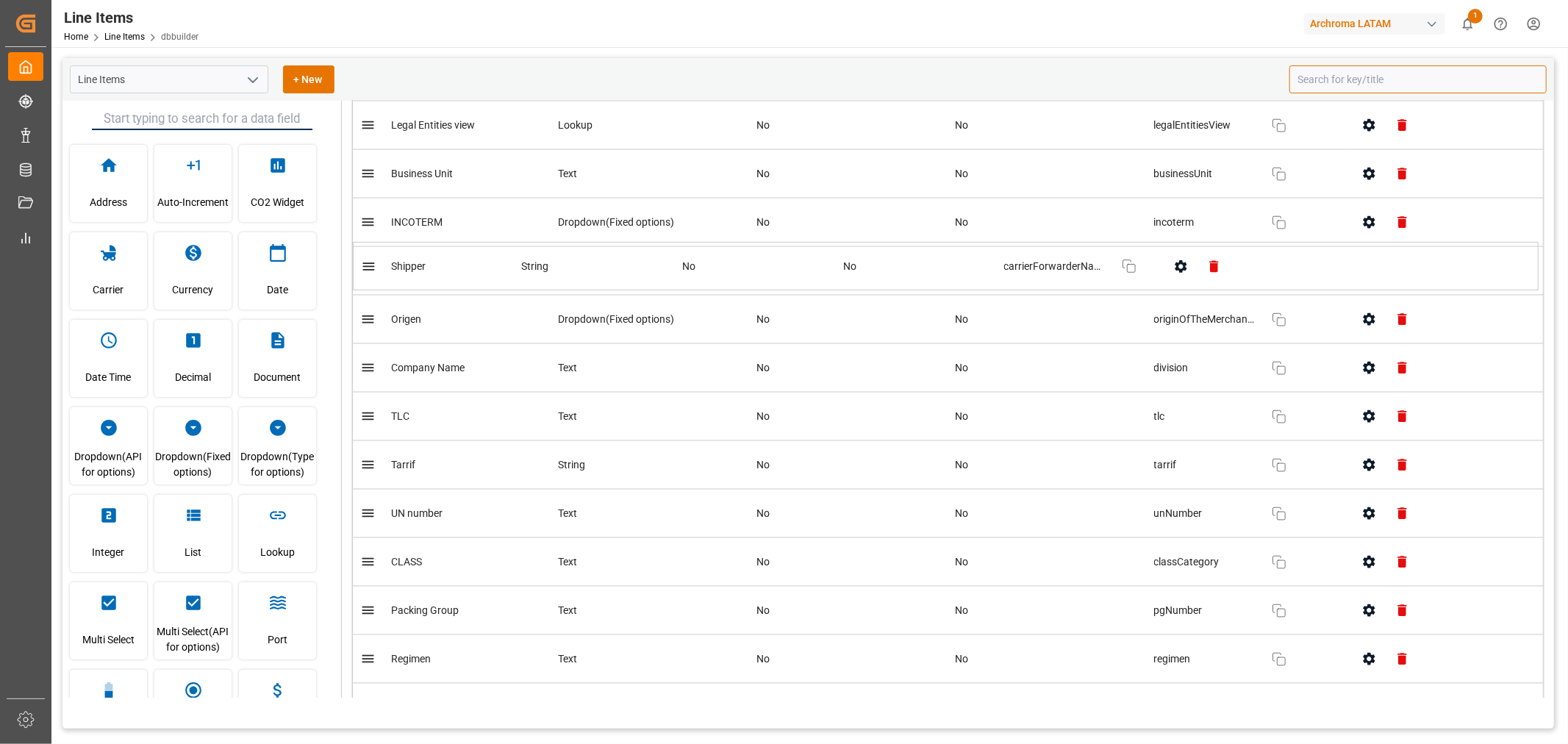
drag, startPoint x: 1098, startPoint y: 661, endPoint x: 1098, endPoint y: 270, distance: 391.0
click at [1045, 270] on table "Title Field Type Required Disabled Key Actions Status Dropdown No No status Cop…" at bounding box center [948, 523] width 1191 height 4691
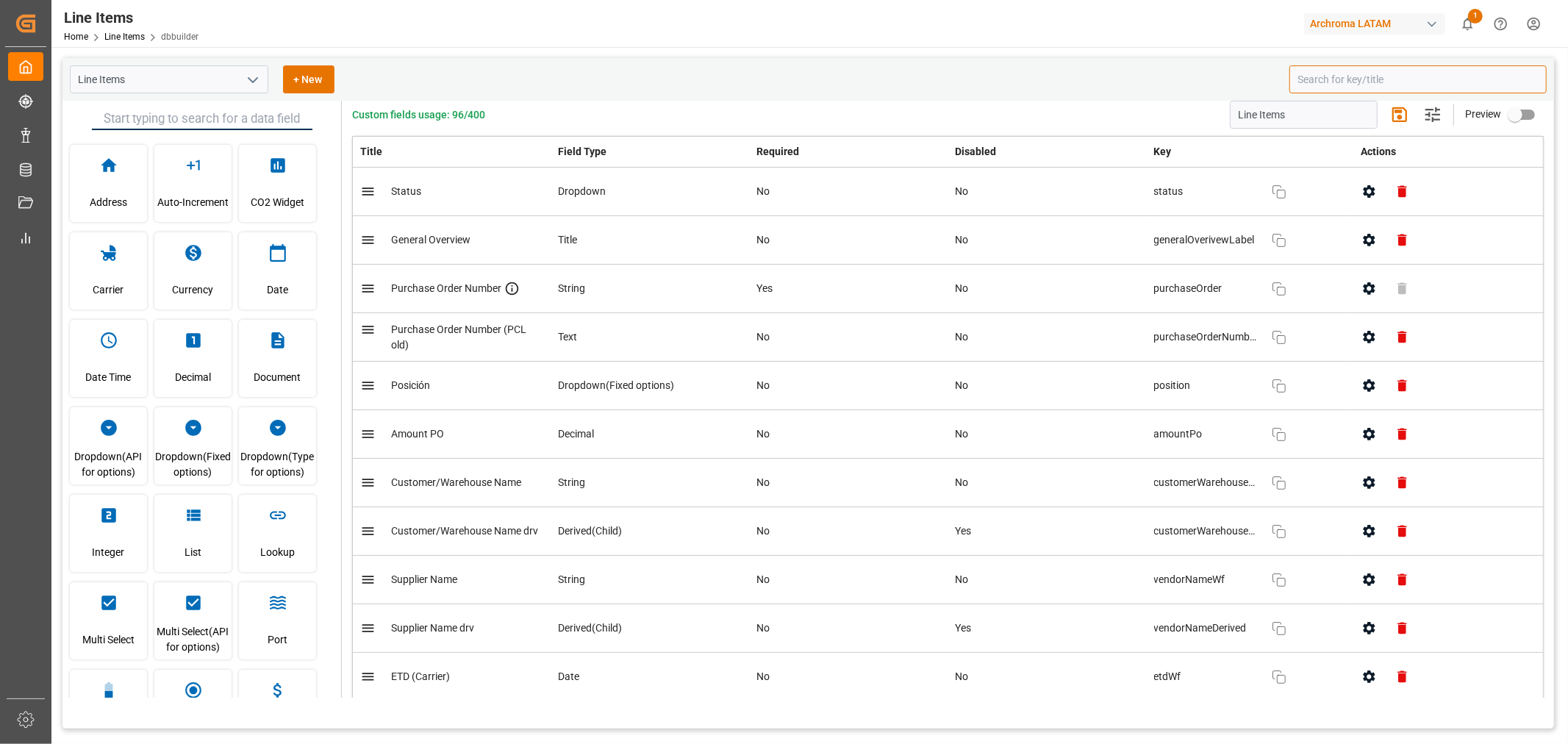
scroll to position [0, 0]
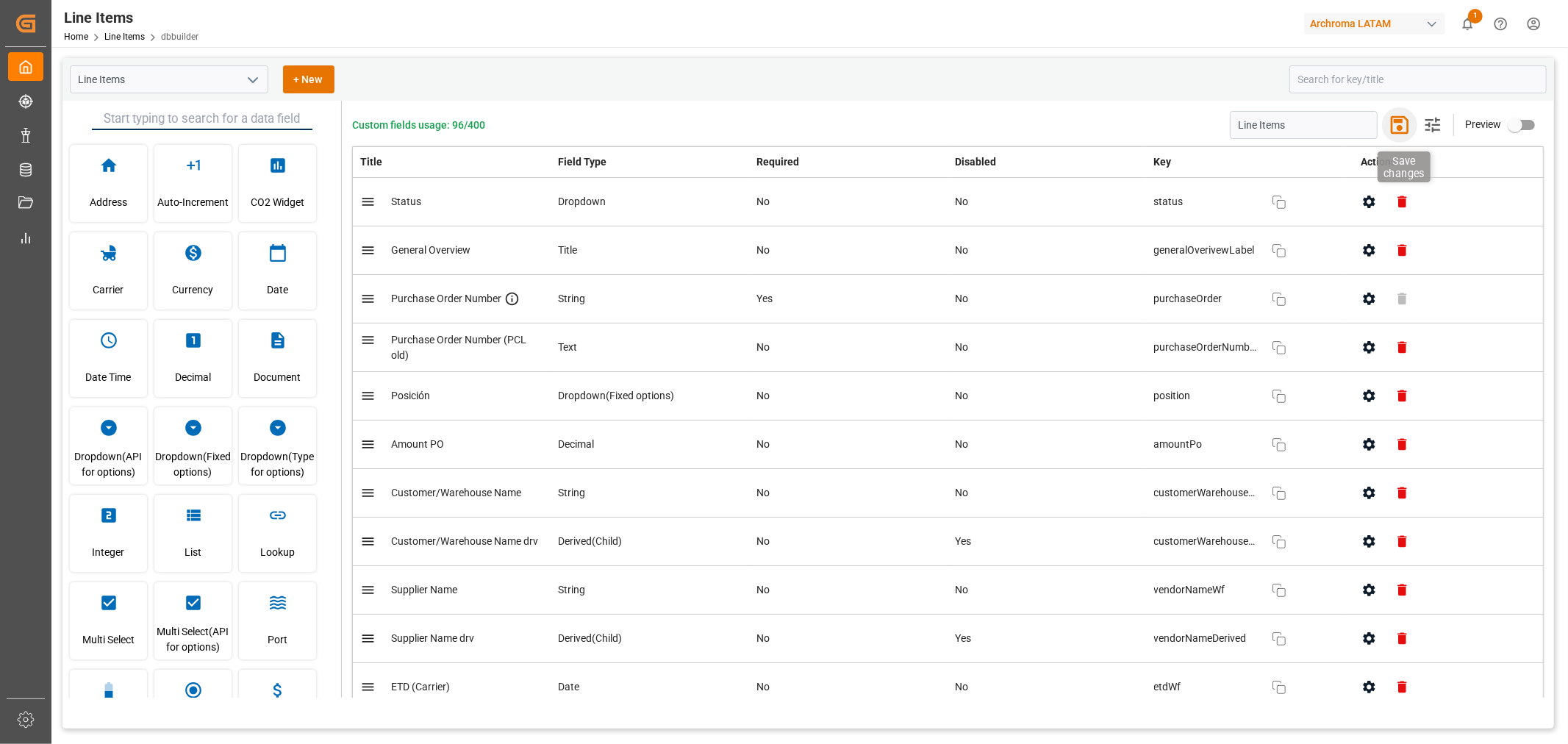
click at [1045, 123] on icon "button" at bounding box center [1399, 124] width 23 height 23
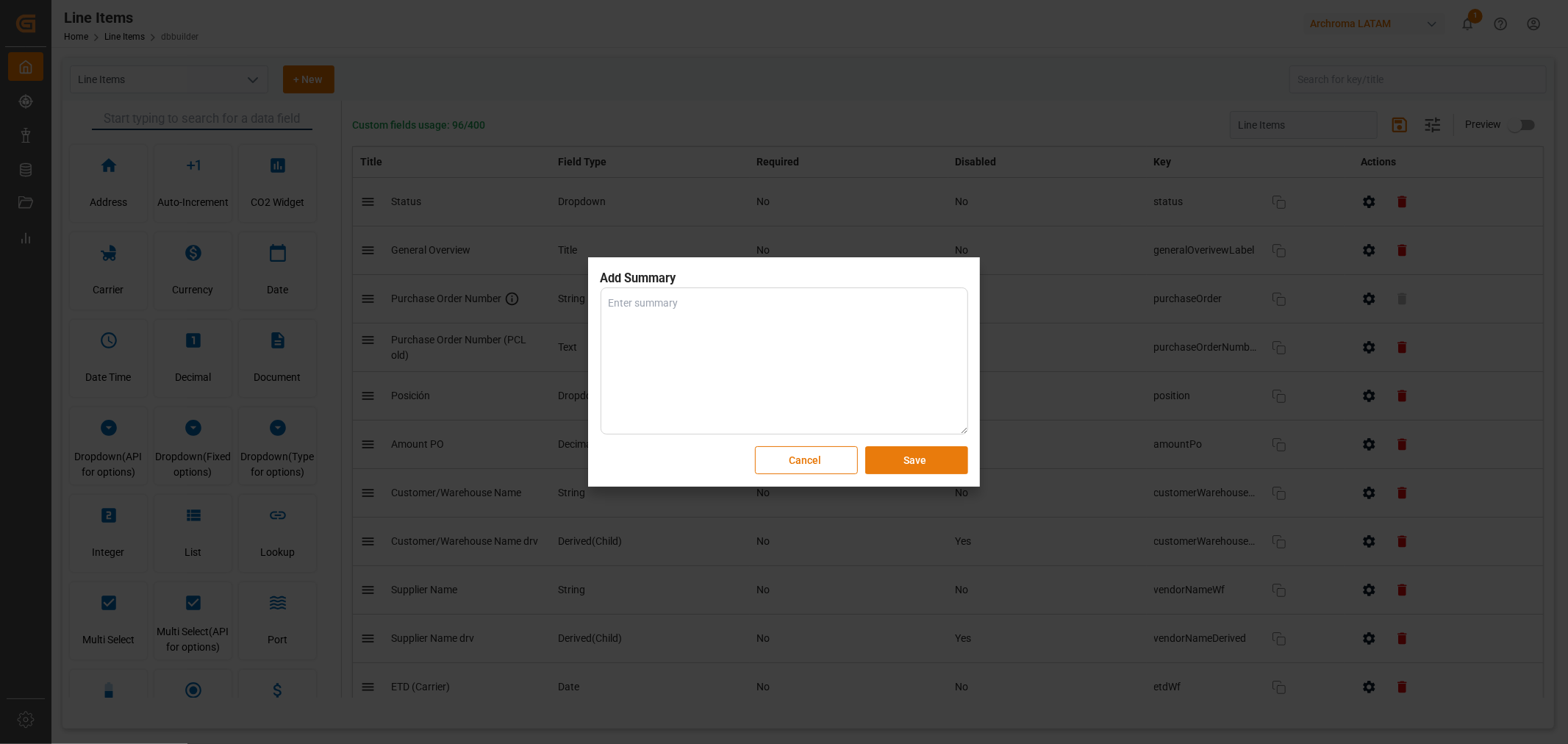
click at [906, 449] on button "Save" at bounding box center [916, 460] width 103 height 28
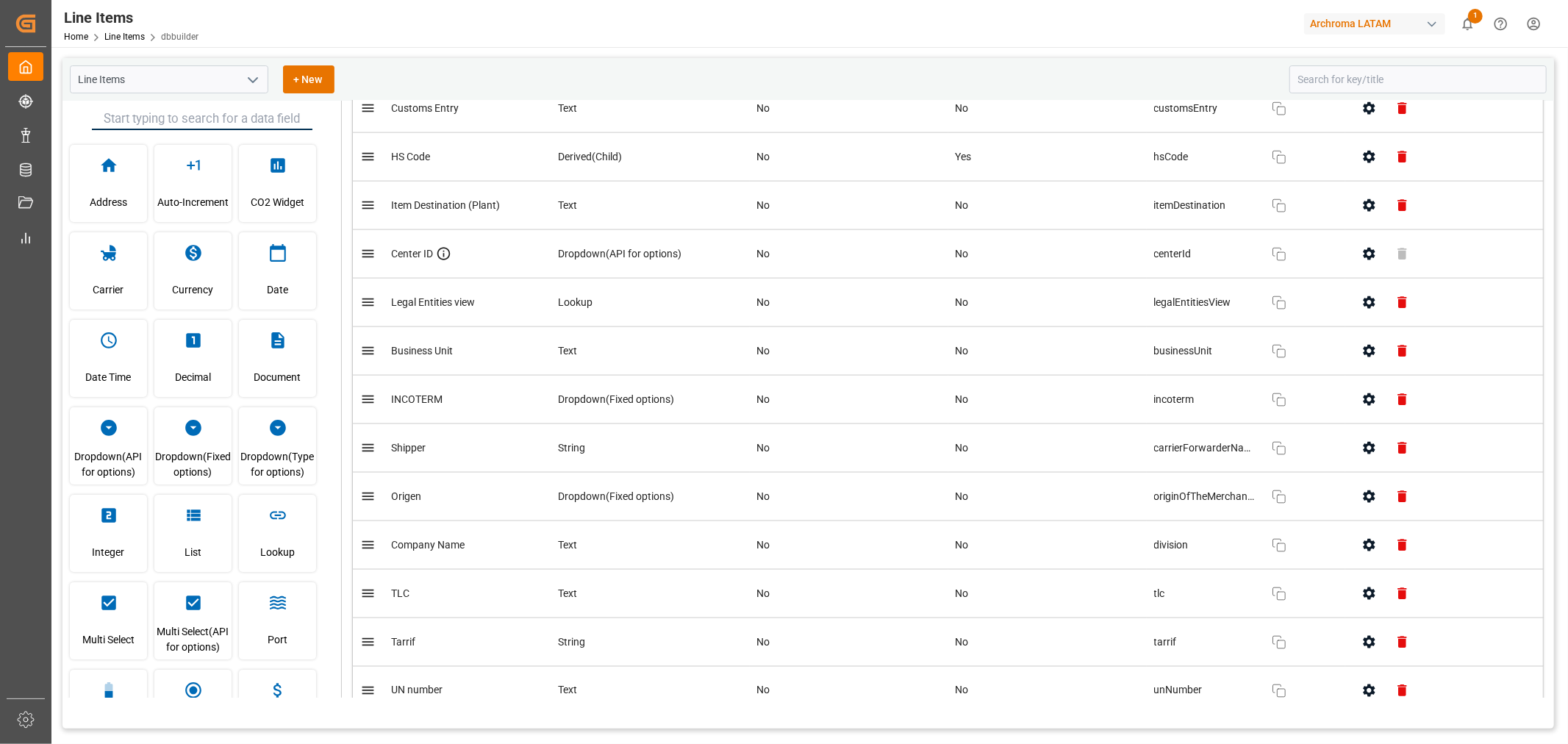
scroll to position [1797, 0]
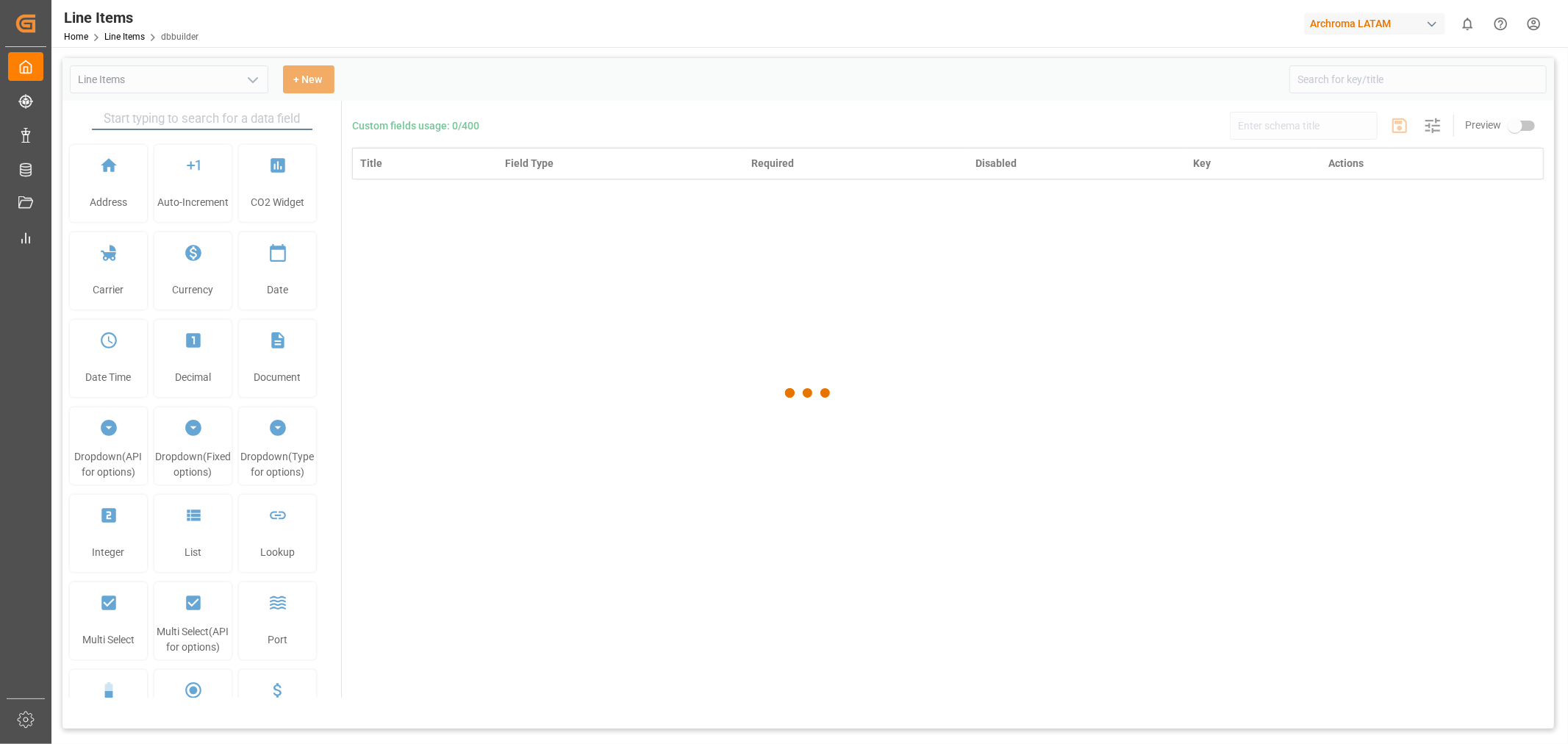
type input "Line Items"
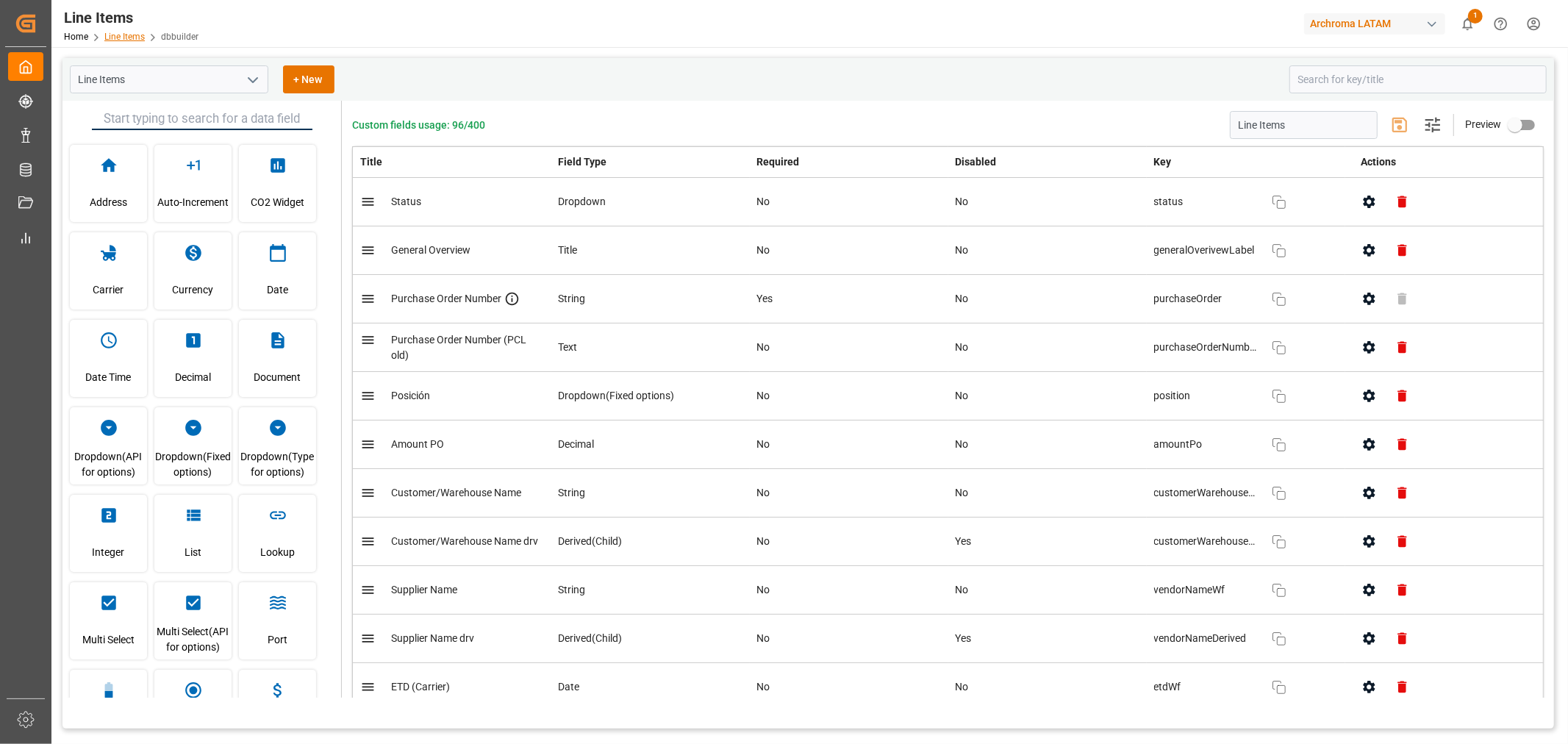
click at [122, 35] on link "Line Items" at bounding box center [124, 36] width 41 height 10
